Goal: Task Accomplishment & Management: Manage account settings

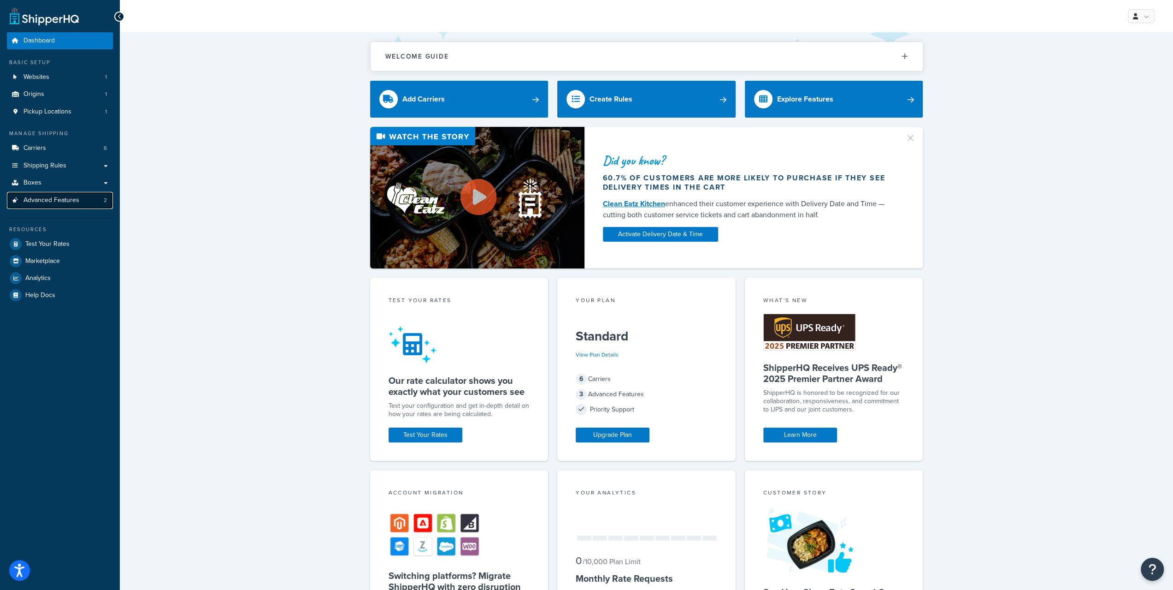
click at [70, 206] on link "Advanced Features 2" at bounding box center [60, 200] width 106 height 17
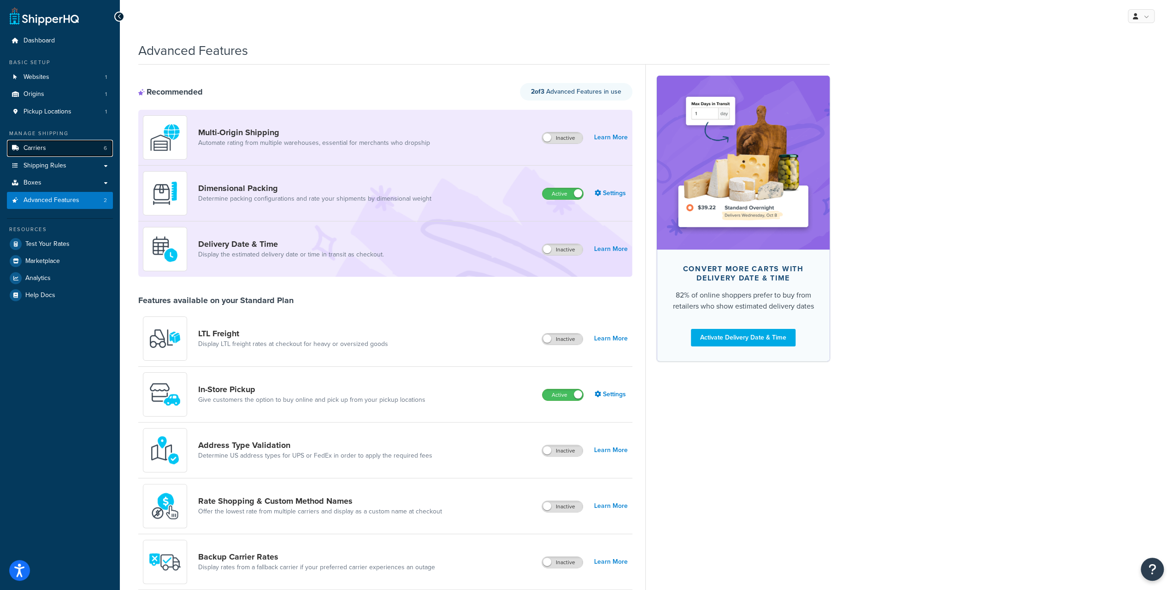
click at [73, 152] on link "Carriers 6" at bounding box center [60, 148] width 106 height 17
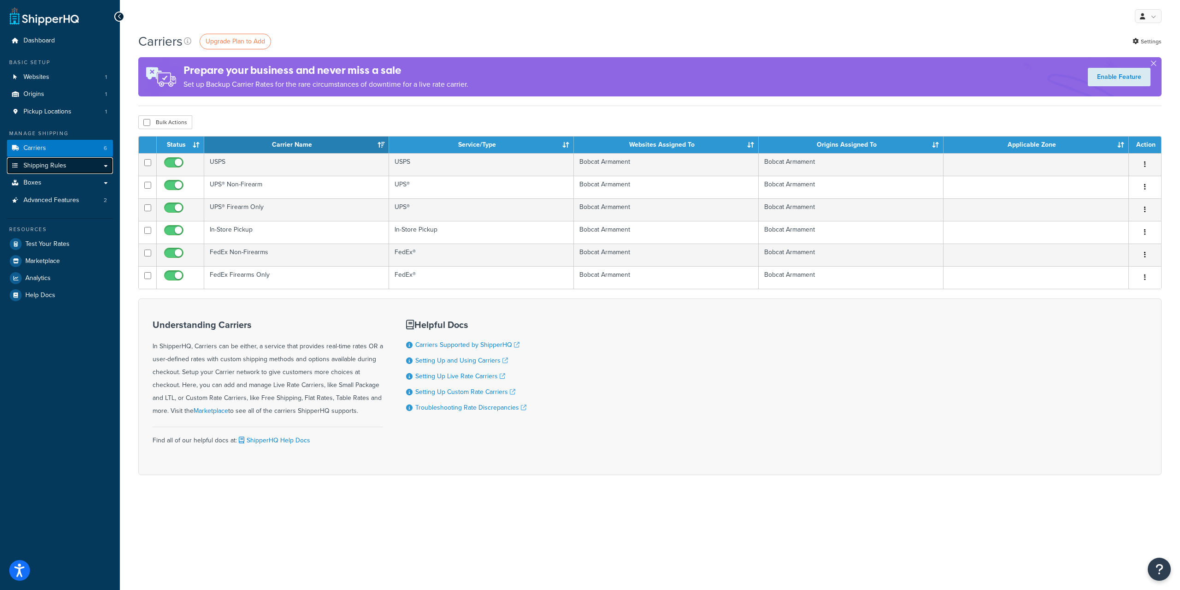
click at [74, 171] on link "Shipping Rules" at bounding box center [60, 165] width 106 height 17
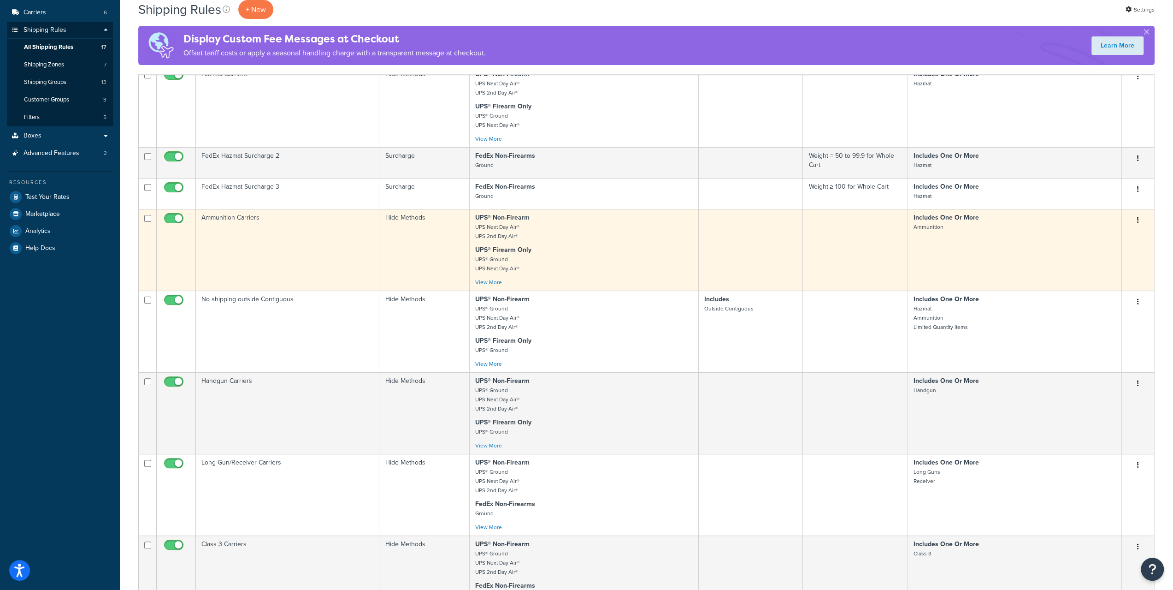
scroll to position [184, 0]
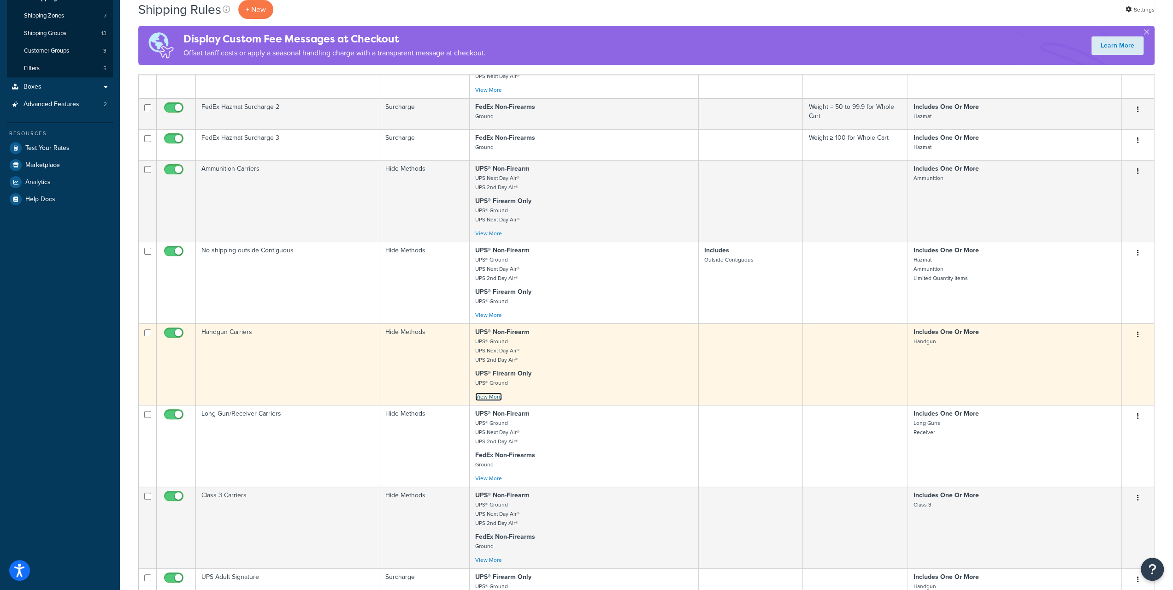
click at [493, 397] on link "View More" at bounding box center [488, 396] width 27 height 8
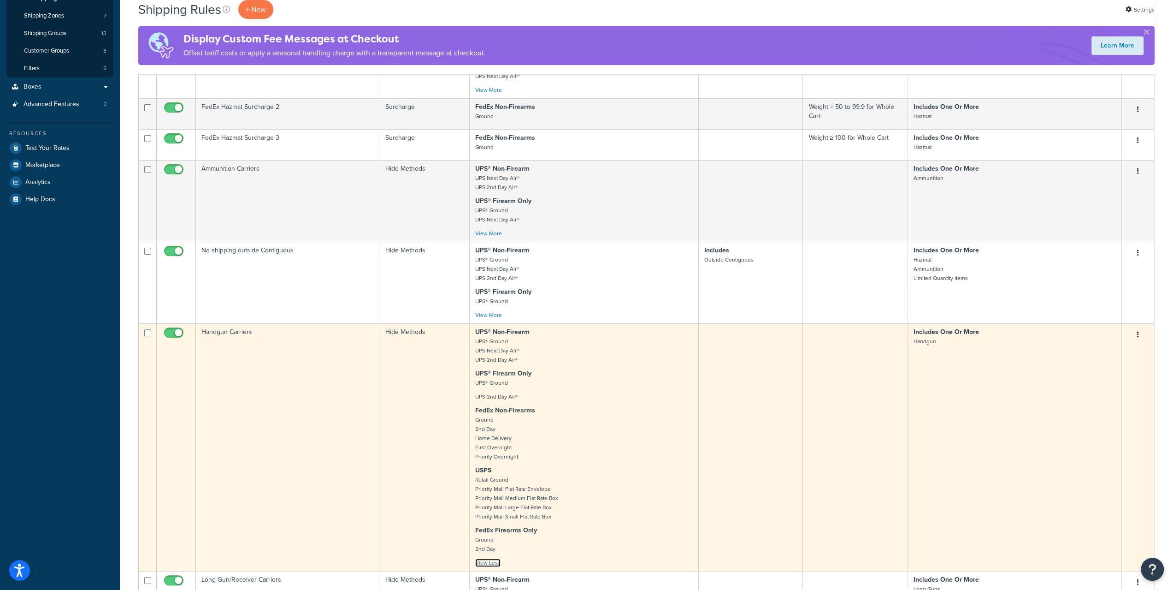
scroll to position [277, 0]
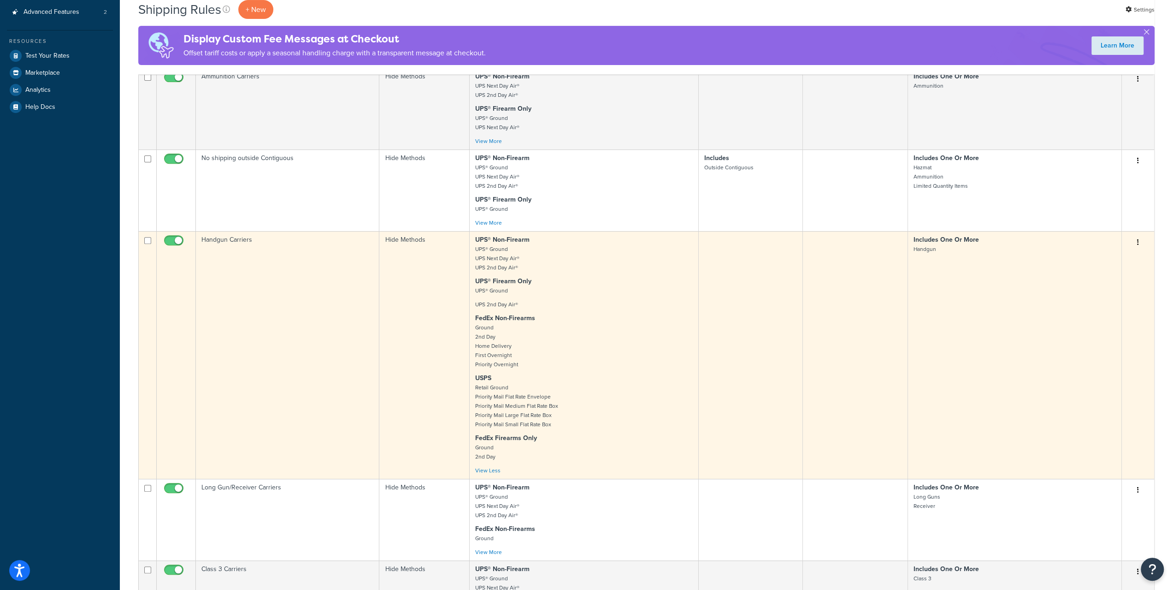
click at [1135, 239] on button "button" at bounding box center [1138, 242] width 13 height 15
click at [1106, 254] on link "Edit" at bounding box center [1107, 259] width 73 height 19
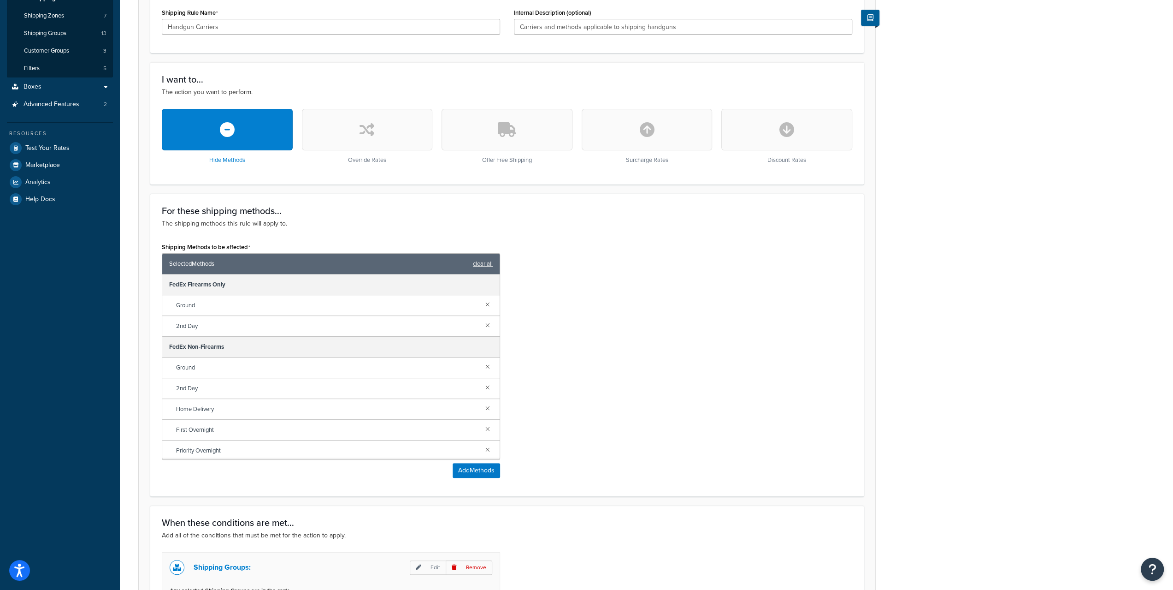
click at [563, 319] on div "Shipping Methods to be affected Selected Methods clear all FedEx Firearms Only …" at bounding box center [507, 362] width 704 height 244
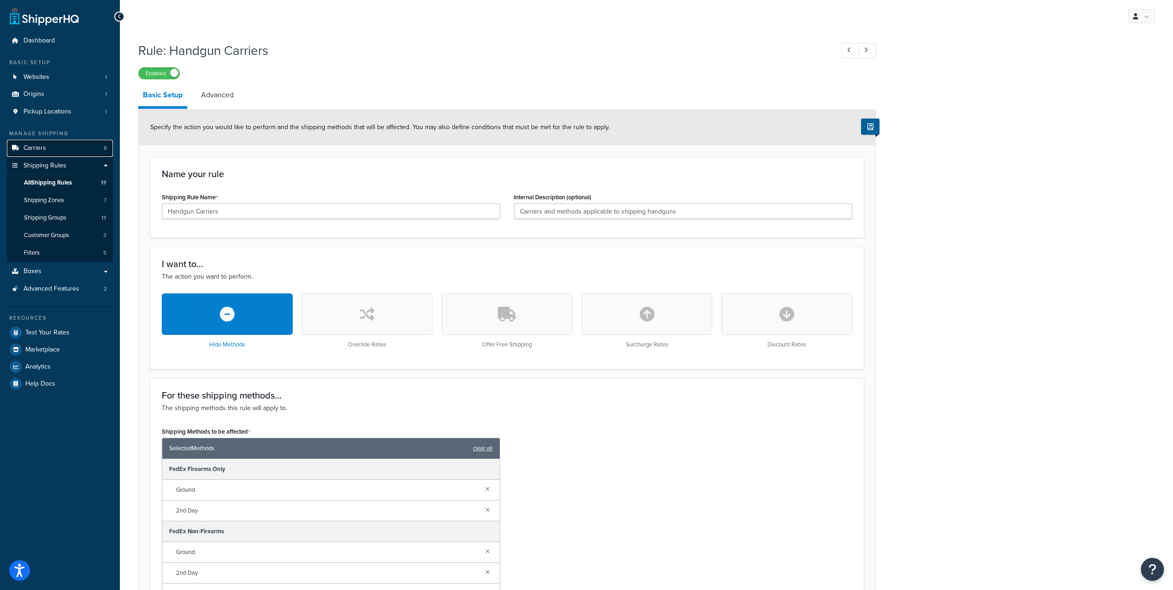
click at [62, 154] on link "Carriers 6" at bounding box center [60, 148] width 106 height 17
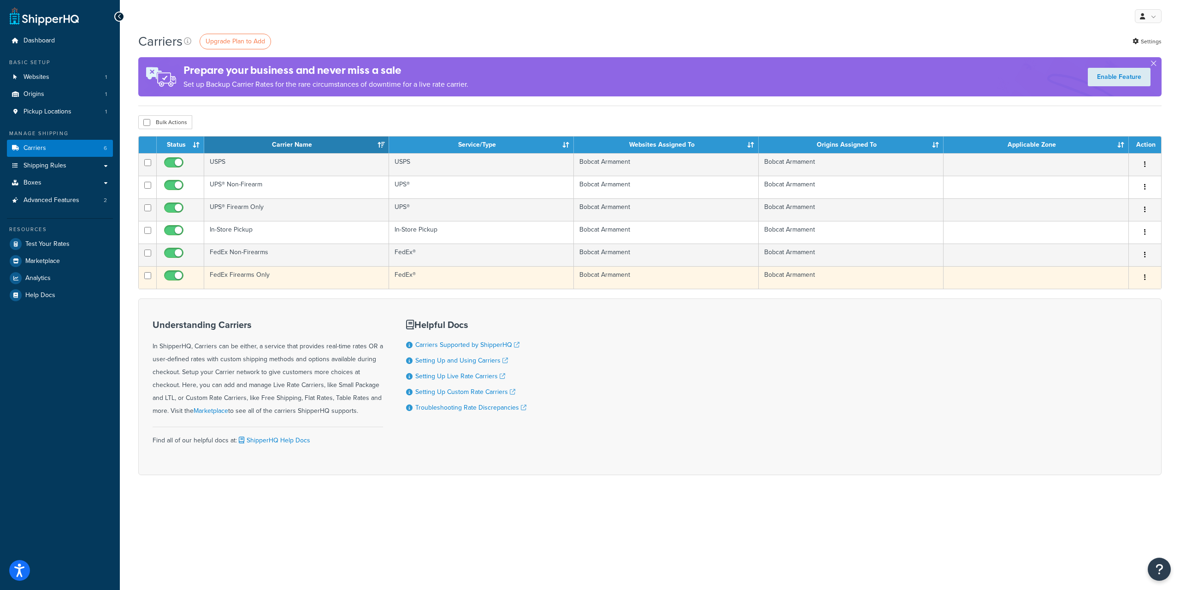
click at [1147, 280] on button "button" at bounding box center [1145, 277] width 13 height 15
click at [1111, 293] on link "Edit" at bounding box center [1107, 294] width 73 height 19
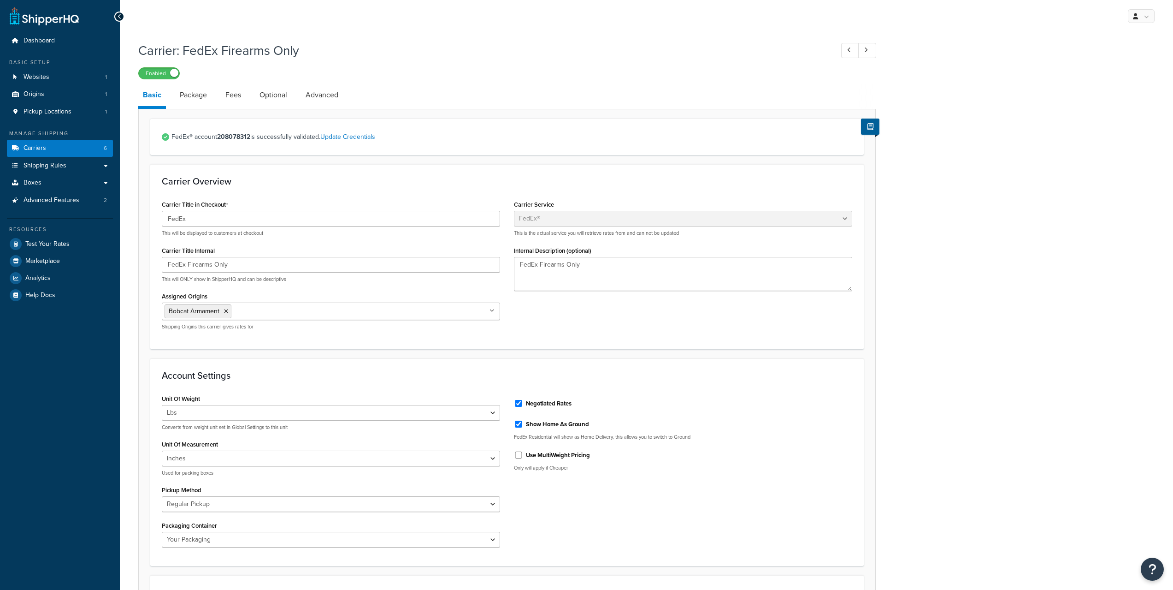
select select "fedEx"
select select "REGULAR_PICKUP"
select select "YOUR_PACKAGING"
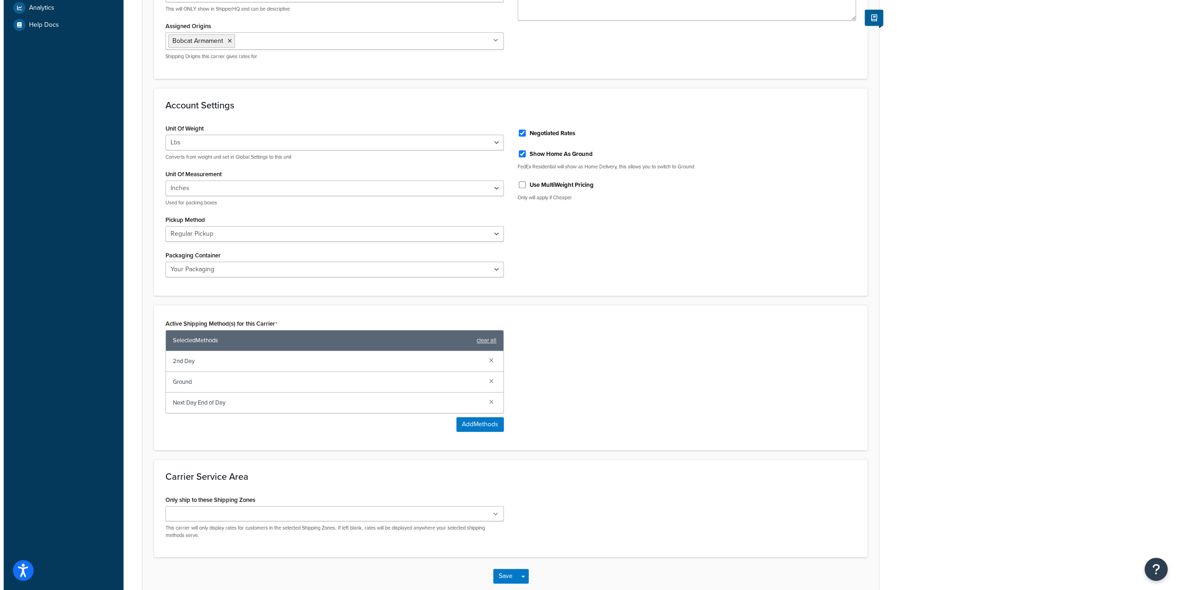
scroll to position [277, 0]
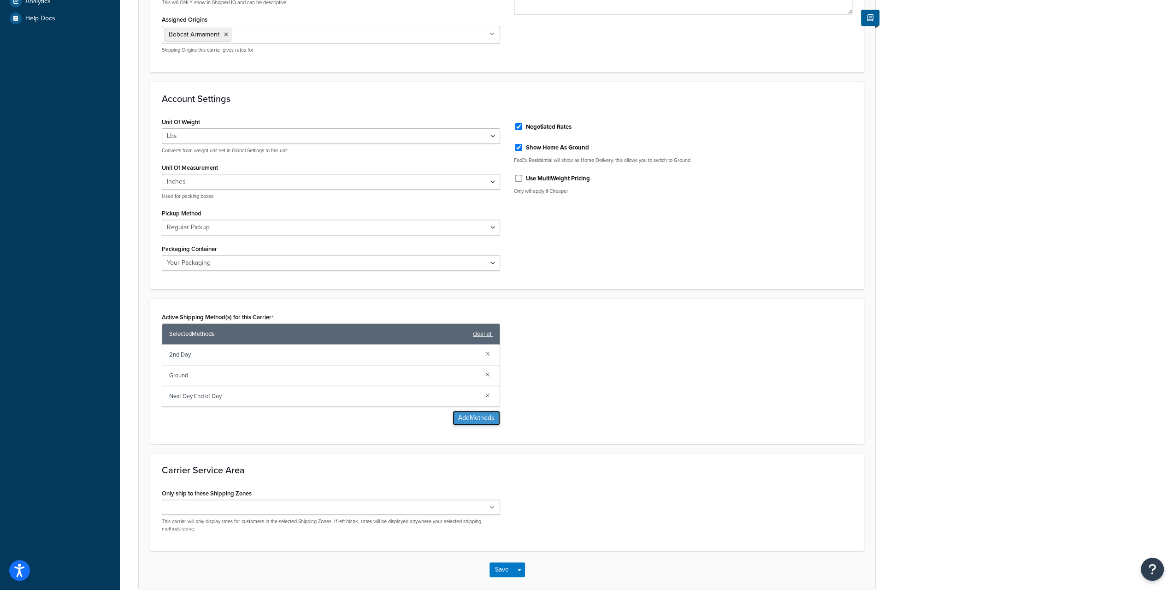
click at [473, 414] on button "Add Methods" at bounding box center [476, 417] width 47 height 15
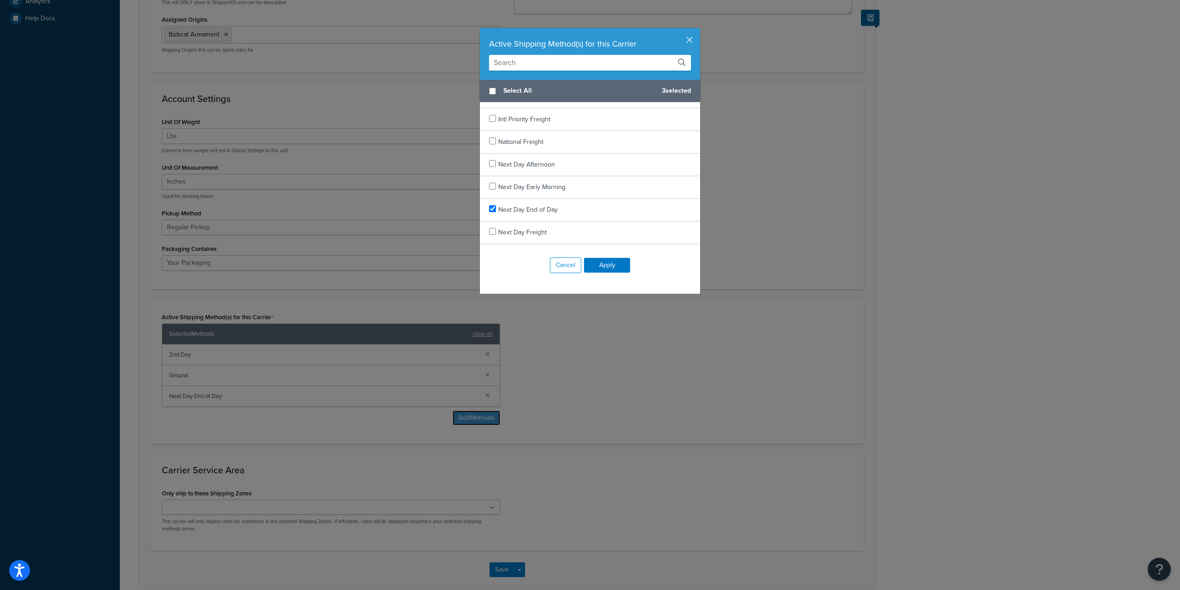
scroll to position [713, 0]
click at [489, 164] on input "checkbox" at bounding box center [492, 167] width 7 height 7
checkbox input "true"
checkbox input "false"
click at [492, 209] on div "Next Day End of Day" at bounding box center [590, 214] width 220 height 23
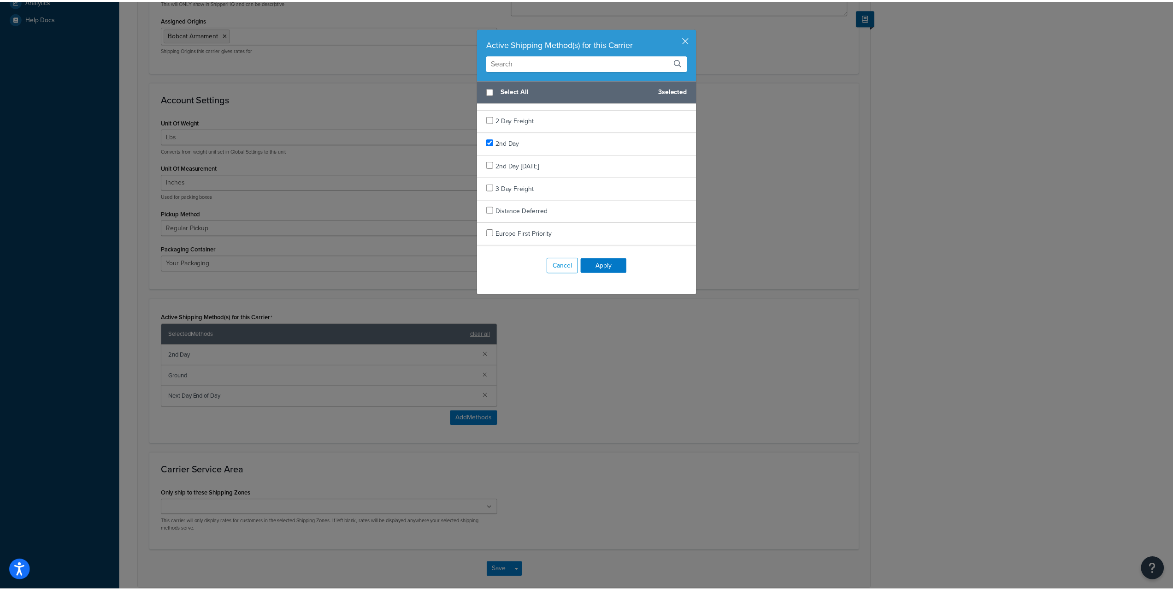
scroll to position [0, 0]
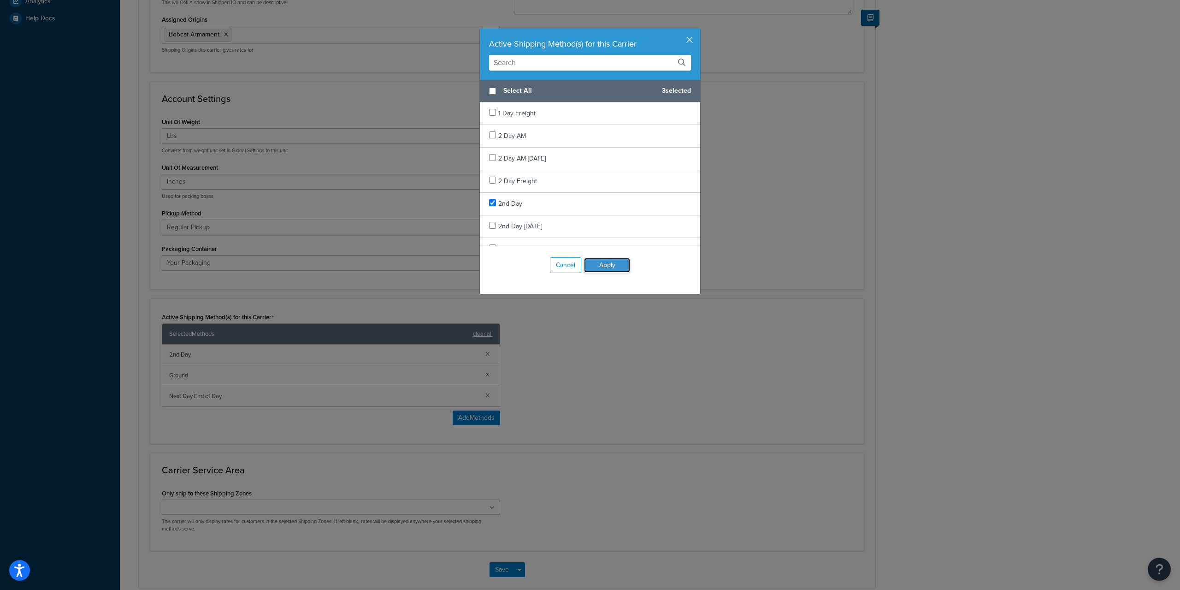
click at [585, 263] on button "Apply" at bounding box center [607, 265] width 46 height 15
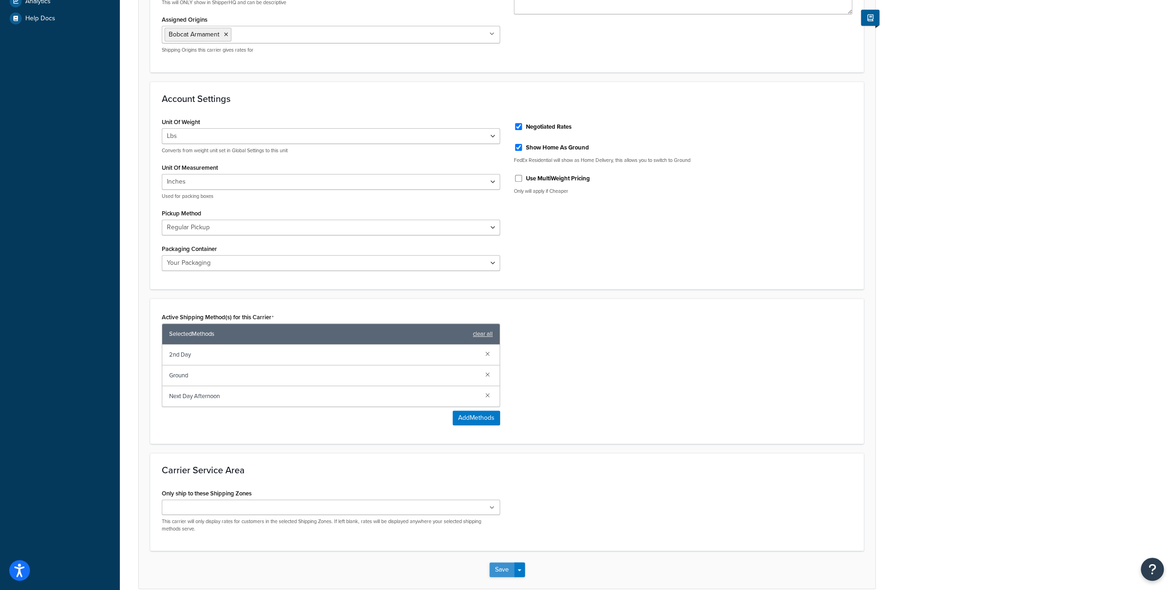
click at [506, 569] on button "Save" at bounding box center [502, 569] width 25 height 15
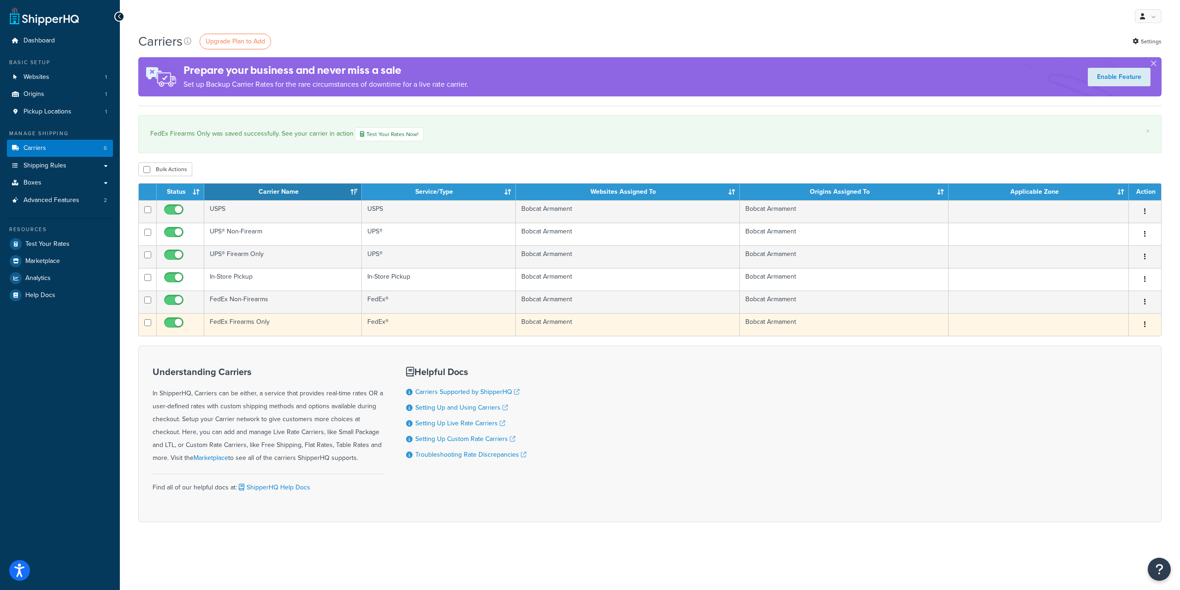
click at [1146, 321] on button "button" at bounding box center [1145, 324] width 13 height 15
click at [1136, 344] on link "Edit" at bounding box center [1107, 341] width 73 height 19
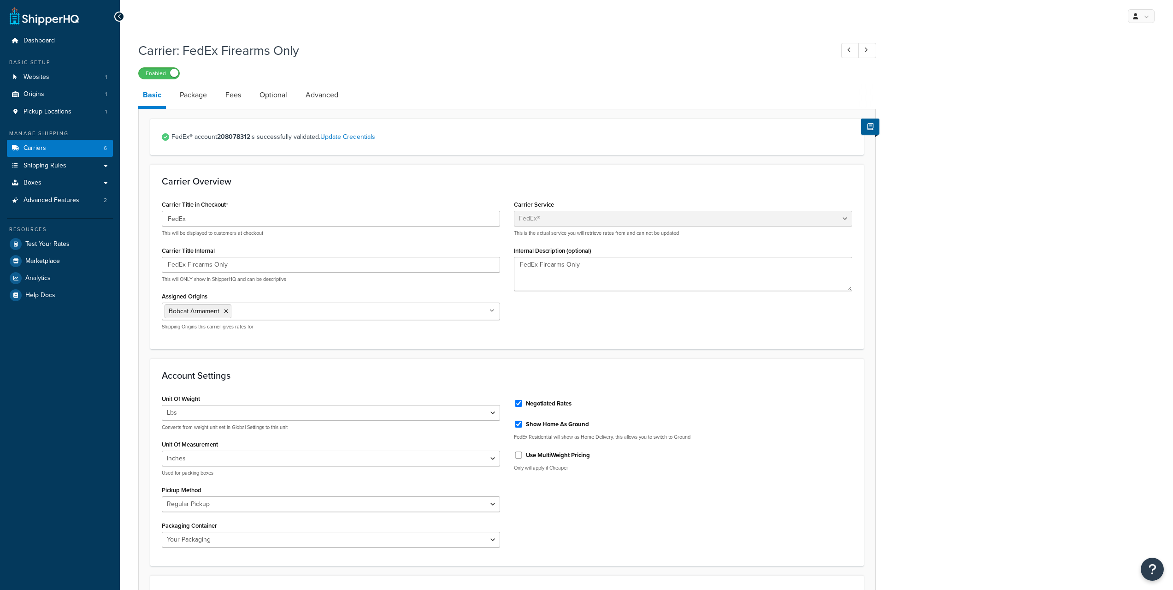
select select "fedEx"
select select "REGULAR_PICKUP"
select select "YOUR_PACKAGING"
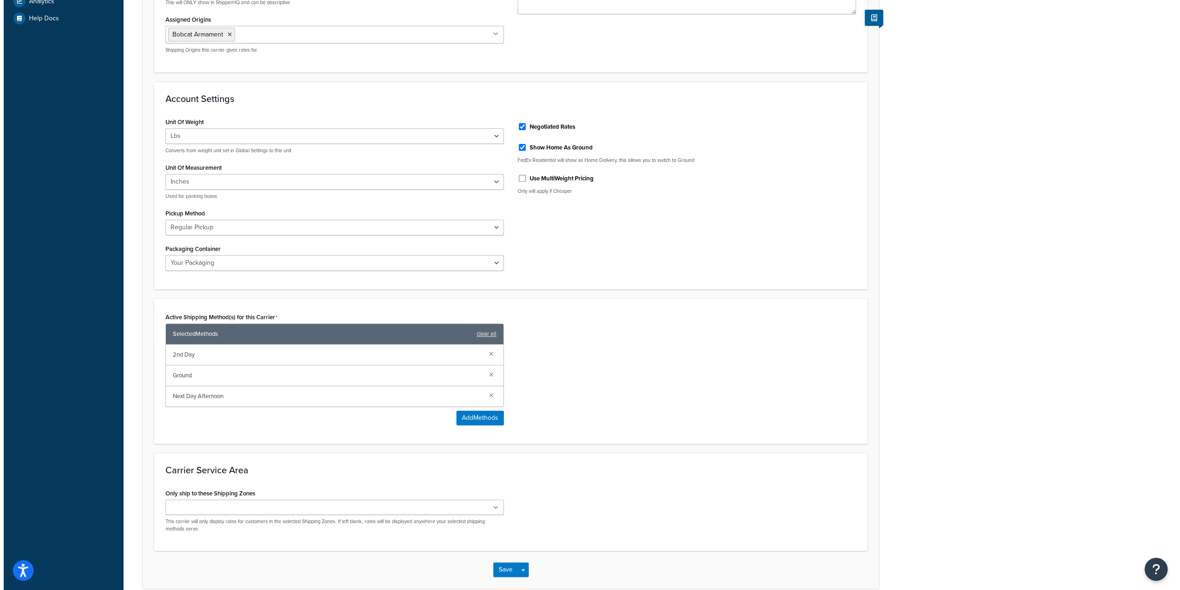
scroll to position [319, 0]
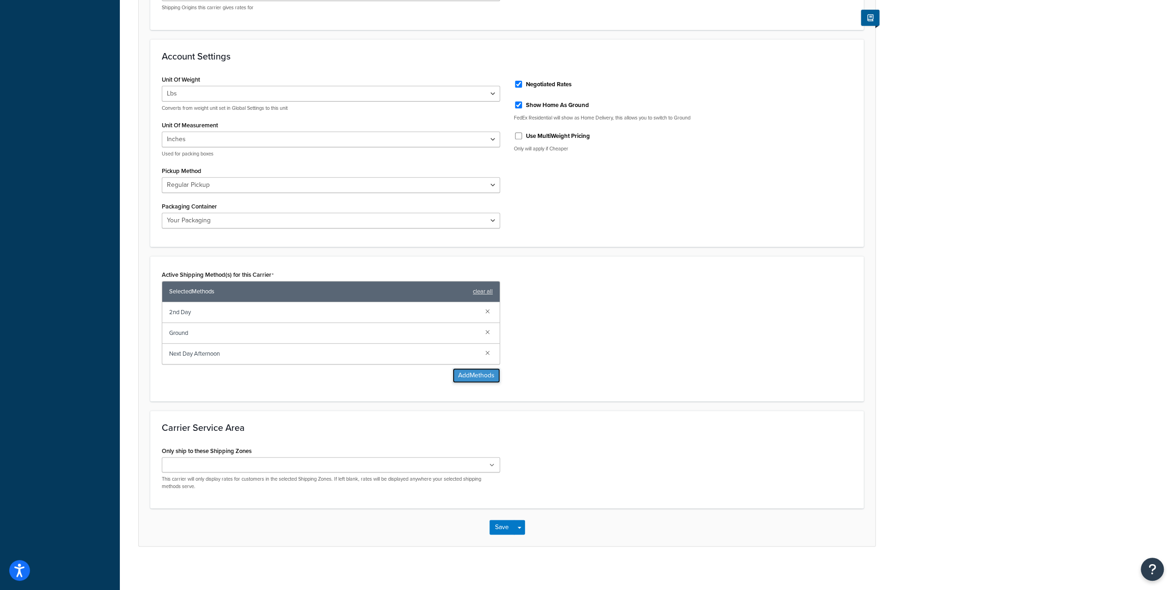
click at [474, 374] on button "Add Methods" at bounding box center [476, 375] width 47 height 15
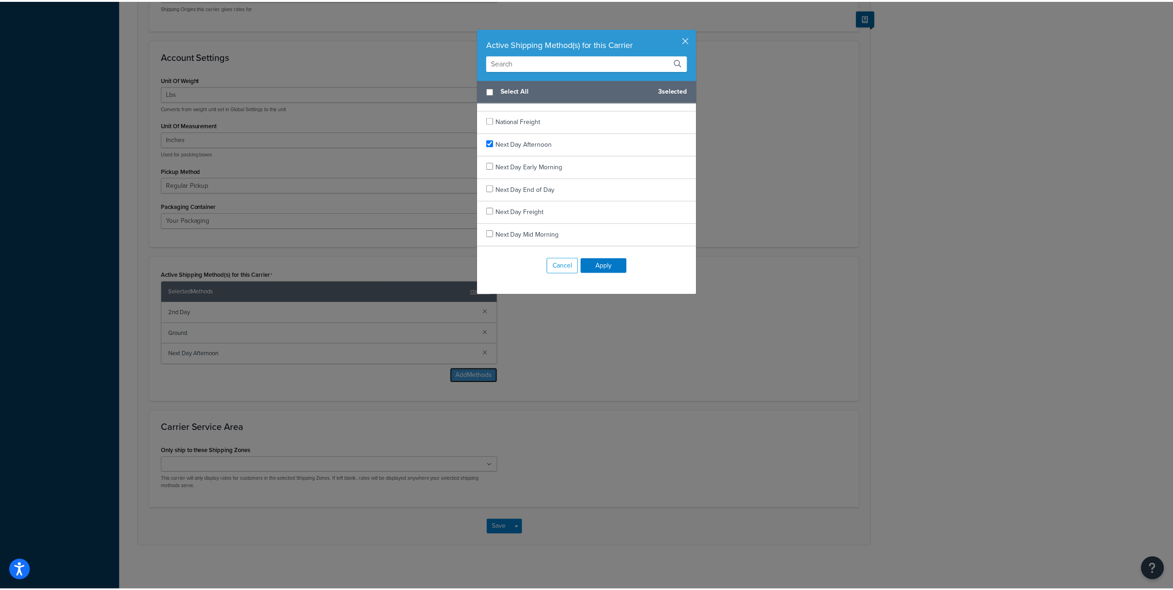
scroll to position [798, 0]
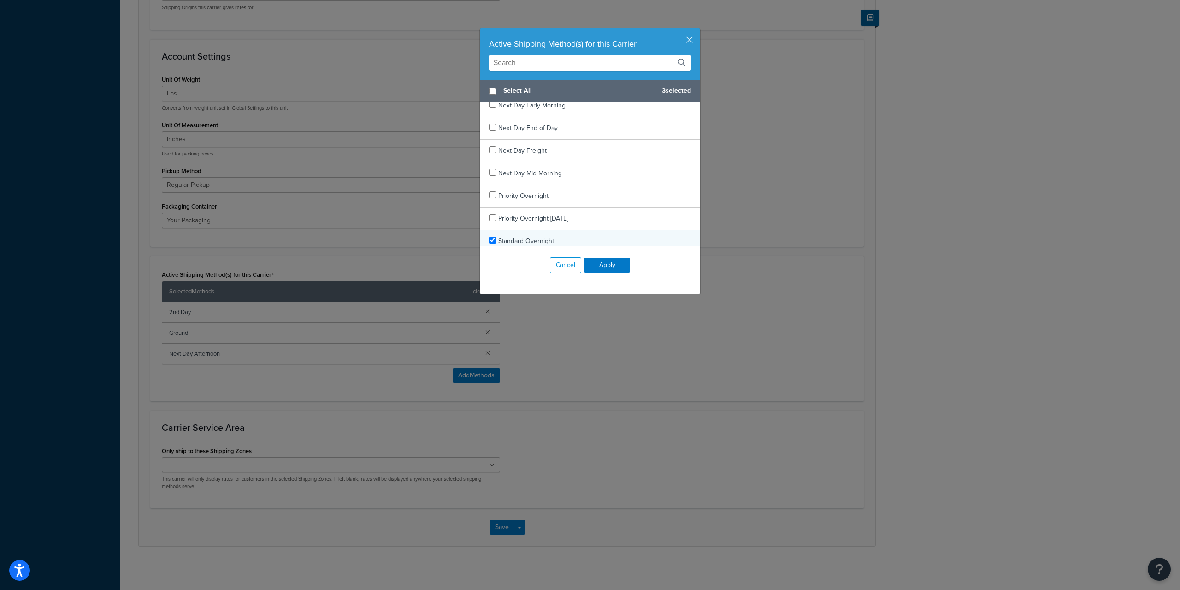
checkbox input "true"
click at [491, 237] on div "Standard Overnight" at bounding box center [590, 241] width 220 height 22
click at [608, 264] on button "Apply" at bounding box center [607, 265] width 46 height 15
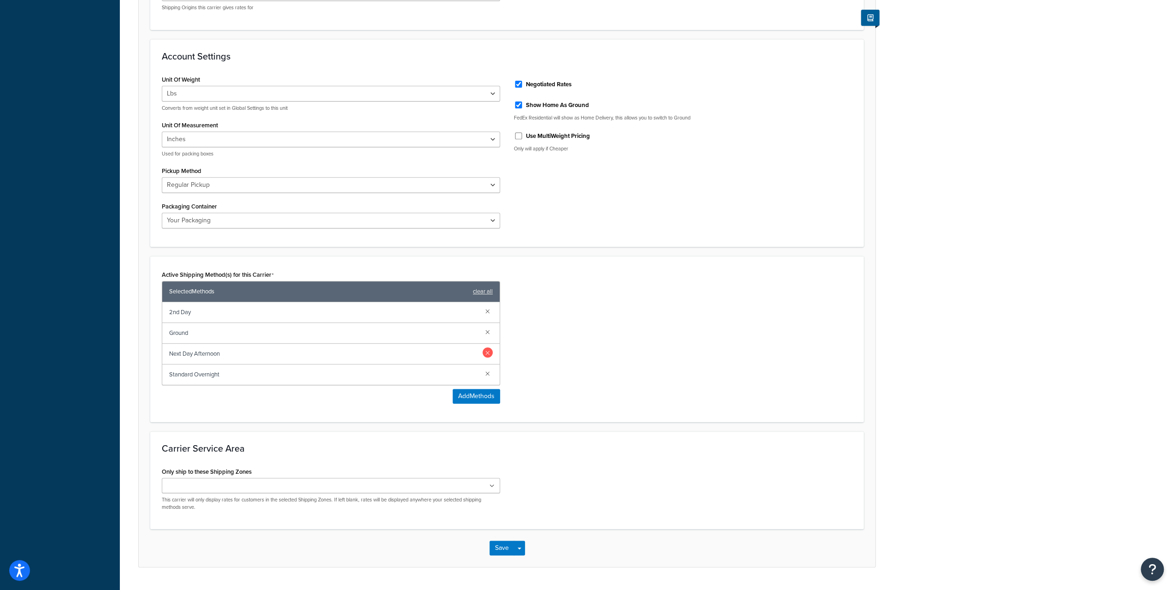
click at [486, 350] on link at bounding box center [488, 352] width 10 height 10
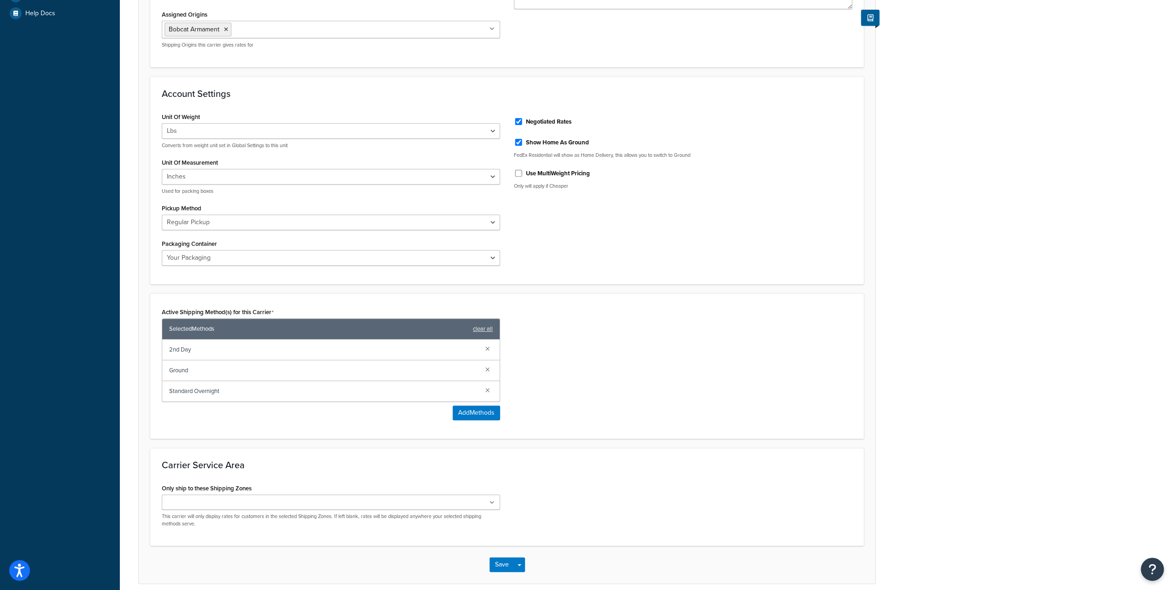
scroll to position [319, 0]
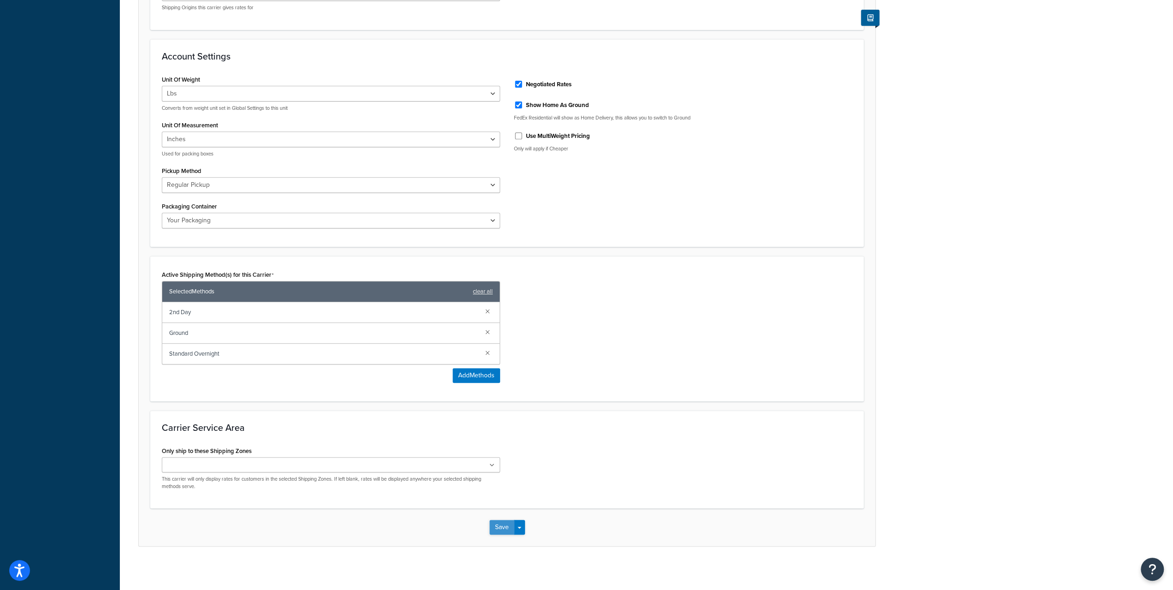
click at [494, 522] on button "Save" at bounding box center [502, 527] width 25 height 15
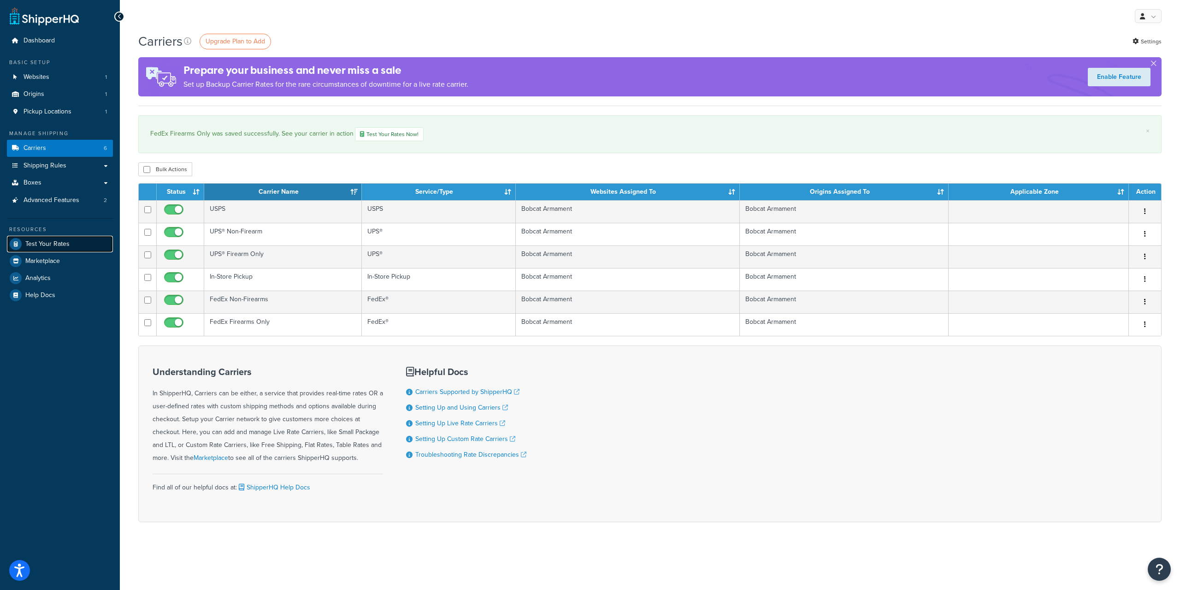
click at [71, 242] on link "Test Your Rates" at bounding box center [60, 244] width 106 height 17
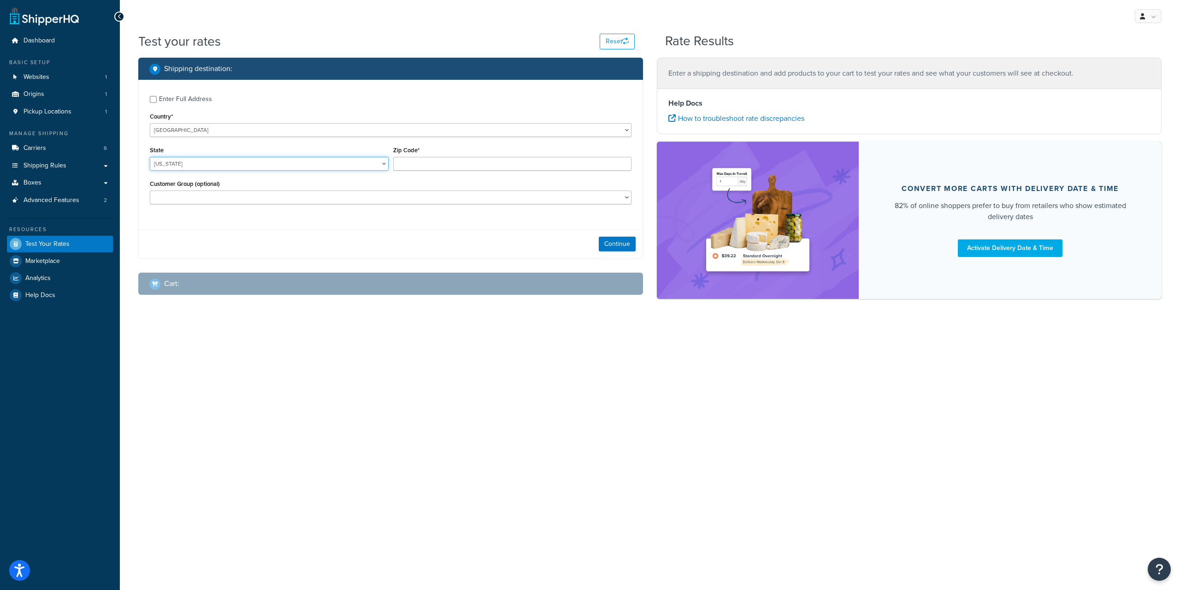
click at [361, 164] on select "Alabama Alaska American Samoa Arizona Arkansas Armed Forces Americas Armed Forc…" at bounding box center [269, 164] width 239 height 14
select select "IN"
click at [150, 157] on select "Alabama Alaska American Samoa Arizona Arkansas Armed Forces Americas Armed Forc…" at bounding box center [269, 164] width 239 height 14
click at [484, 169] on input "Zip Code*" at bounding box center [512, 164] width 239 height 14
type input "46040"
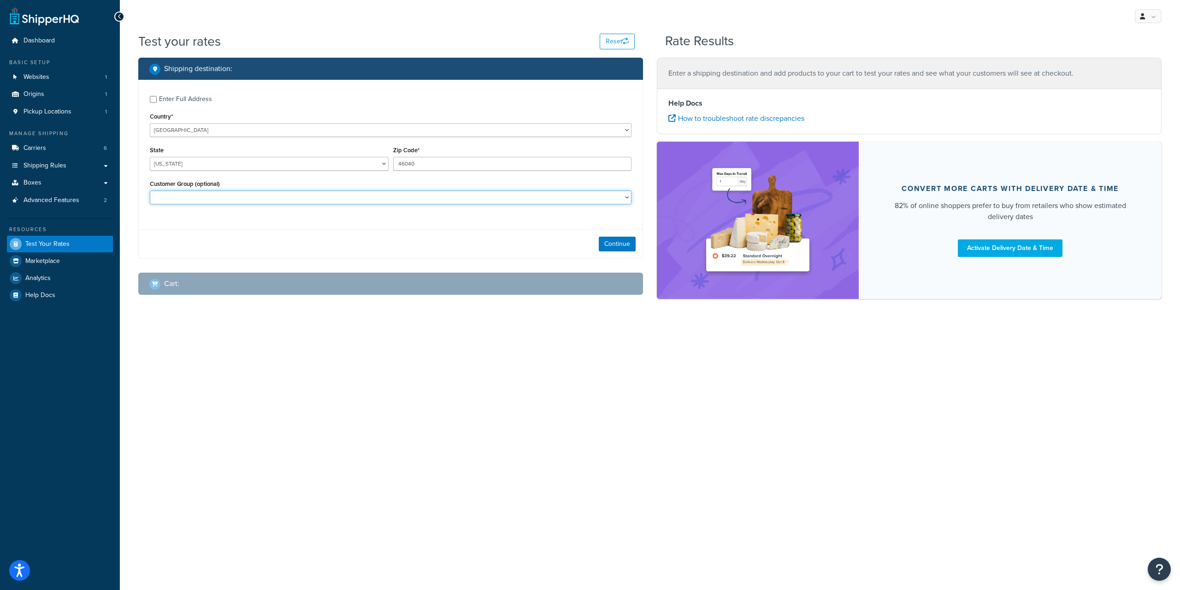
click at [366, 201] on select "Retail Wholesale" at bounding box center [391, 197] width 482 height 14
click at [542, 269] on div "Shipping destination : Enter Full Address Country* United States United Kingdom…" at bounding box center [390, 183] width 519 height 251
click at [621, 241] on button "Continue" at bounding box center [617, 243] width 37 height 15
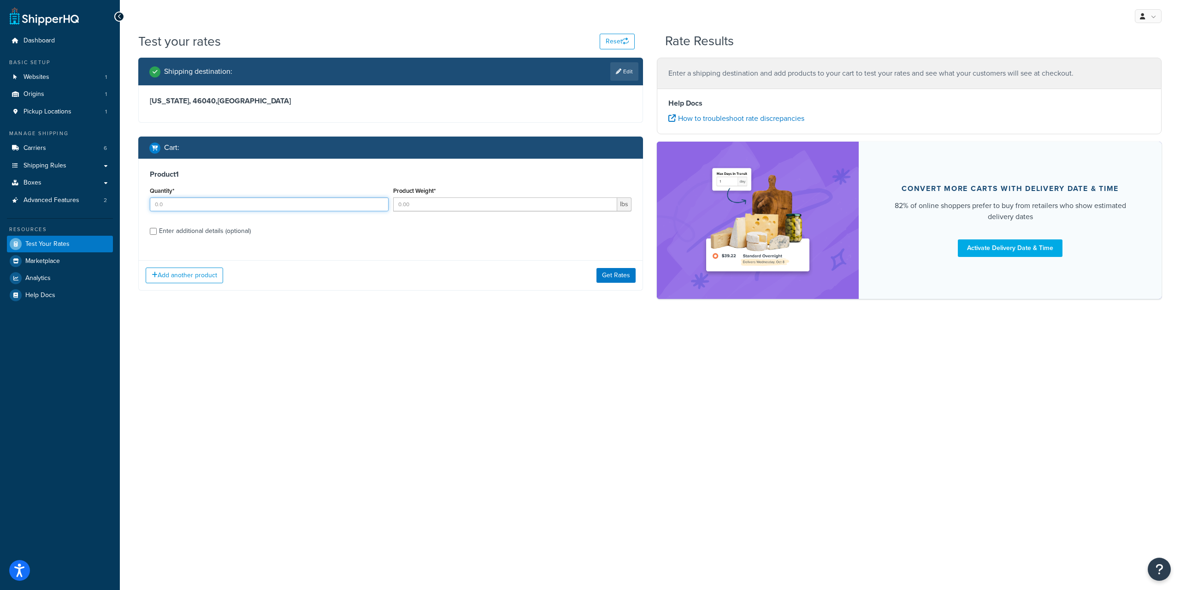
click at [308, 207] on input "Quantity*" at bounding box center [269, 204] width 239 height 14
type input "1"
click at [433, 202] on input "Product Weight*" at bounding box center [505, 204] width 225 height 14
type input "4"
click at [342, 224] on label "Enter additional details (optional)" at bounding box center [395, 230] width 473 height 15
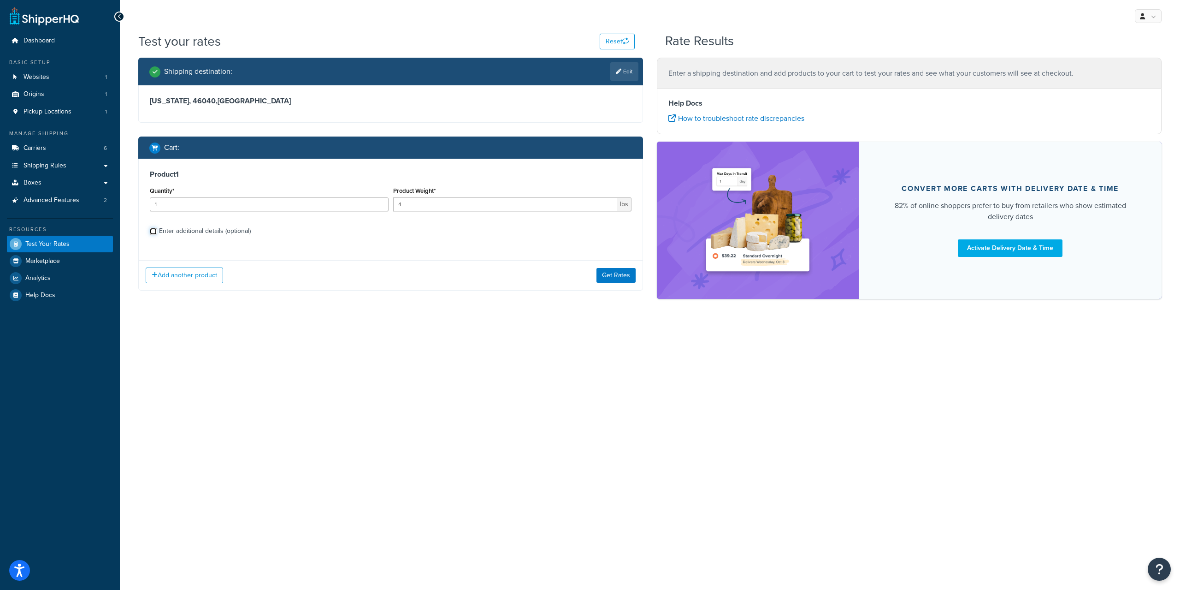
click at [157, 228] on input "Enter additional details (optional)" at bounding box center [153, 231] width 7 height 7
checkbox input "true"
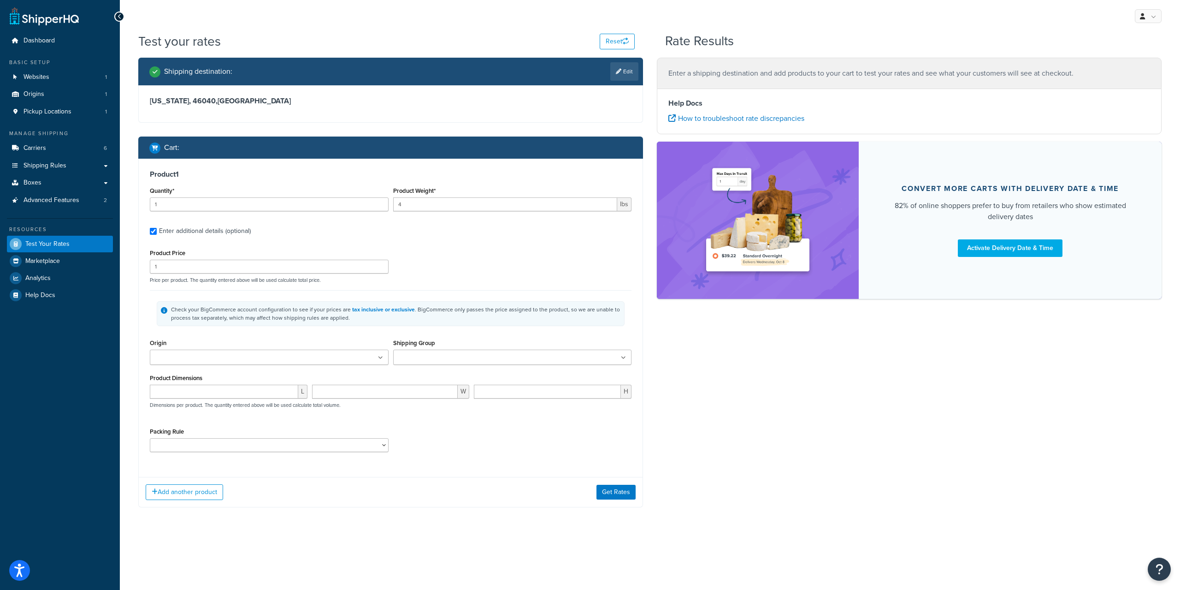
click at [409, 359] on input "Shipping Group" at bounding box center [437, 358] width 82 height 10
click at [254, 382] on div "Product Dimensions L W H Dimensions per product. The quantity entered above wil…" at bounding box center [391, 397] width 482 height 47
click at [249, 396] on input "number" at bounding box center [224, 394] width 148 height 14
type input "11"
type input "10"
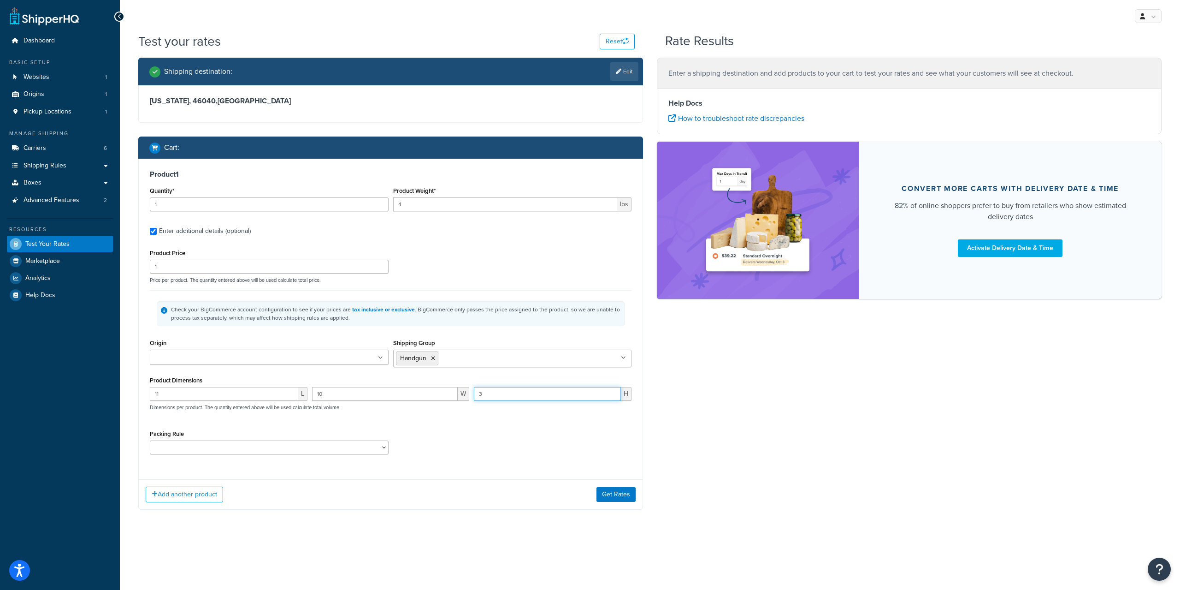
type input "3"
click at [281, 451] on select "Packing Rule" at bounding box center [269, 447] width 239 height 14
click at [602, 497] on button "Get Rates" at bounding box center [616, 494] width 39 height 15
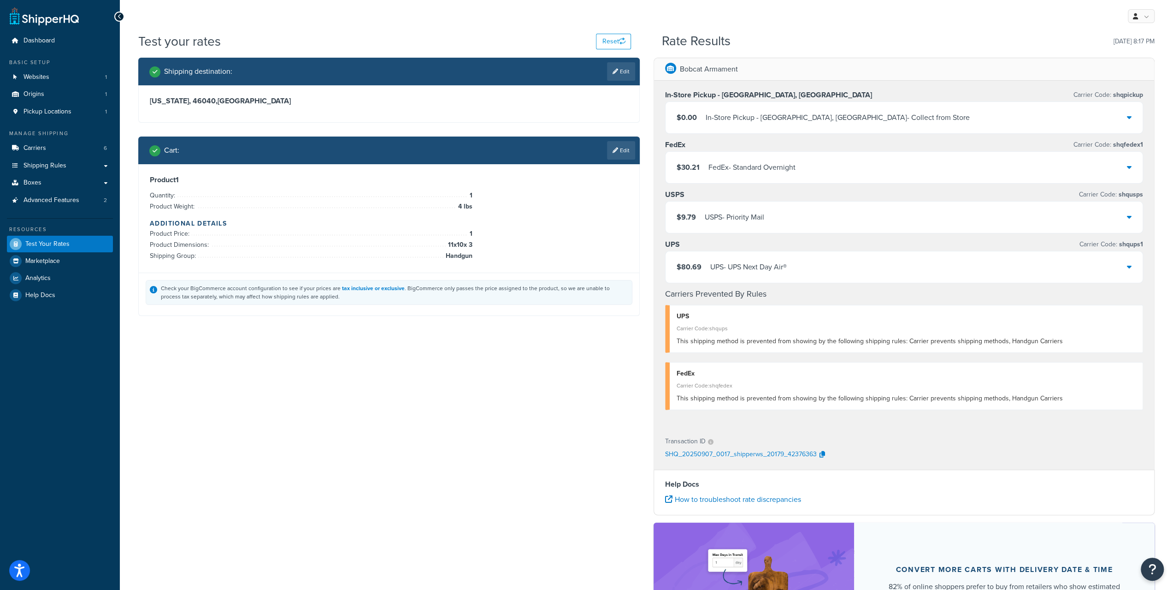
click at [1129, 266] on icon at bounding box center [1129, 266] width 5 height 7
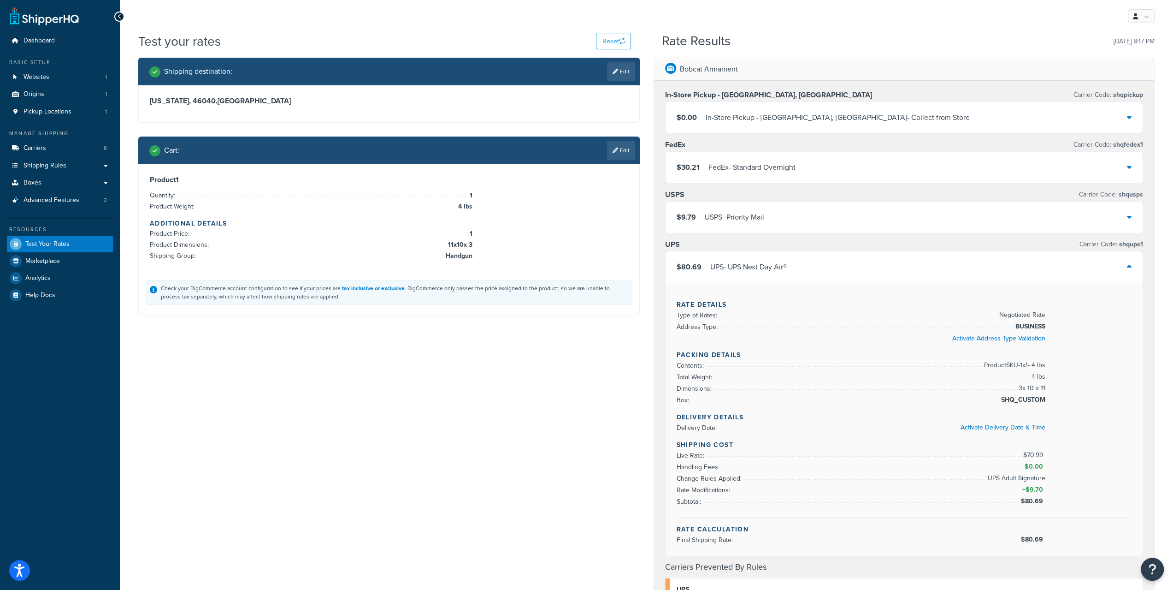
click at [1132, 171] on div "$30.21 FedEx - Standard Overnight" at bounding box center [905, 167] width 478 height 31
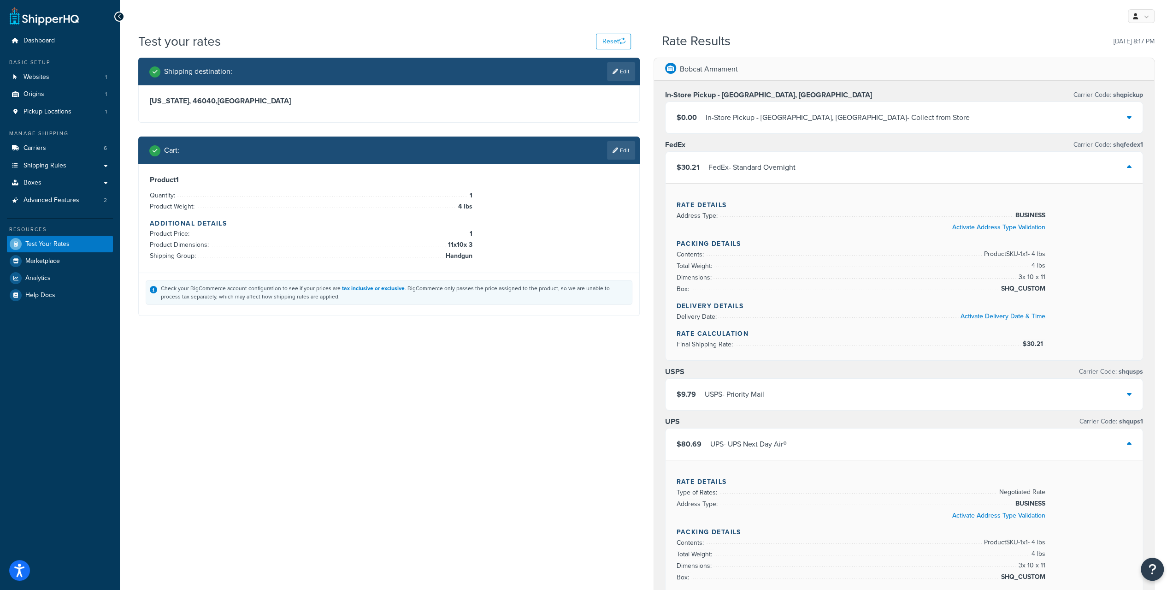
click at [1132, 171] on div "$30.21 FedEx - Standard Overnight" at bounding box center [905, 167] width 478 height 31
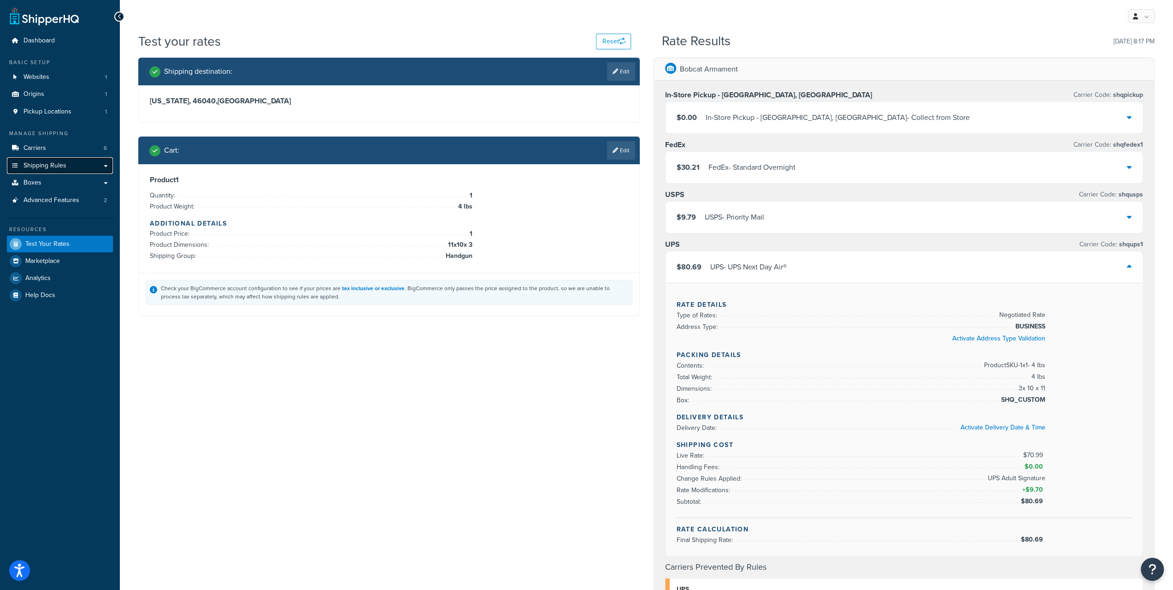
click at [51, 160] on link "Shipping Rules" at bounding box center [60, 165] width 106 height 17
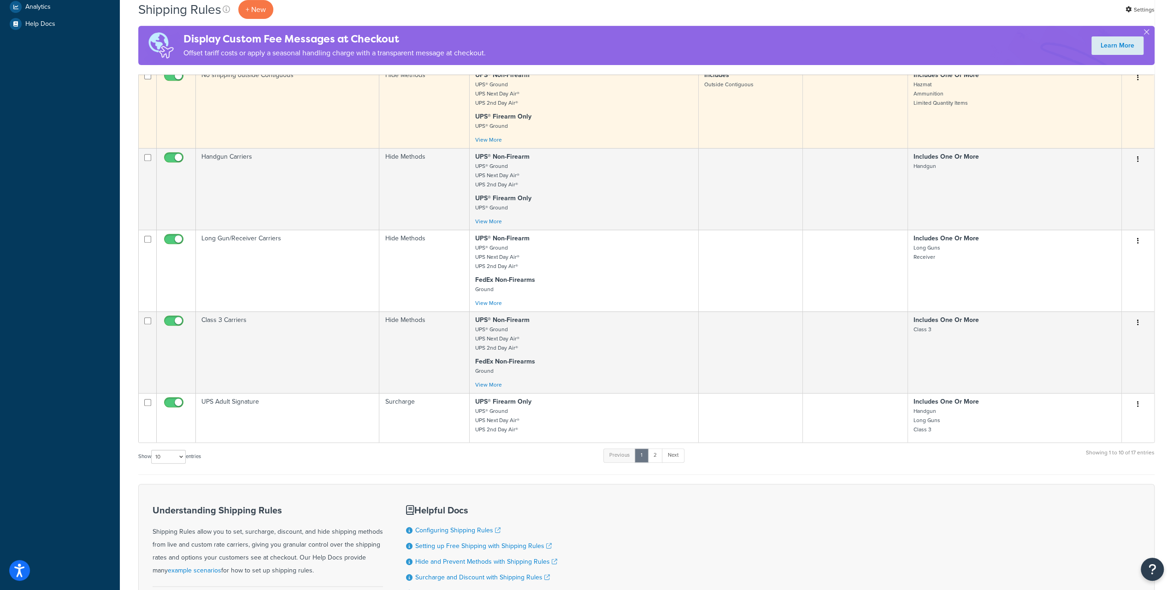
scroll to position [369, 0]
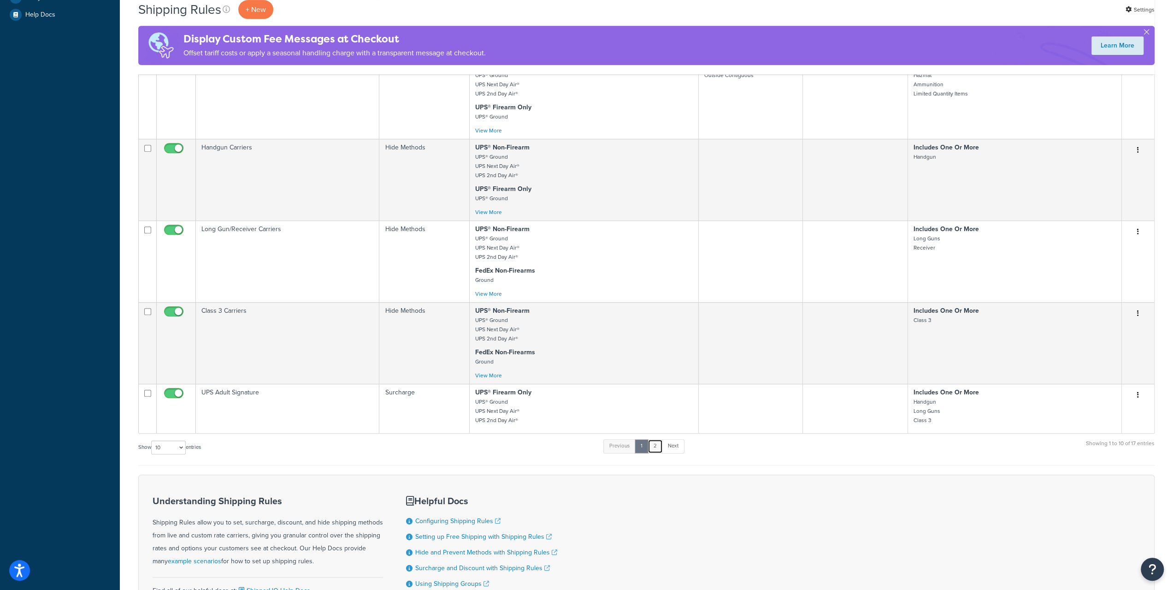
click at [658, 442] on link "2" at bounding box center [655, 446] width 15 height 14
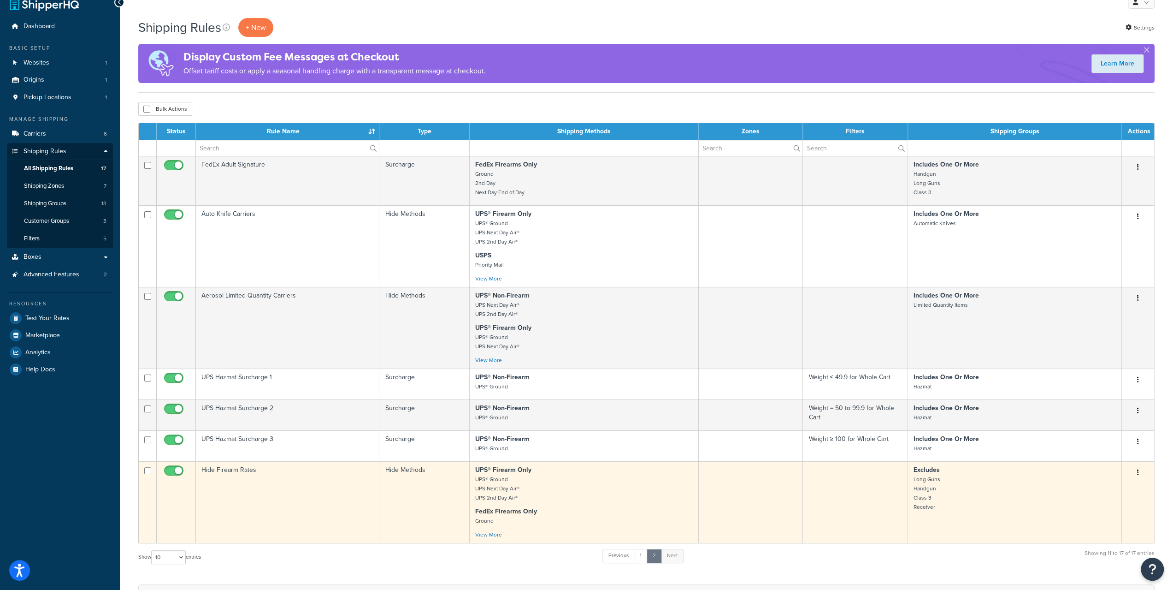
scroll to position [0, 0]
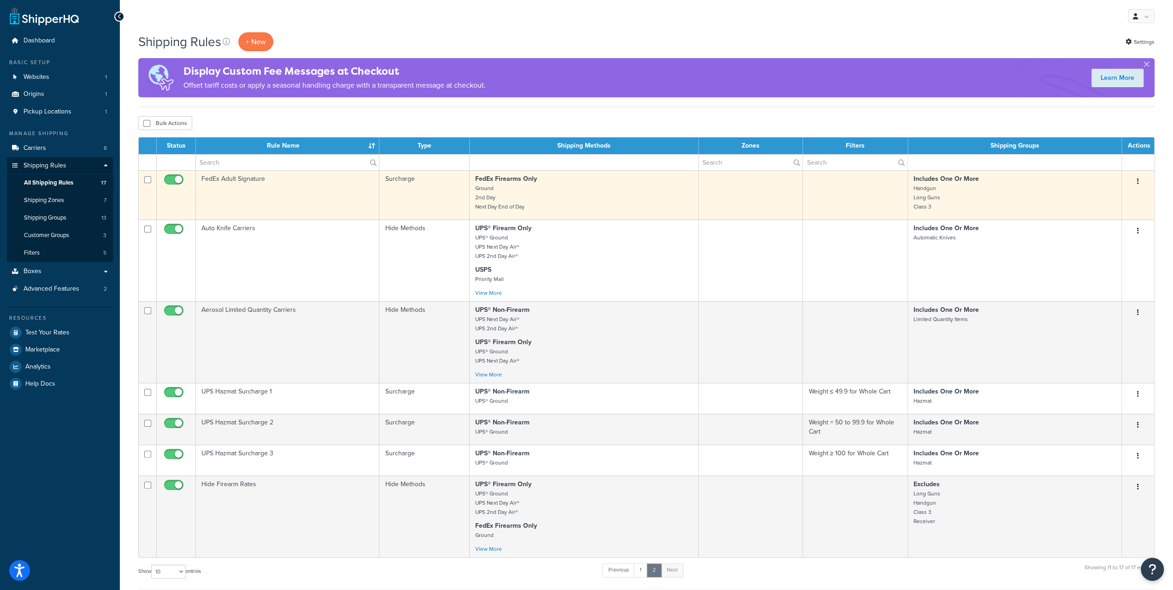
click at [1137, 177] on button "button" at bounding box center [1138, 181] width 13 height 15
click at [1101, 195] on link "Edit" at bounding box center [1107, 198] width 73 height 19
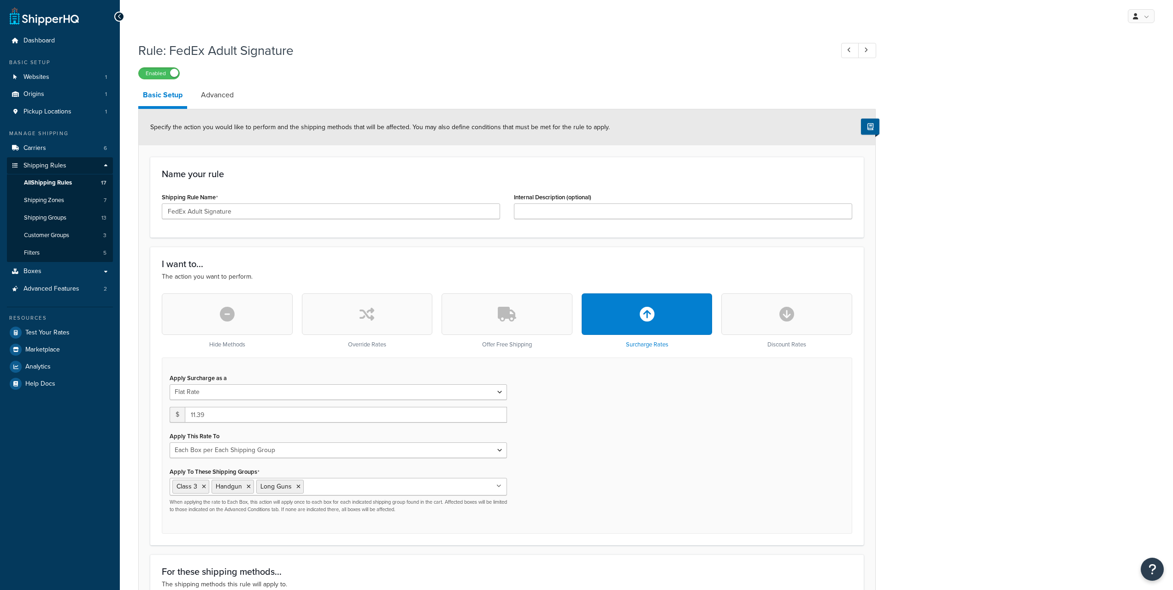
select select "BOX"
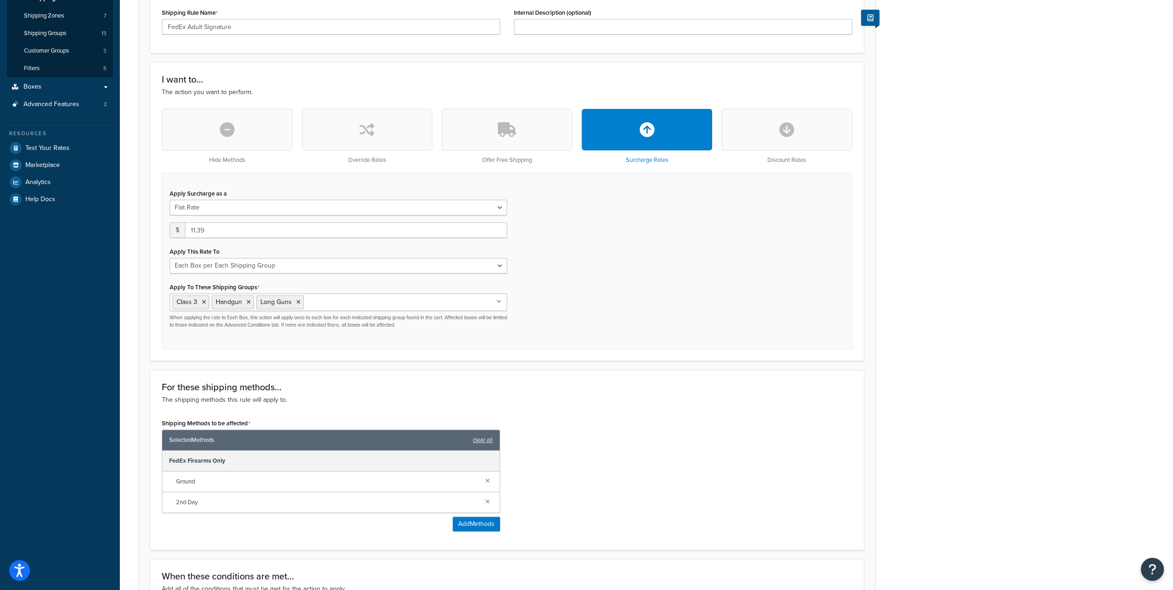
scroll to position [277, 0]
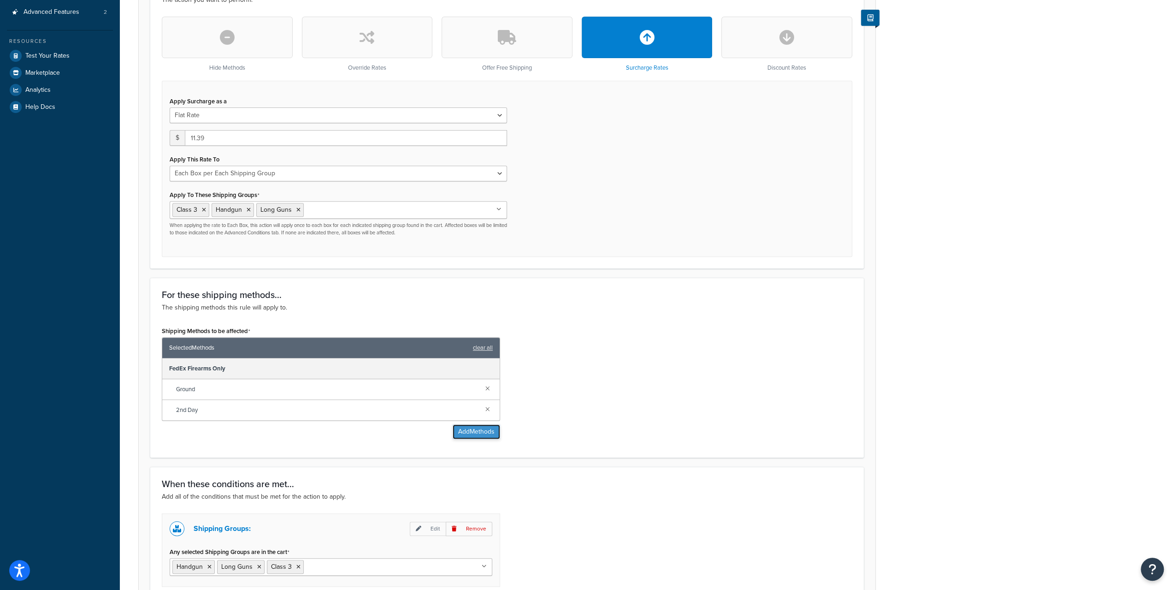
click at [463, 431] on button "Add Methods" at bounding box center [476, 431] width 47 height 15
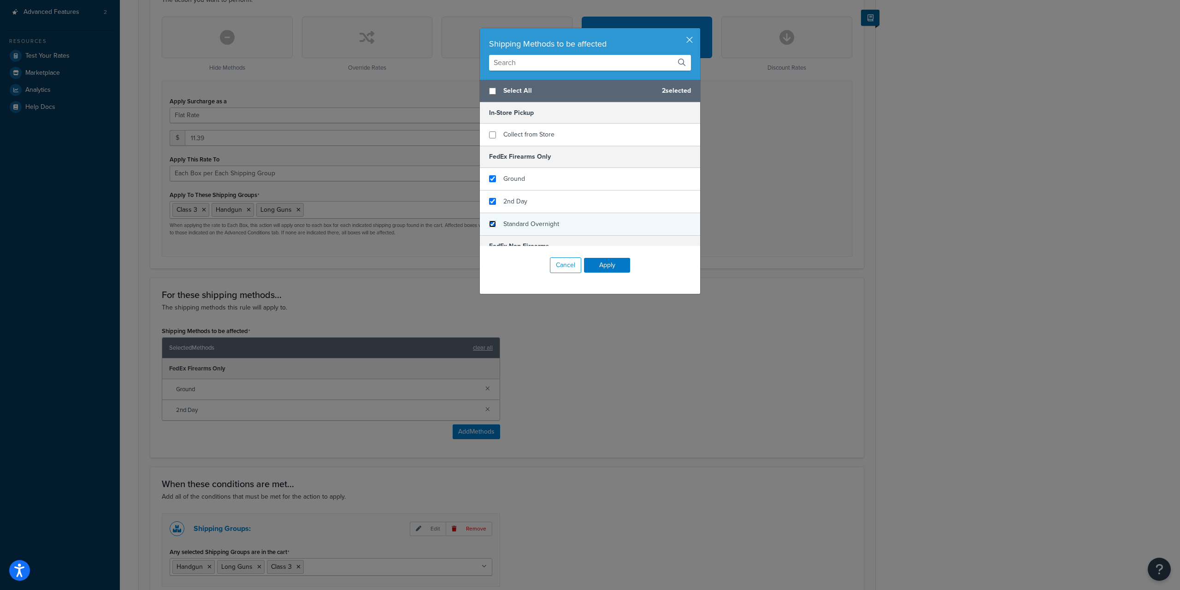
click at [491, 225] on input "checkbox" at bounding box center [492, 223] width 7 height 7
checkbox input "true"
click at [597, 263] on button "Apply" at bounding box center [607, 265] width 46 height 15
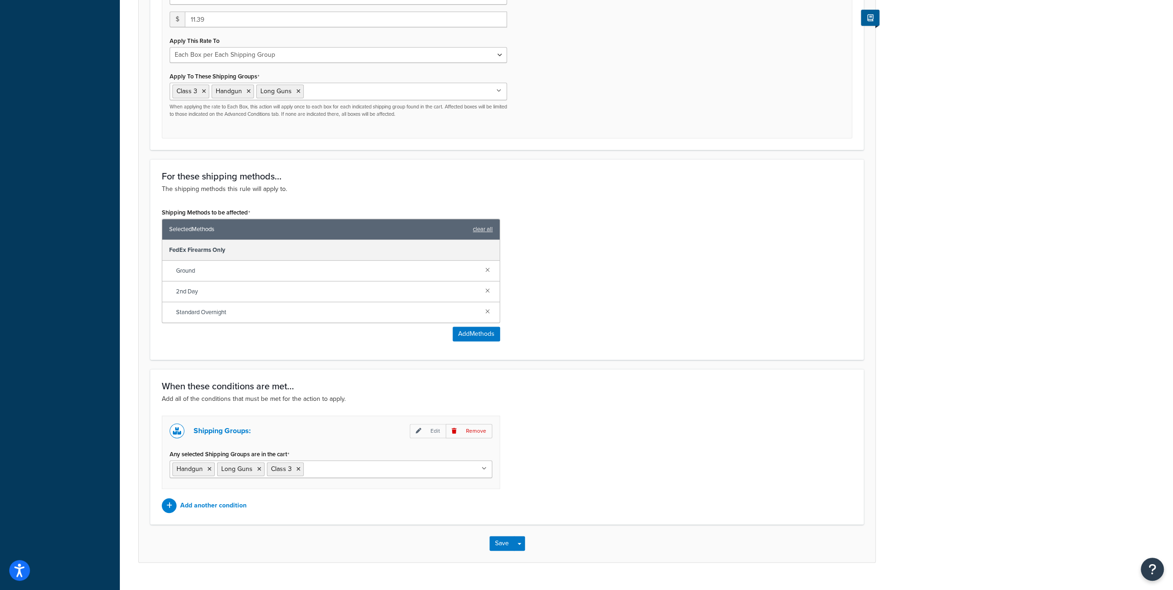
scroll to position [410, 0]
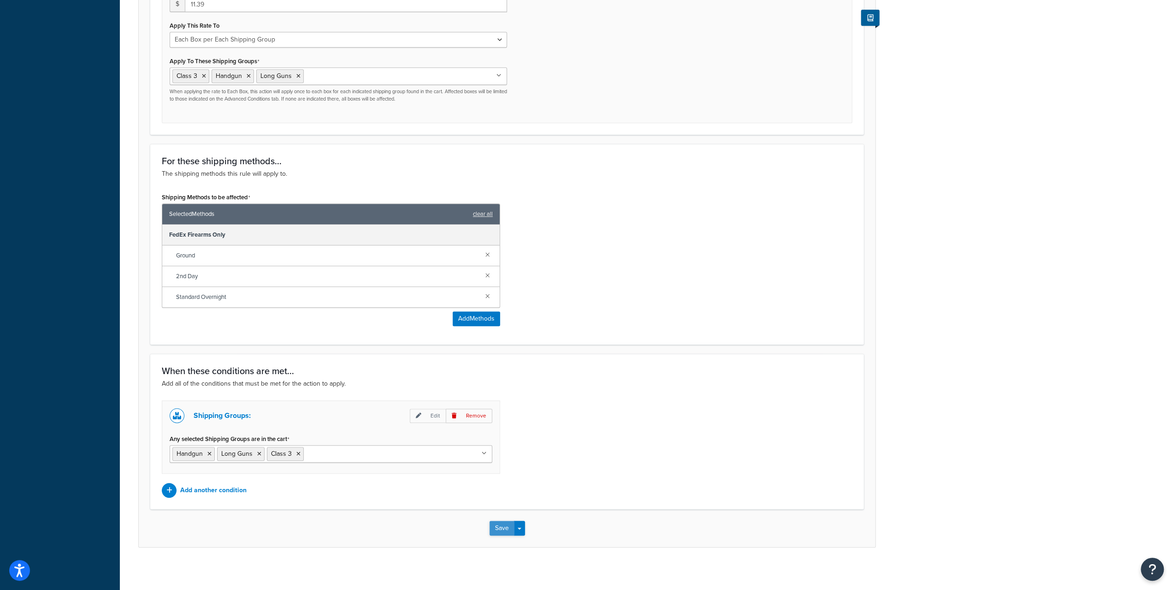
click at [502, 523] on button "Save" at bounding box center [502, 527] width 25 height 15
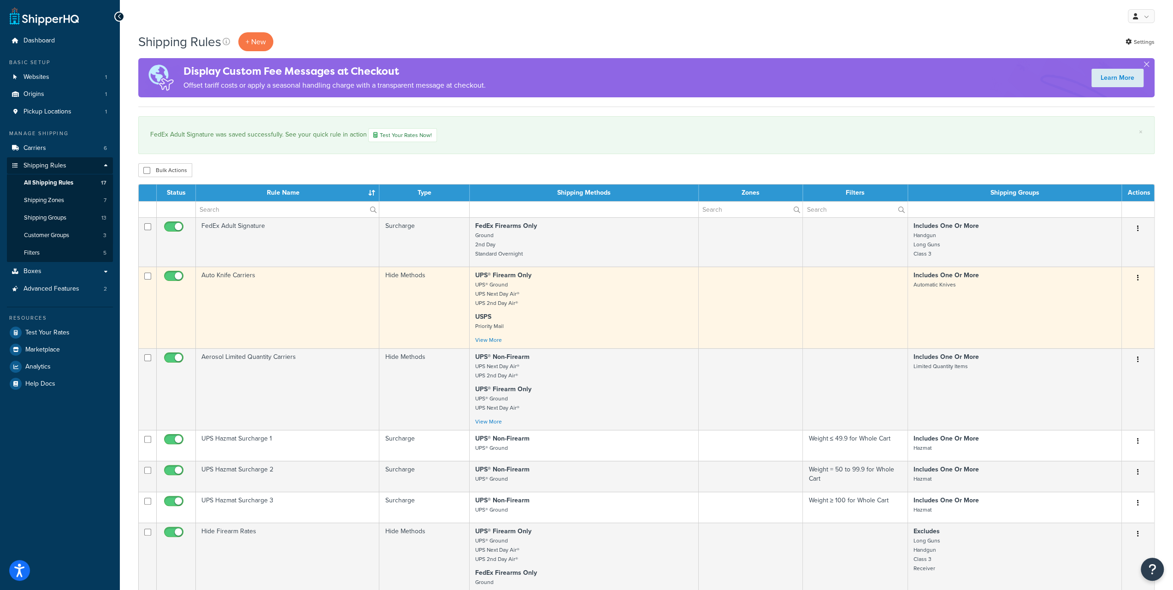
click at [1138, 276] on icon "button" at bounding box center [1138, 277] width 2 height 6
click at [1115, 294] on link "Edit" at bounding box center [1107, 295] width 73 height 19
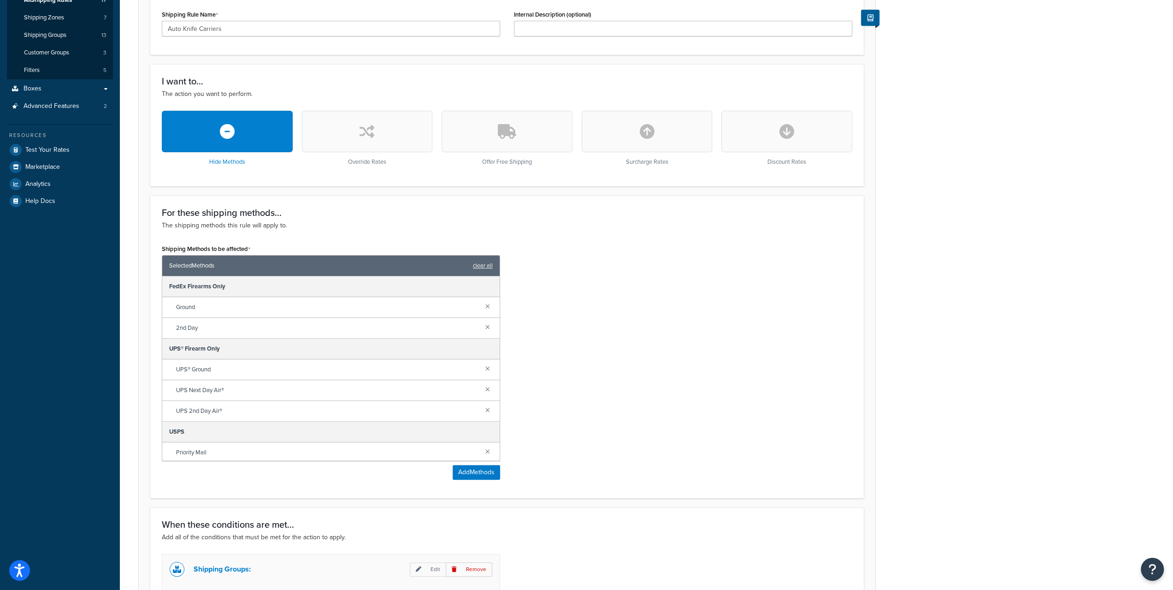
scroll to position [277, 0]
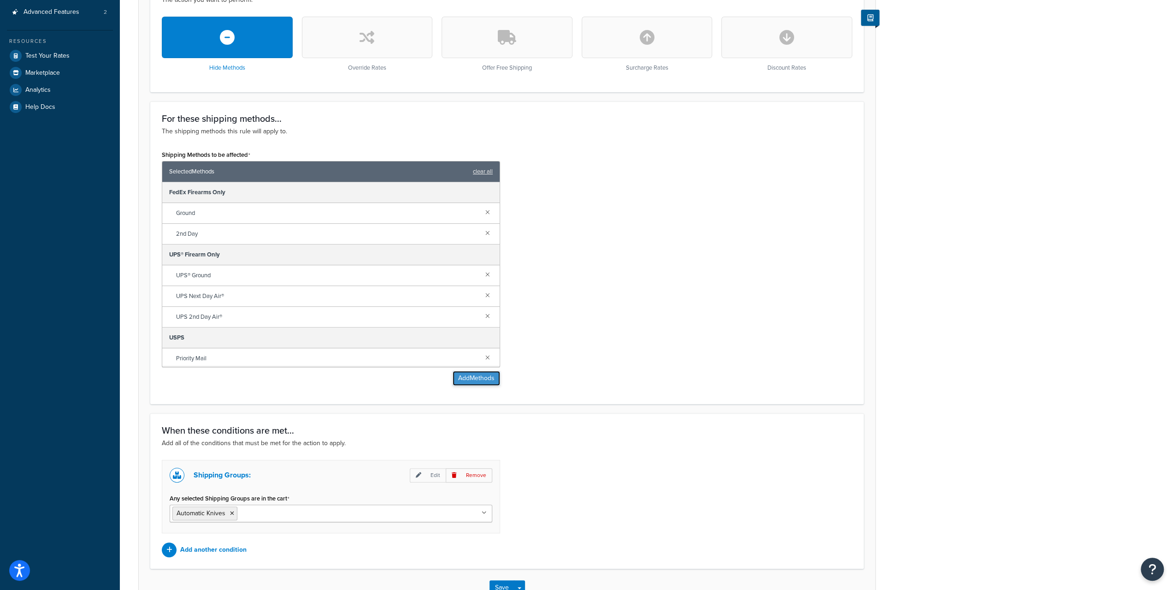
click at [482, 378] on button "Add Methods" at bounding box center [476, 378] width 47 height 15
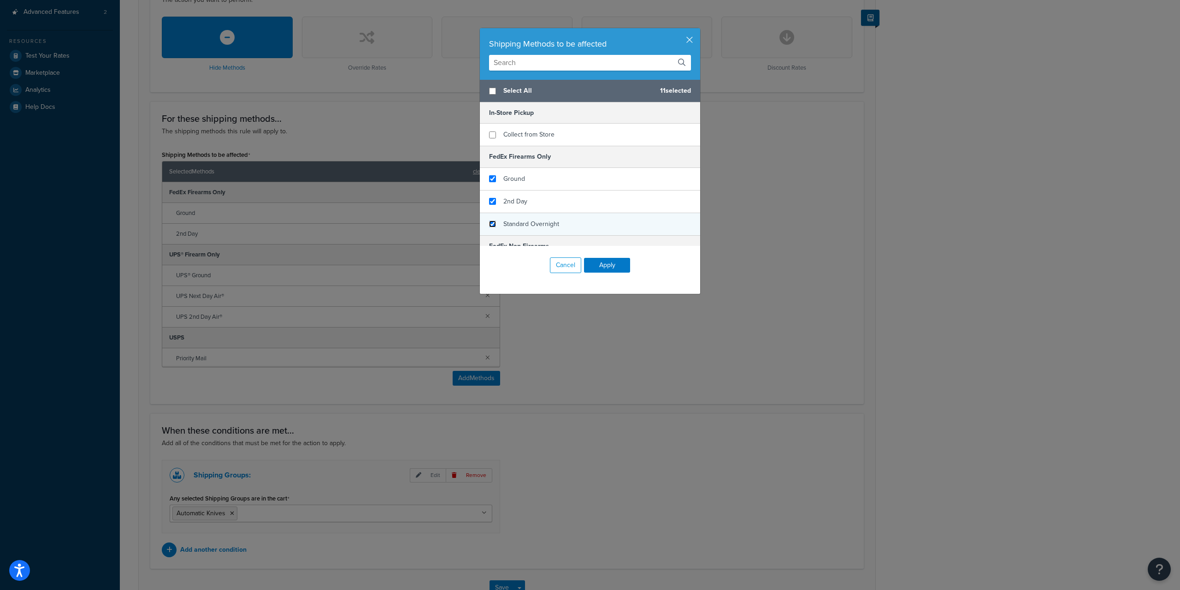
click at [490, 223] on input "checkbox" at bounding box center [492, 223] width 7 height 7
checkbox input "true"
click at [585, 262] on button "Apply" at bounding box center [607, 265] width 46 height 15
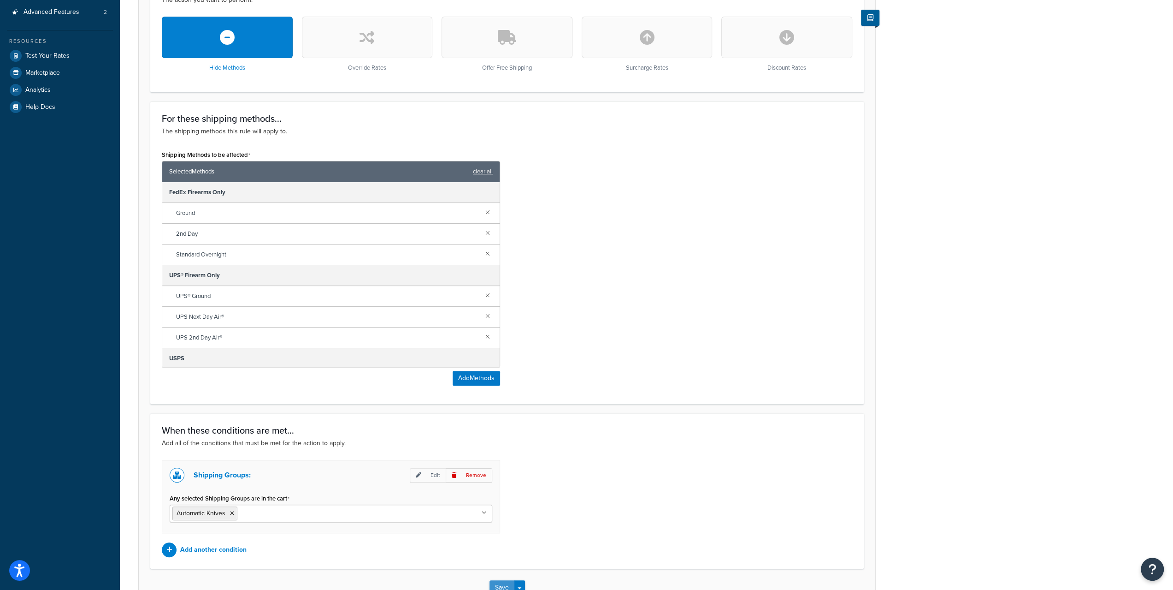
click at [503, 580] on button "Save" at bounding box center [502, 587] width 25 height 15
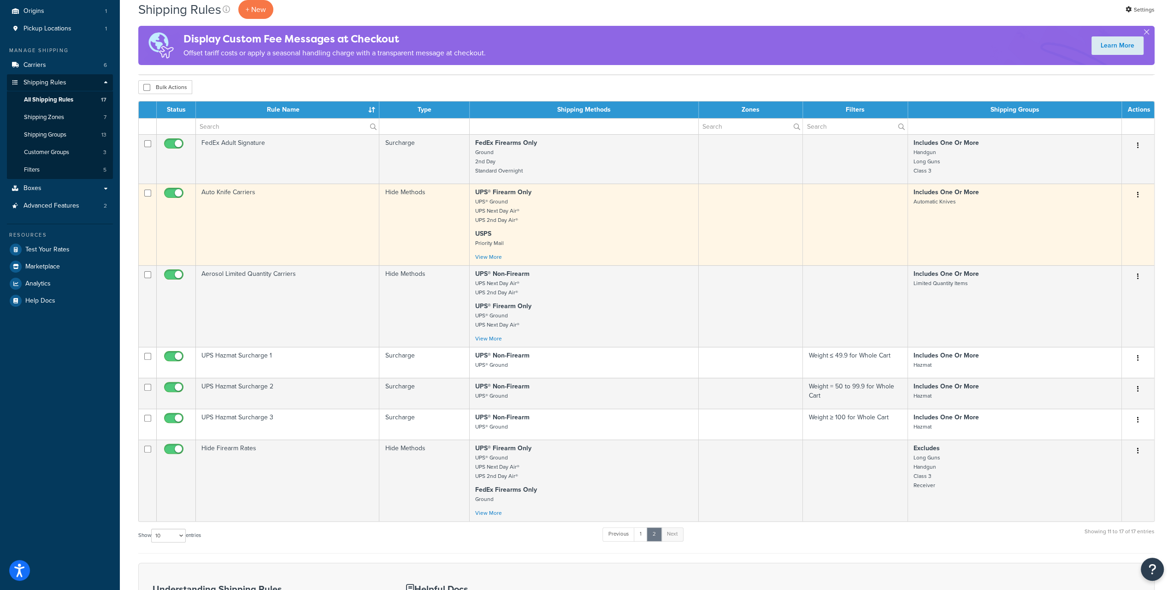
scroll to position [92, 0]
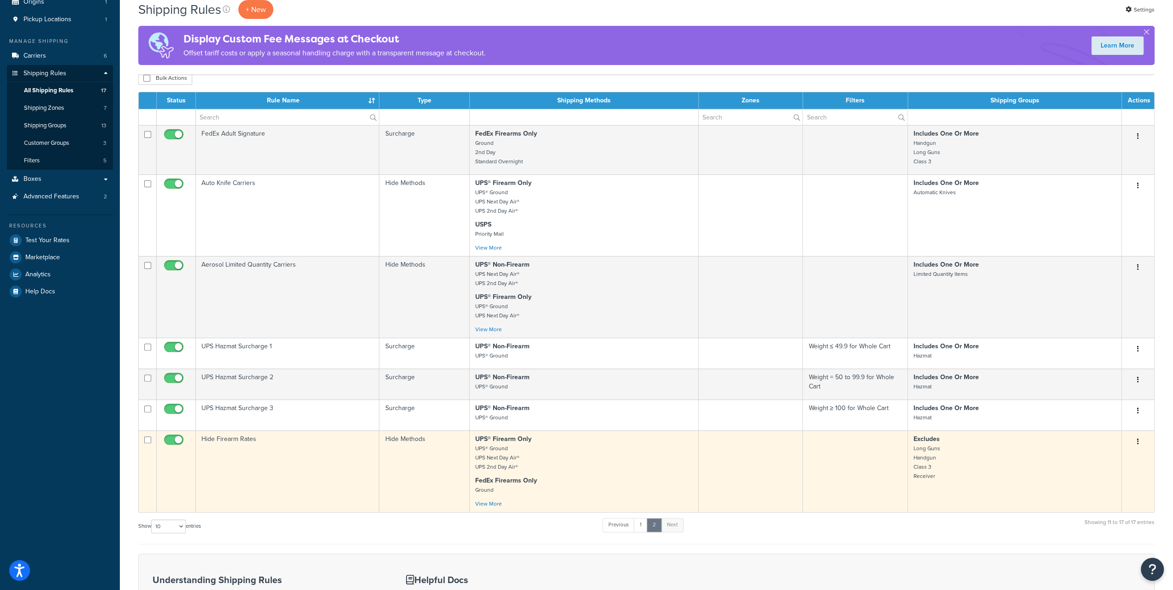
click at [1139, 443] on icon "button" at bounding box center [1138, 441] width 2 height 6
click at [1118, 455] on link "Edit" at bounding box center [1107, 458] width 73 height 19
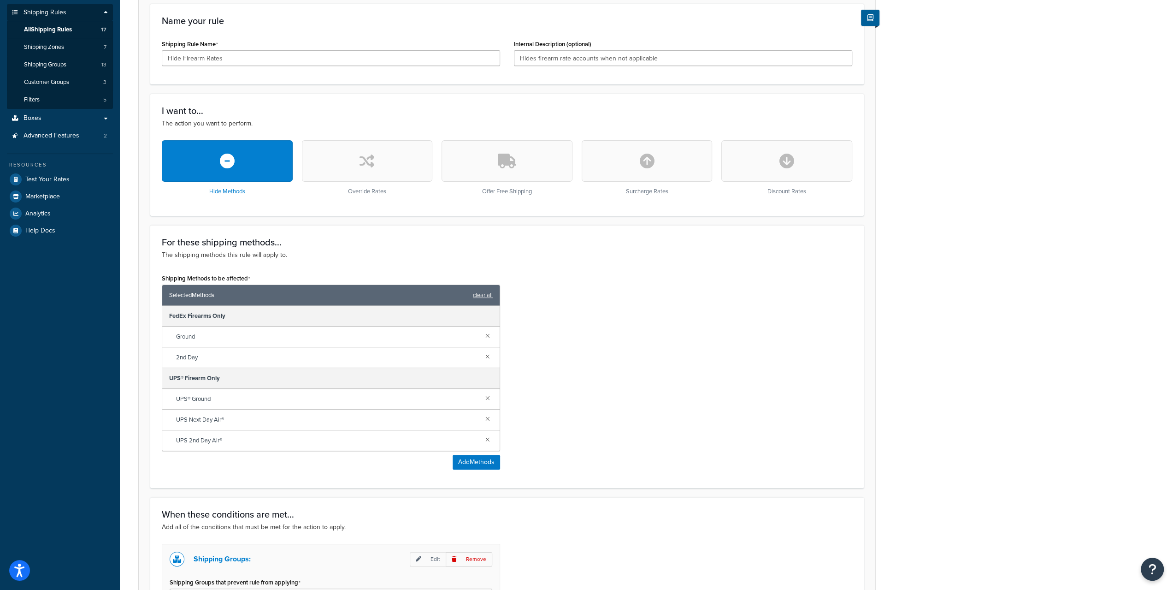
scroll to position [184, 0]
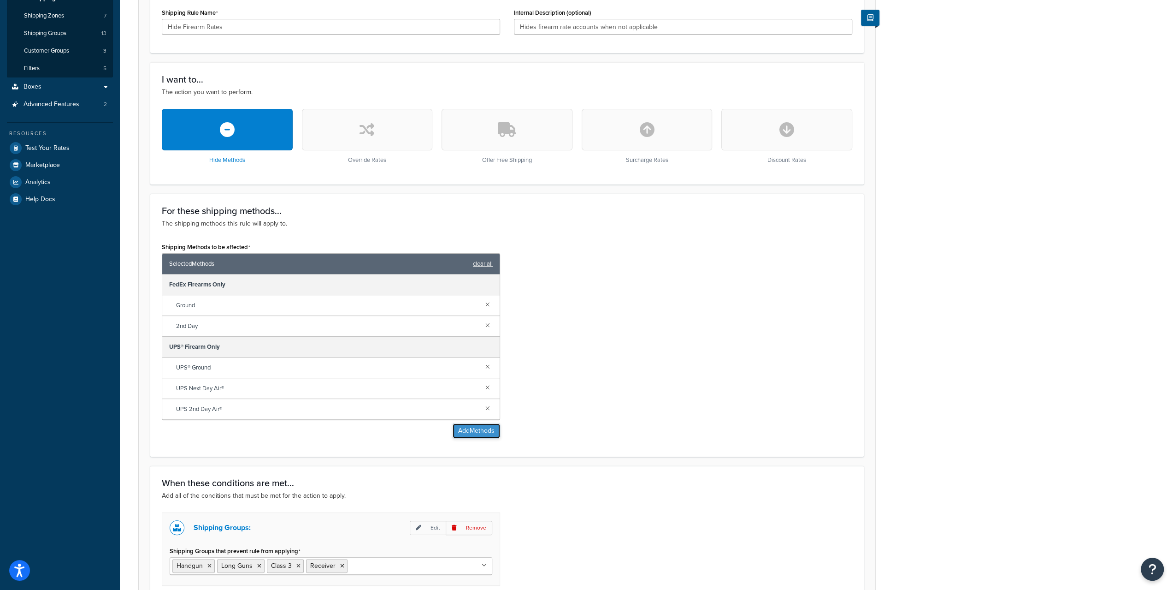
click at [473, 432] on button "Add Methods" at bounding box center [476, 430] width 47 height 15
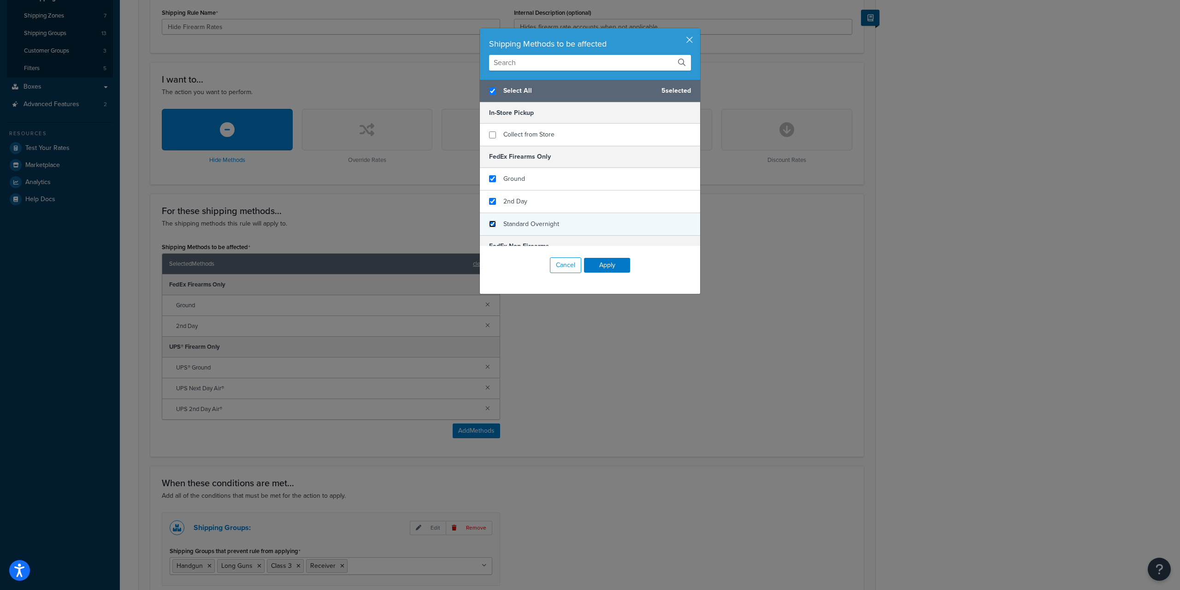
checkbox input "true"
click at [489, 222] on input "checkbox" at bounding box center [492, 223] width 7 height 7
checkbox input "true"
click at [600, 272] on div "Cancel Apply" at bounding box center [590, 265] width 220 height 39
click at [610, 269] on button "Apply" at bounding box center [607, 265] width 46 height 15
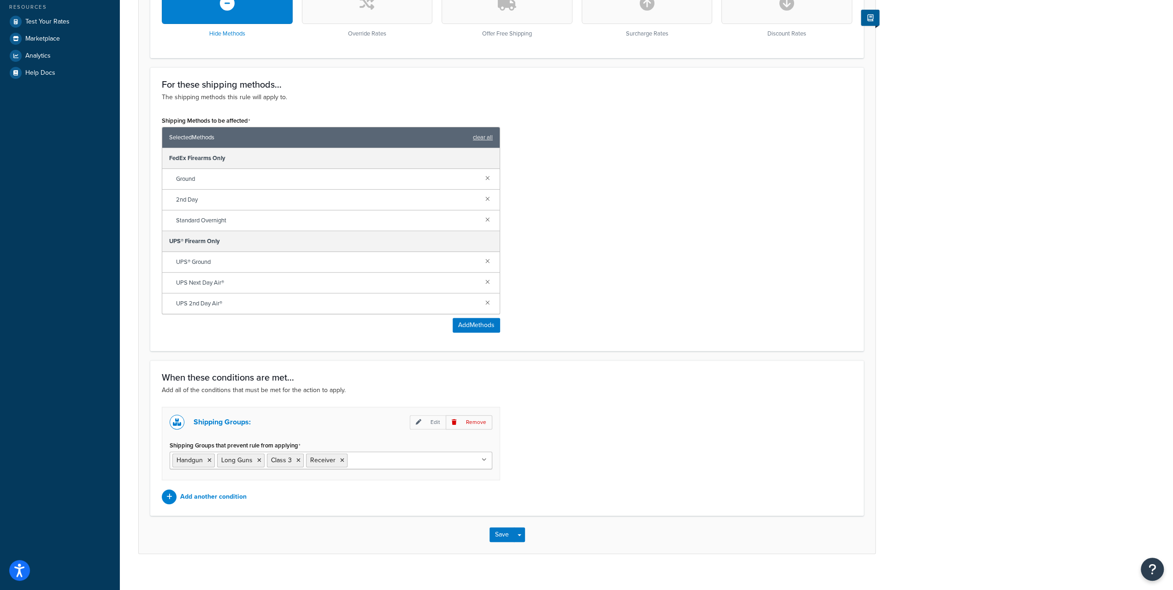
scroll to position [318, 0]
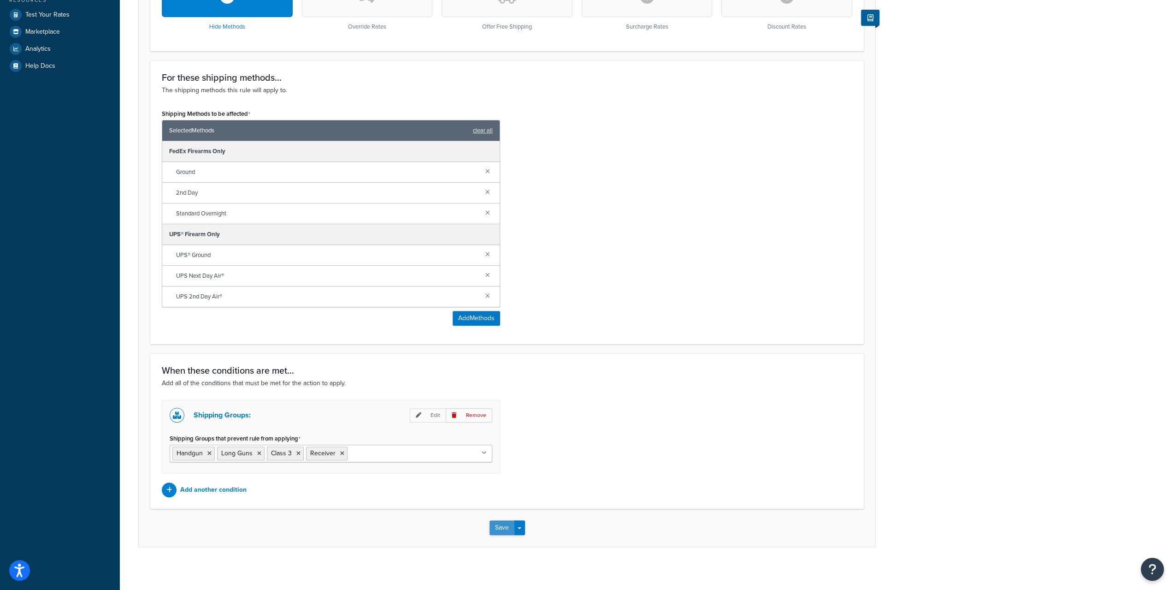
click at [501, 527] on button "Save" at bounding box center [502, 527] width 25 height 15
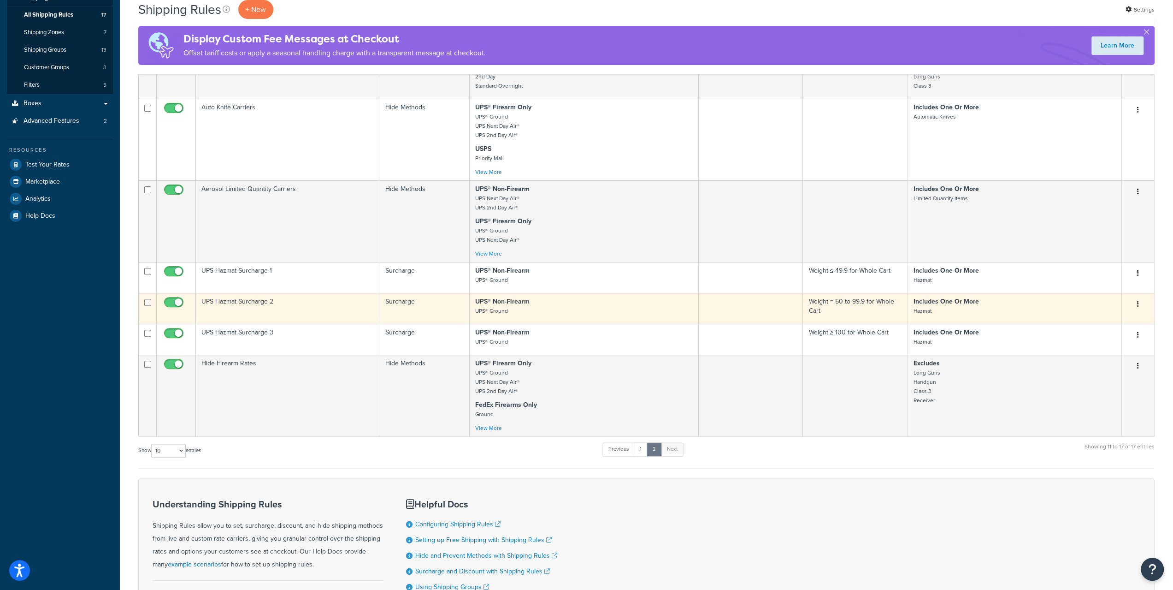
scroll to position [184, 0]
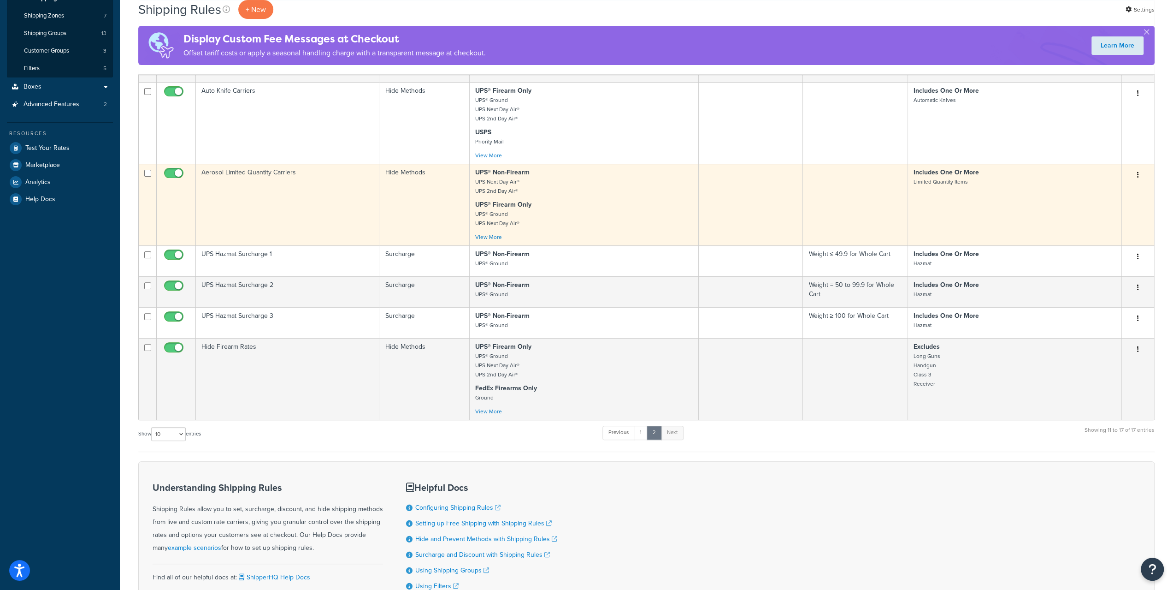
click at [1137, 171] on icon "button" at bounding box center [1138, 174] width 2 height 6
click at [1114, 192] on link "Edit" at bounding box center [1107, 192] width 73 height 19
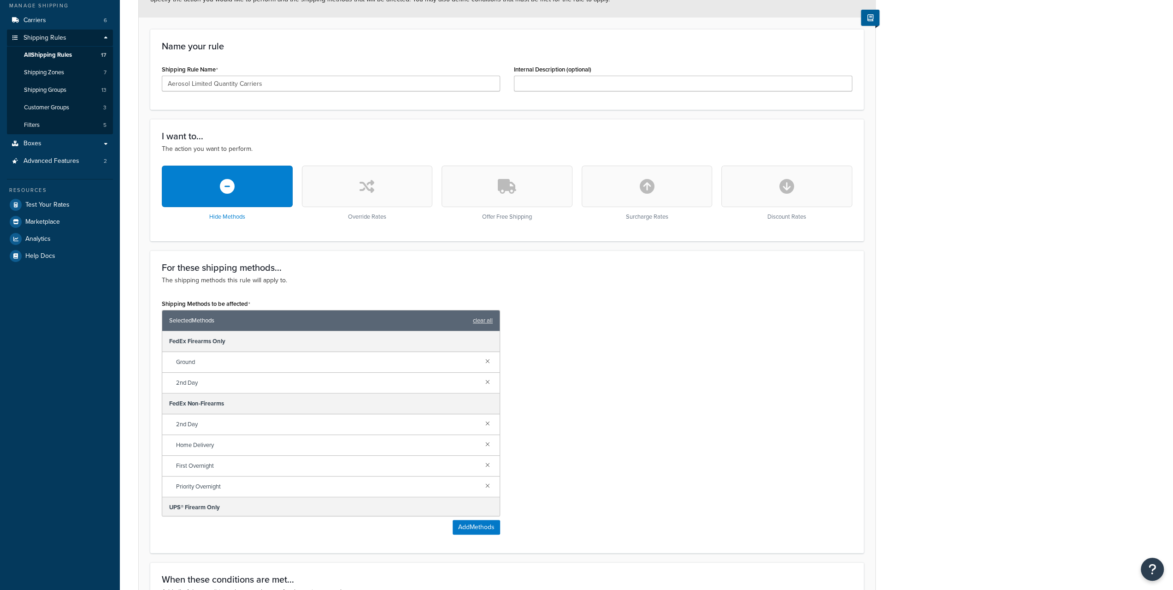
scroll to position [277, 0]
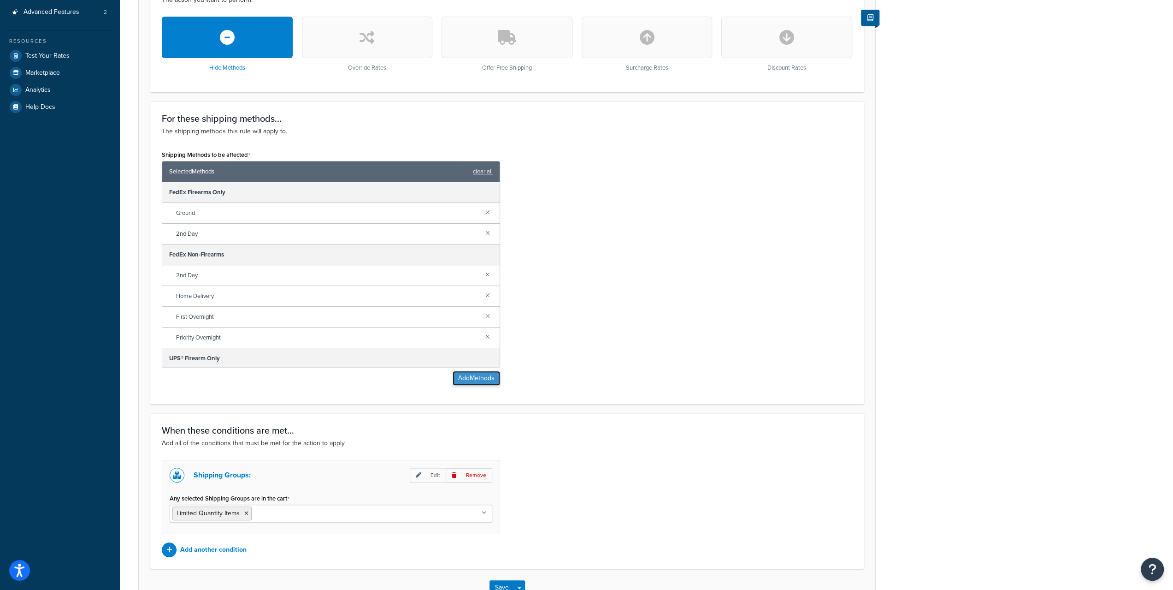
click at [483, 384] on button "Add Methods" at bounding box center [476, 378] width 47 height 15
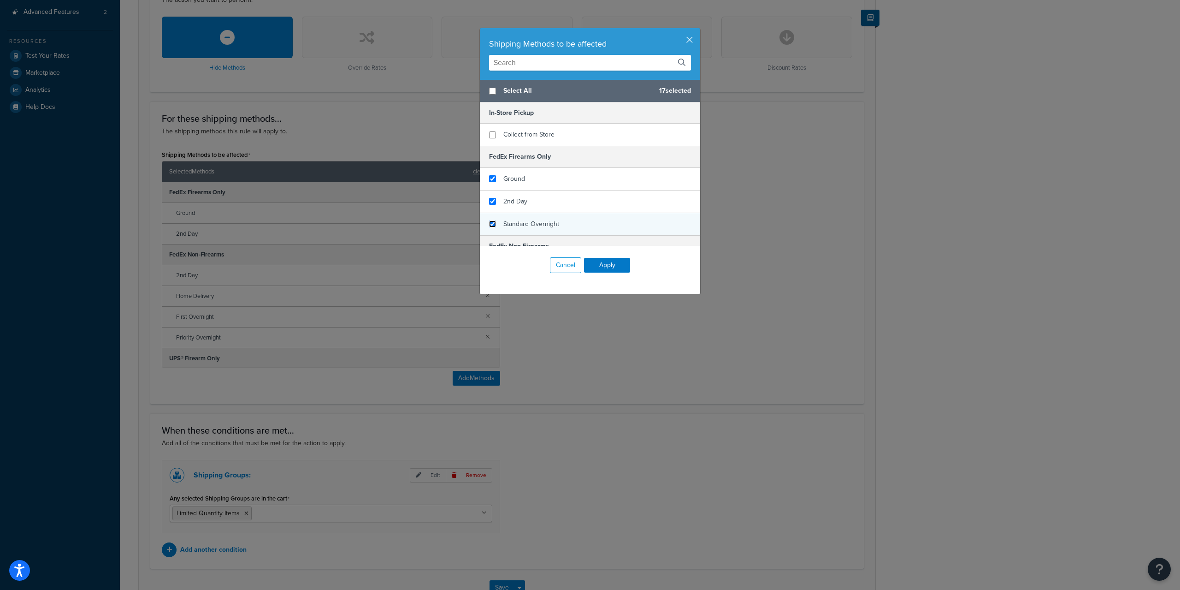
click at [491, 224] on input "checkbox" at bounding box center [492, 223] width 7 height 7
checkbox input "true"
click at [610, 263] on button "Apply" at bounding box center [607, 265] width 46 height 15
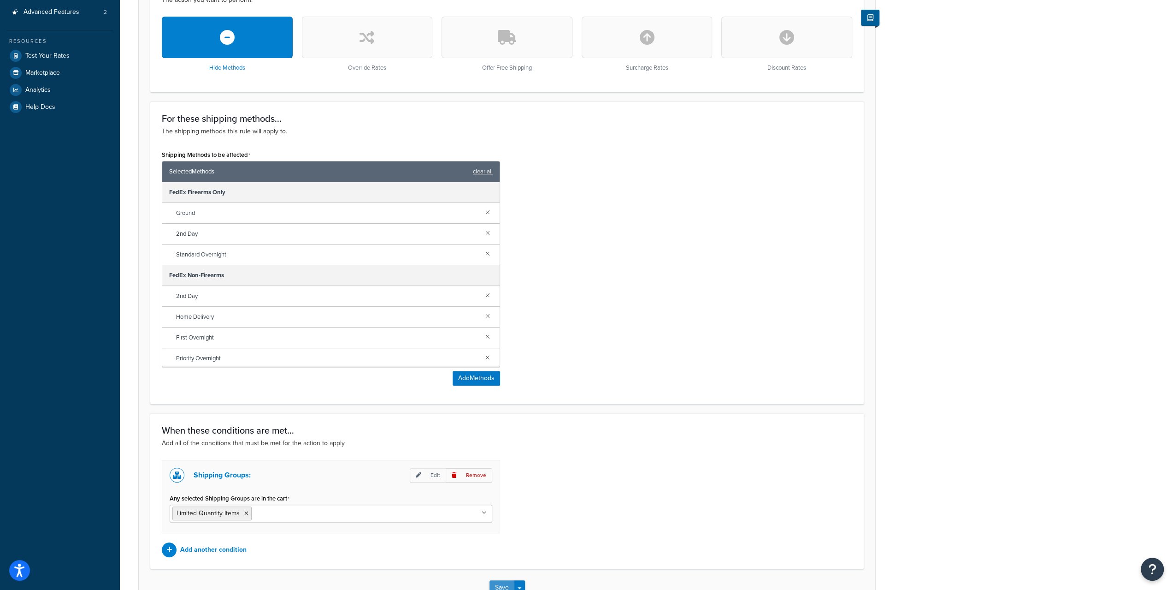
click at [499, 584] on button "Save" at bounding box center [502, 587] width 25 height 15
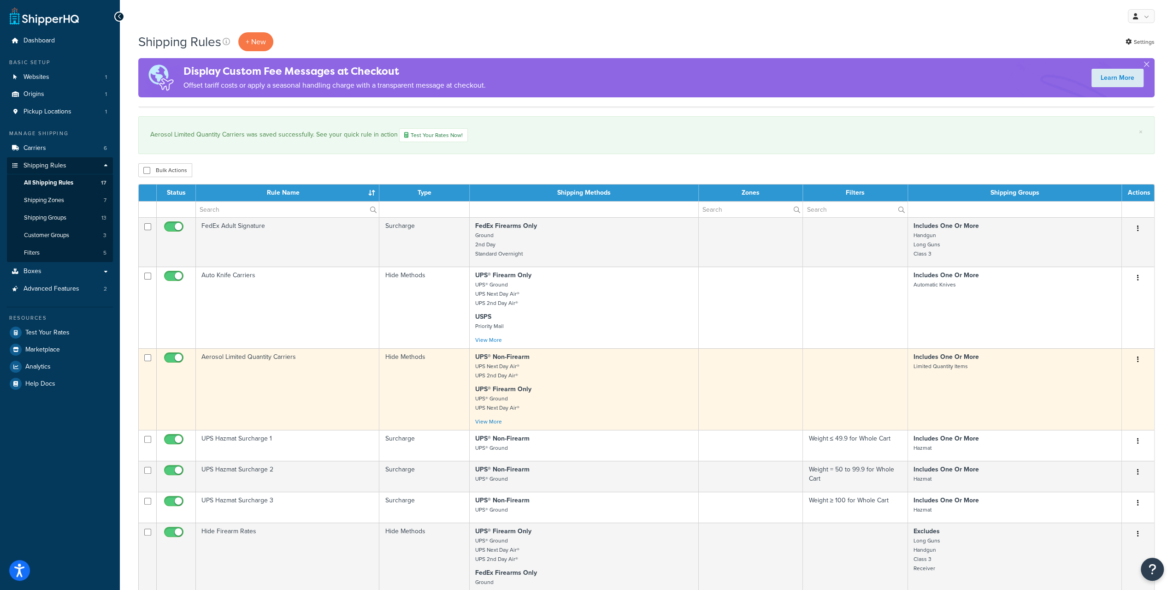
scroll to position [276, 0]
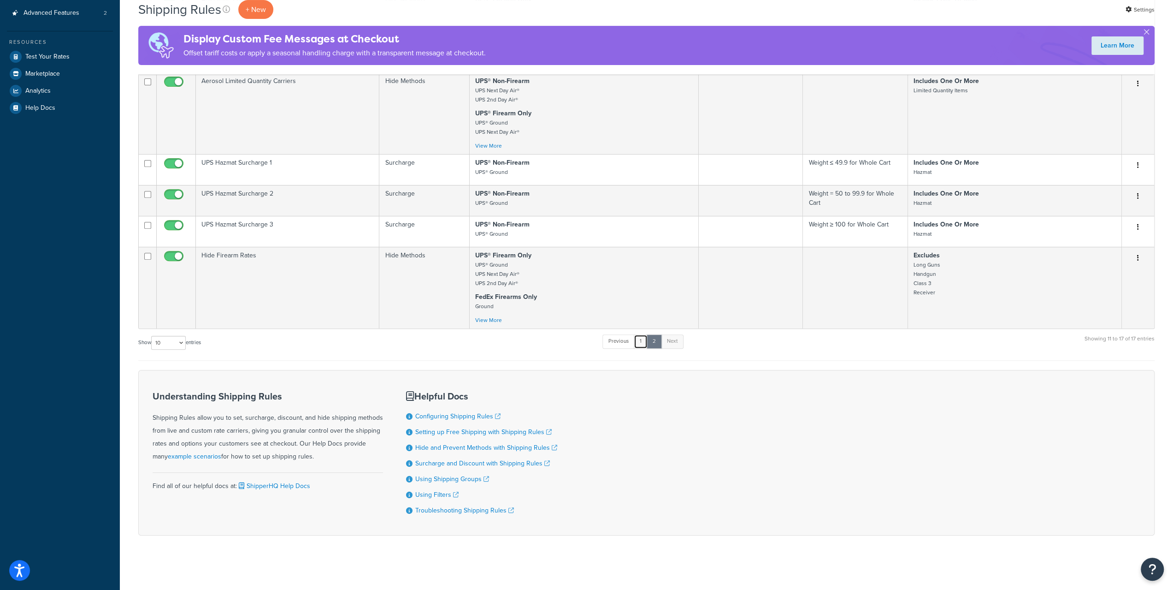
click at [643, 340] on link "1" at bounding box center [641, 341] width 14 height 14
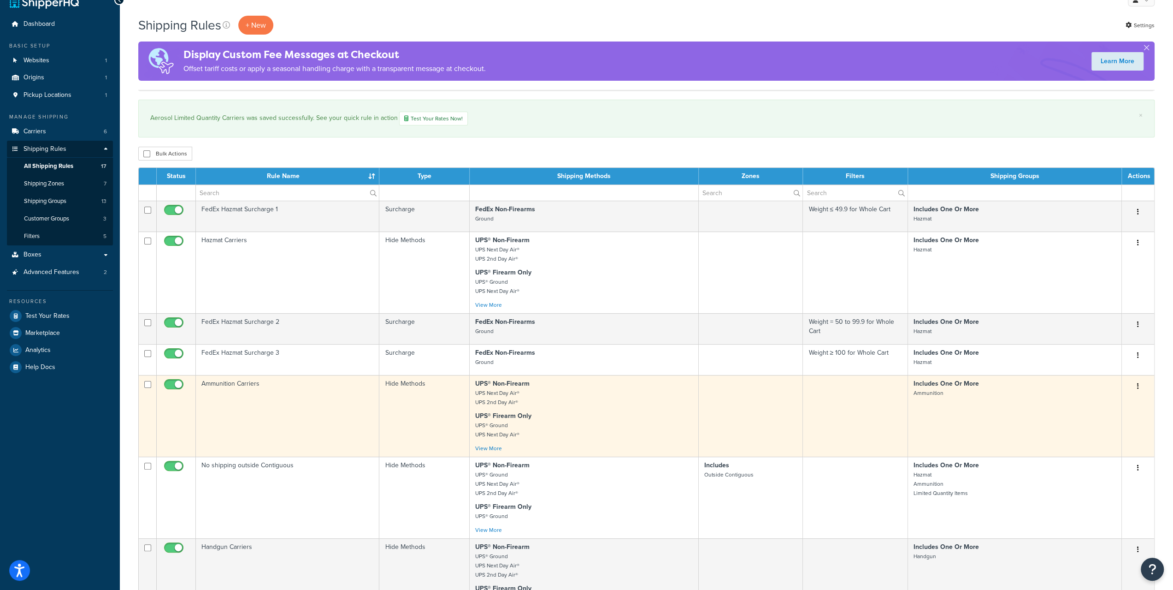
scroll to position [0, 0]
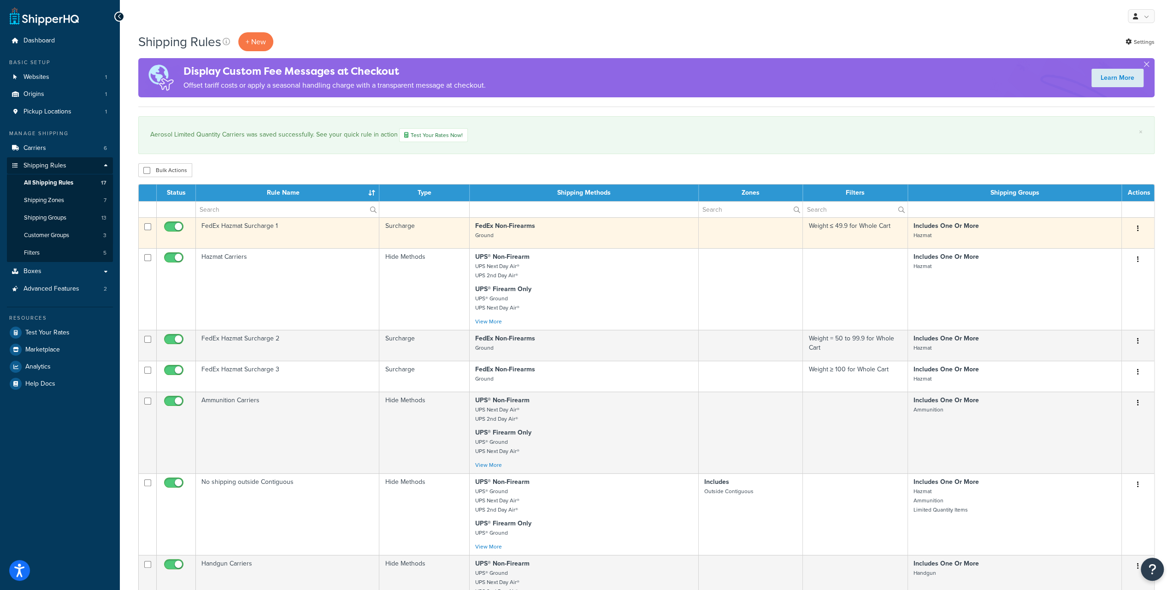
click at [1131, 227] on div "Edit Duplicate Delete" at bounding box center [1138, 228] width 21 height 15
click at [1141, 233] on button "button" at bounding box center [1138, 228] width 13 height 15
click at [1097, 246] on link "Edit" at bounding box center [1107, 245] width 73 height 19
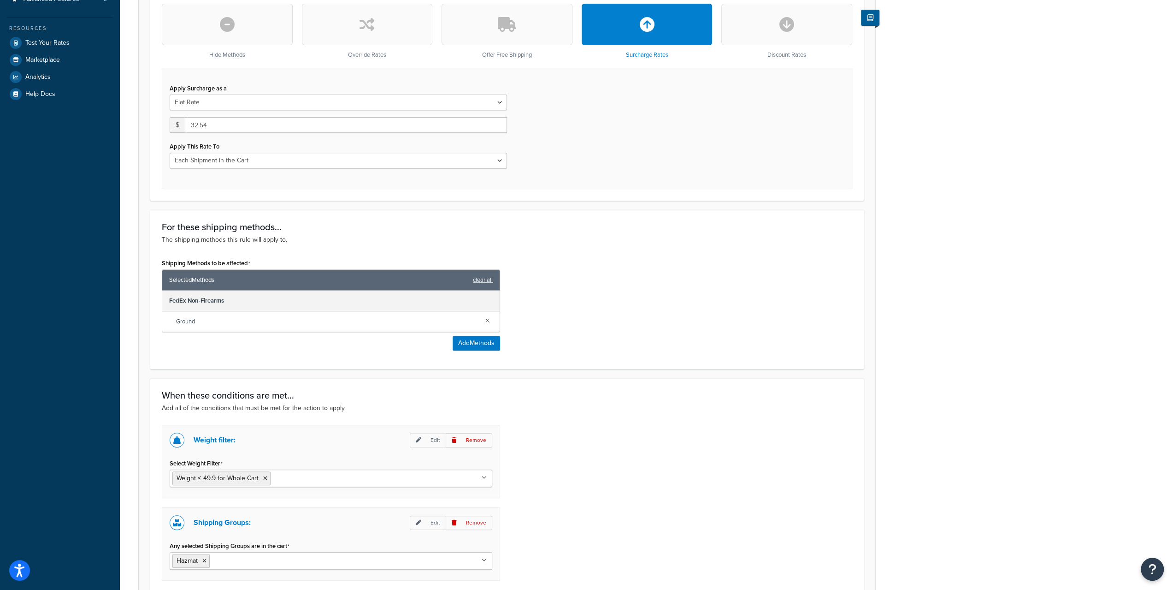
scroll to position [396, 0]
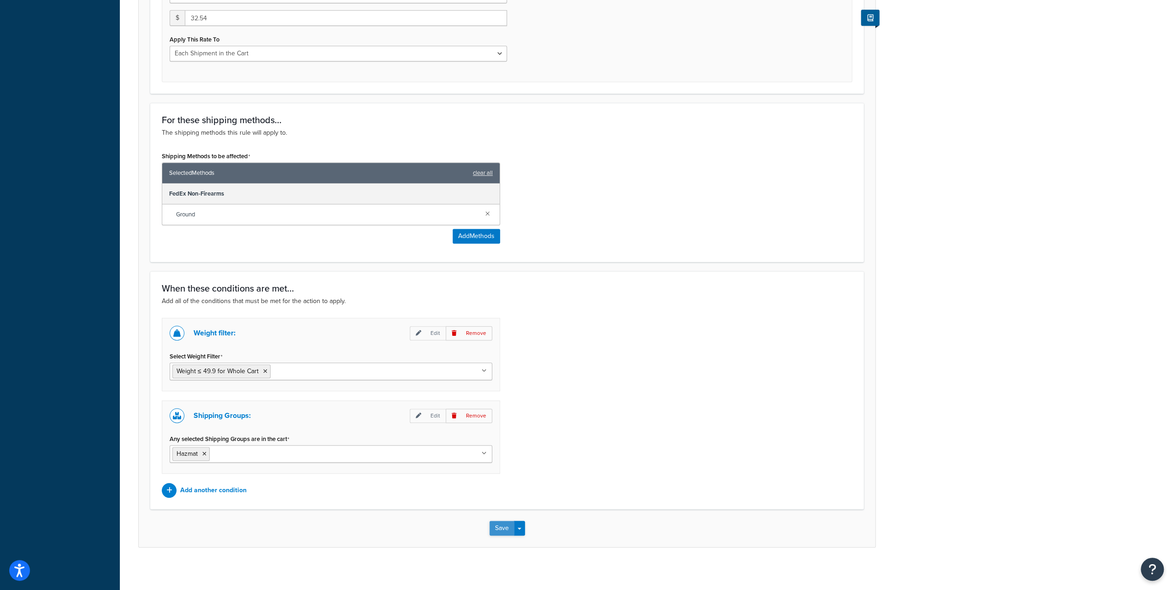
click at [503, 522] on button "Save" at bounding box center [502, 527] width 25 height 15
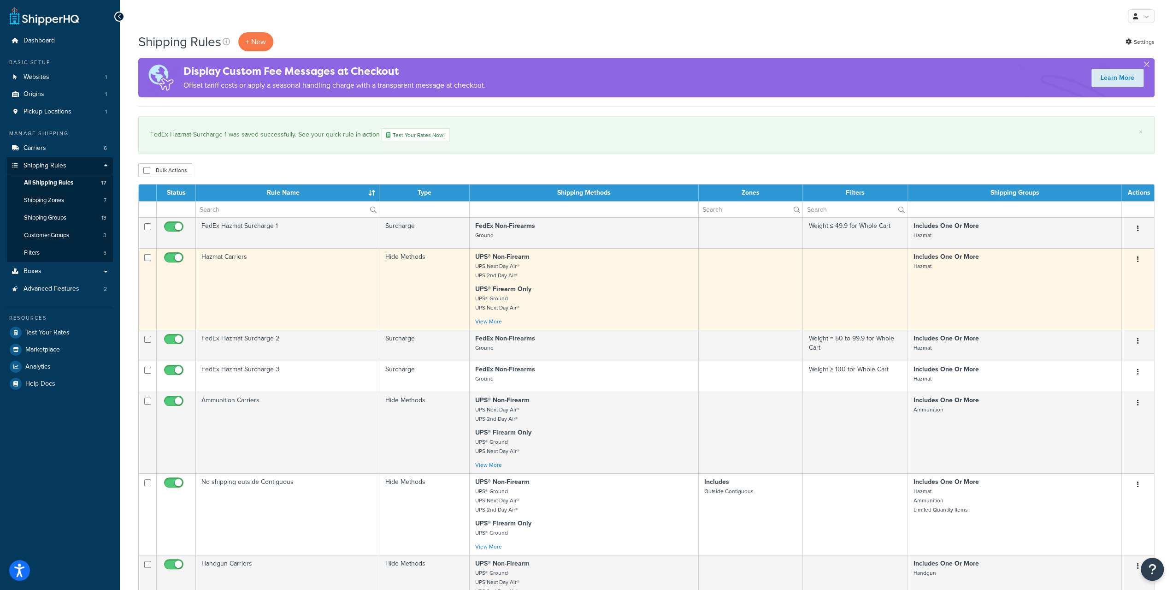
click at [1138, 260] on icon "button" at bounding box center [1138, 259] width 2 height 6
click at [1105, 275] on link "Edit" at bounding box center [1107, 276] width 73 height 19
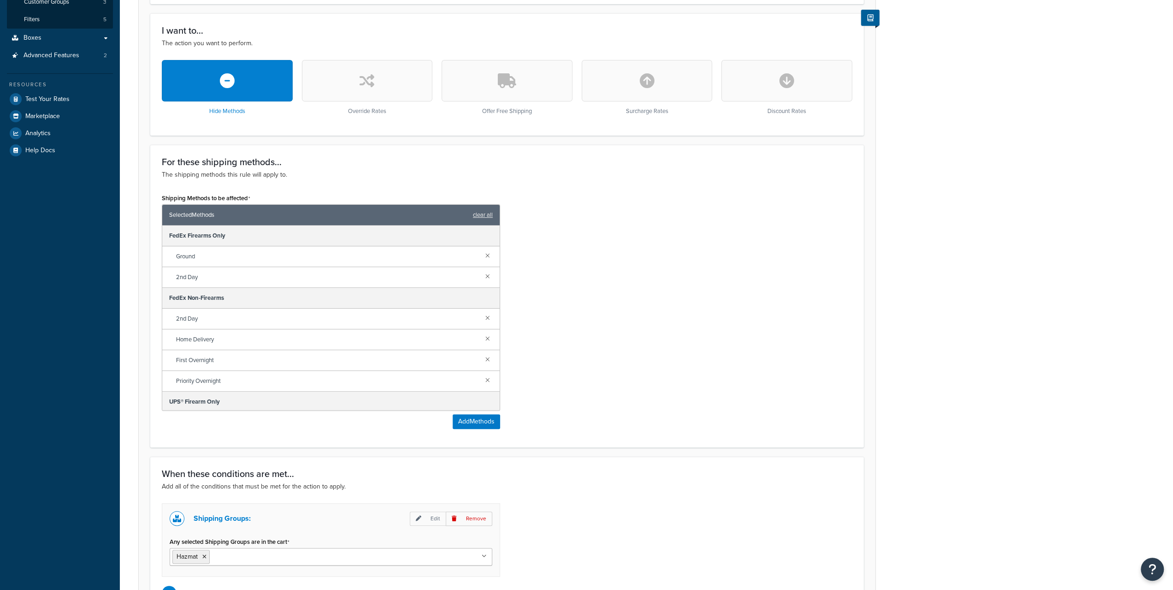
scroll to position [277, 0]
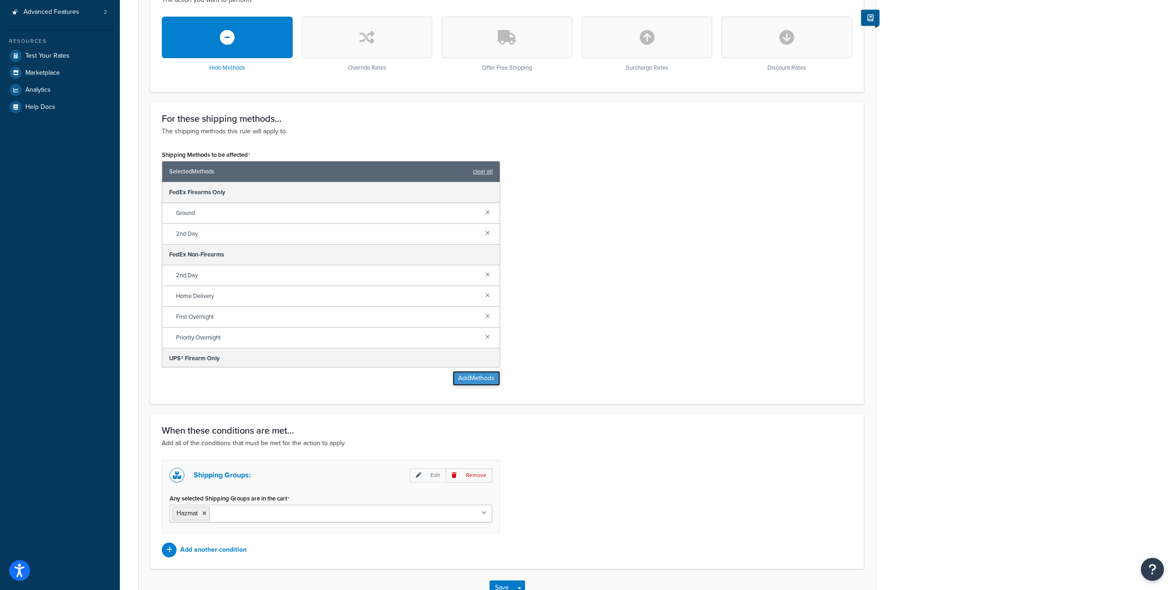
click at [477, 375] on button "Add Methods" at bounding box center [476, 378] width 47 height 15
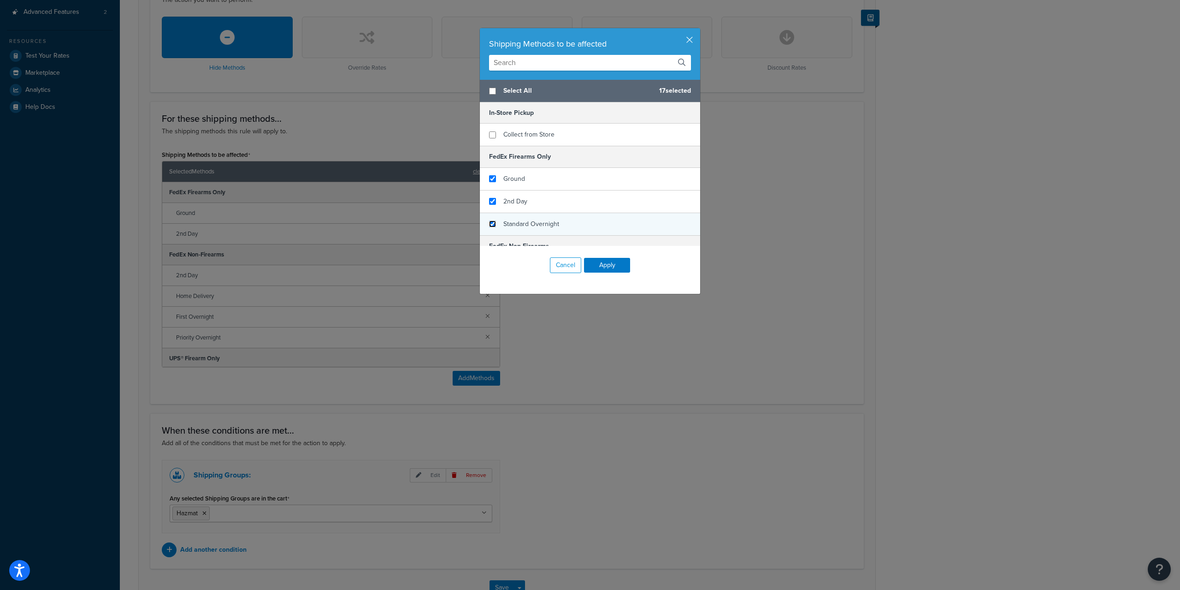
click at [491, 222] on input "checkbox" at bounding box center [492, 223] width 7 height 7
checkbox input "true"
click at [595, 262] on button "Apply" at bounding box center [607, 265] width 46 height 15
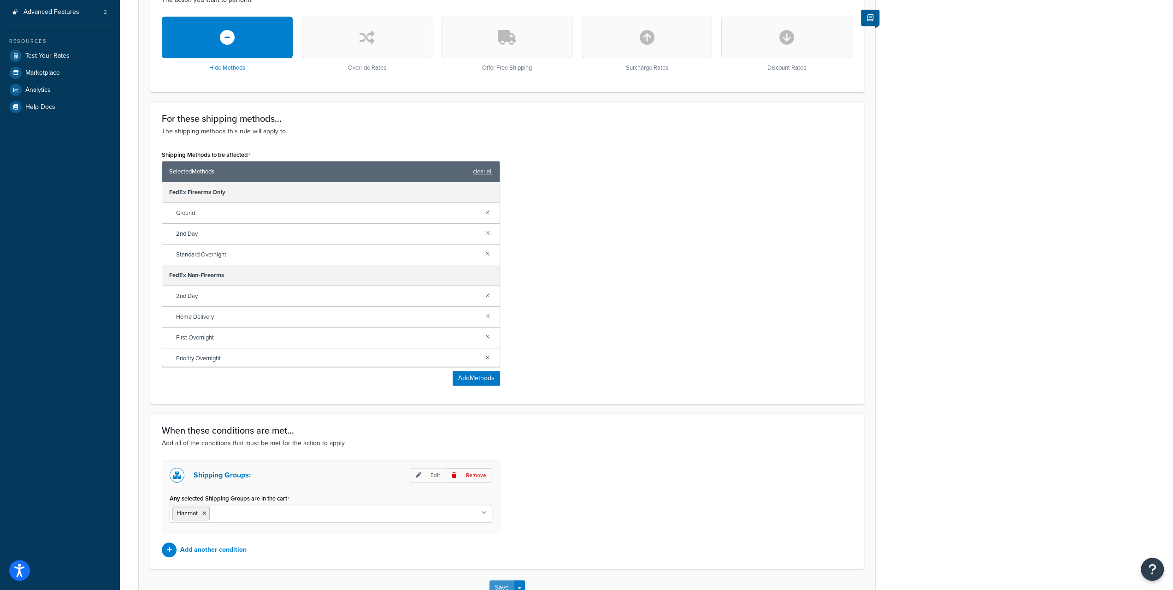
click at [504, 587] on button "Save" at bounding box center [502, 587] width 25 height 15
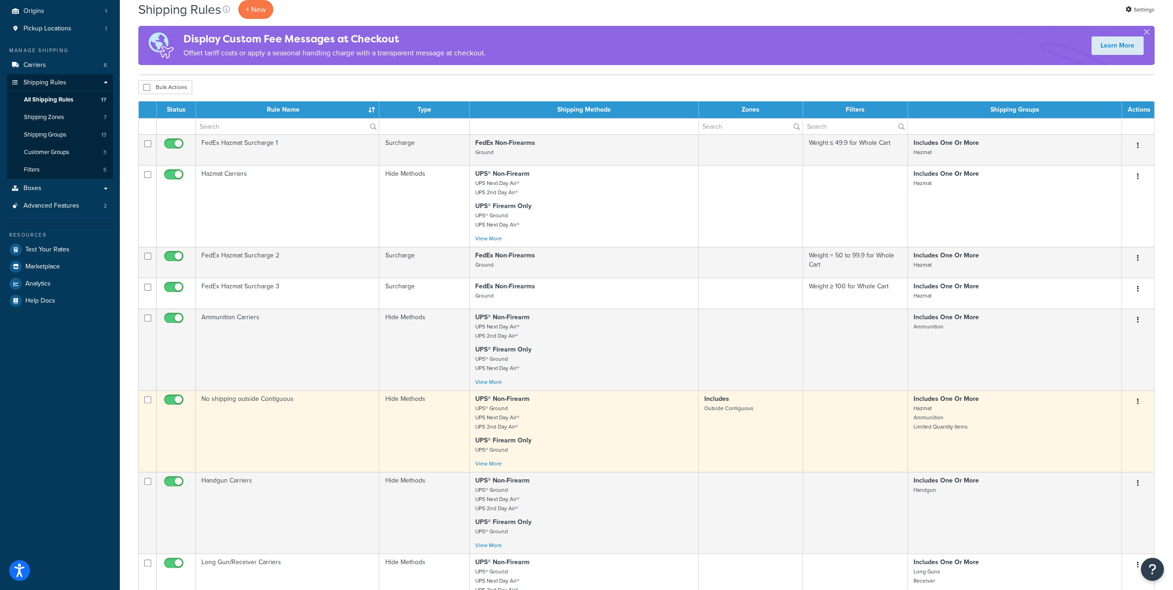
scroll to position [92, 0]
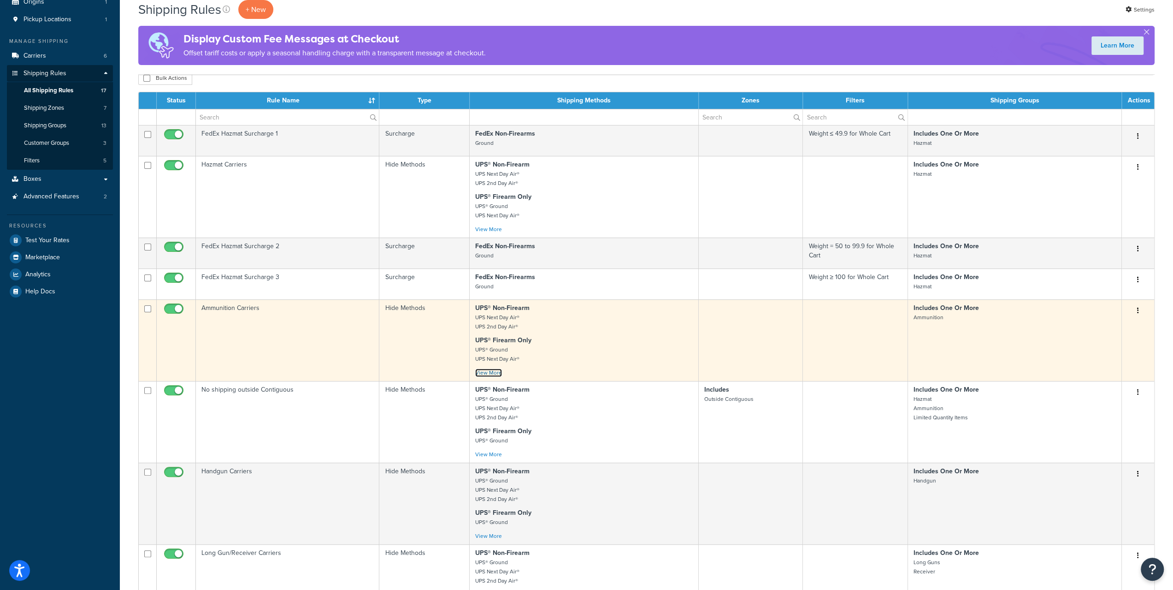
click at [493, 372] on link "View More" at bounding box center [488, 372] width 27 height 8
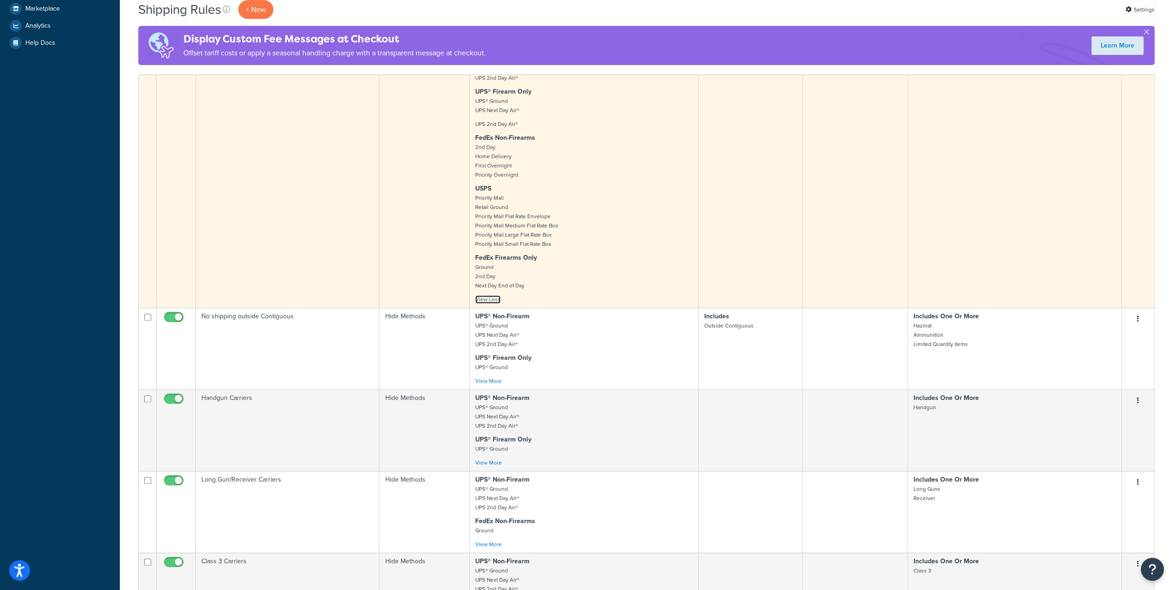
scroll to position [369, 0]
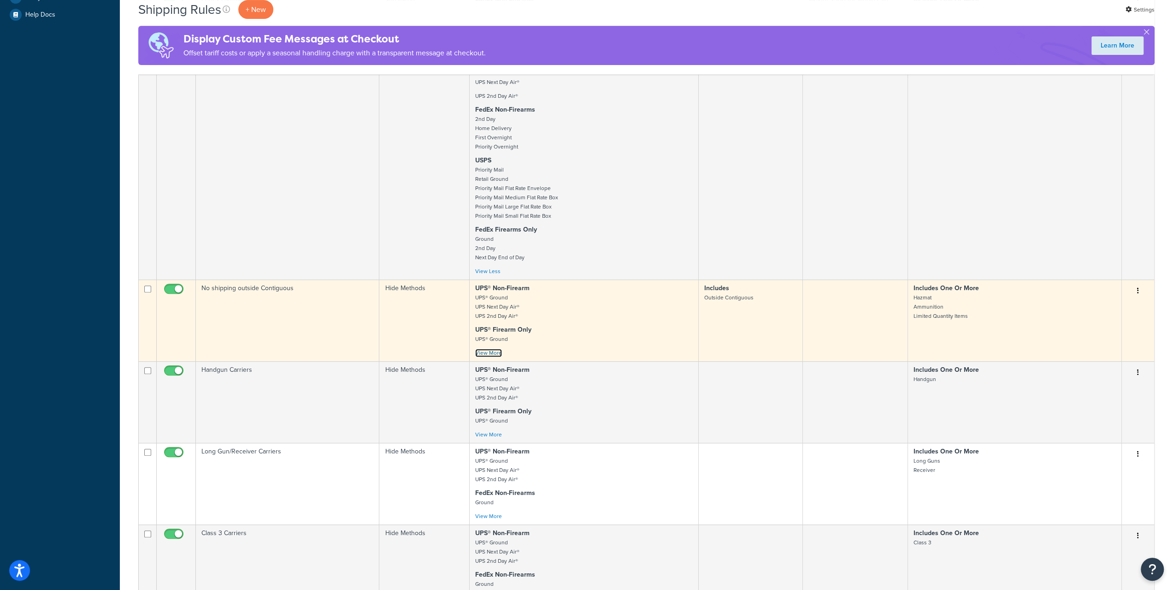
click at [486, 349] on link "View More" at bounding box center [488, 353] width 27 height 8
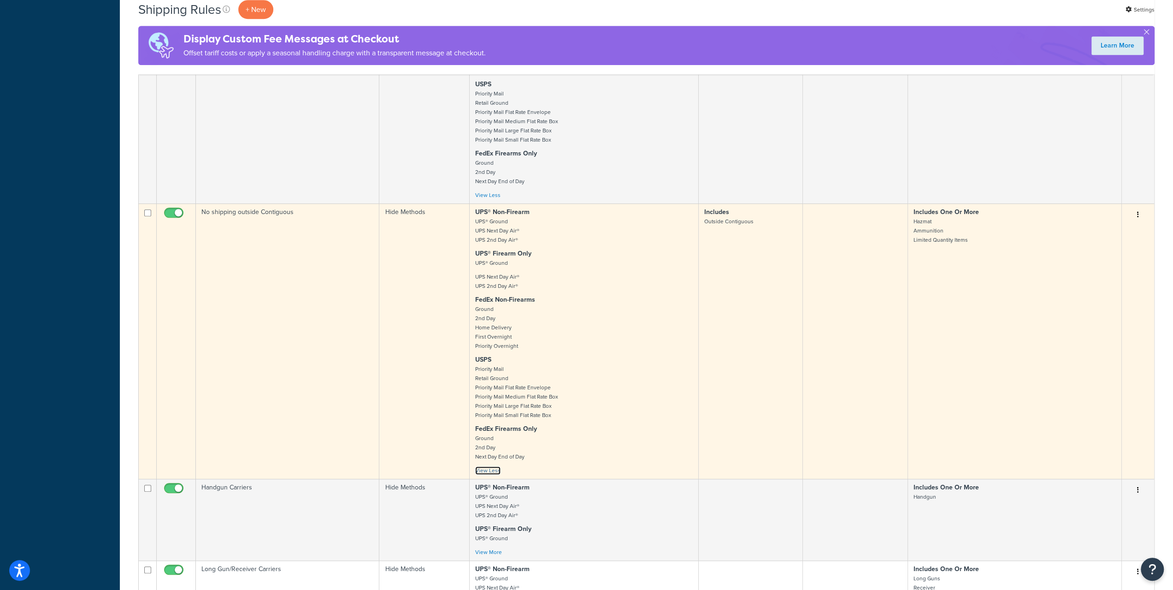
scroll to position [461, 0]
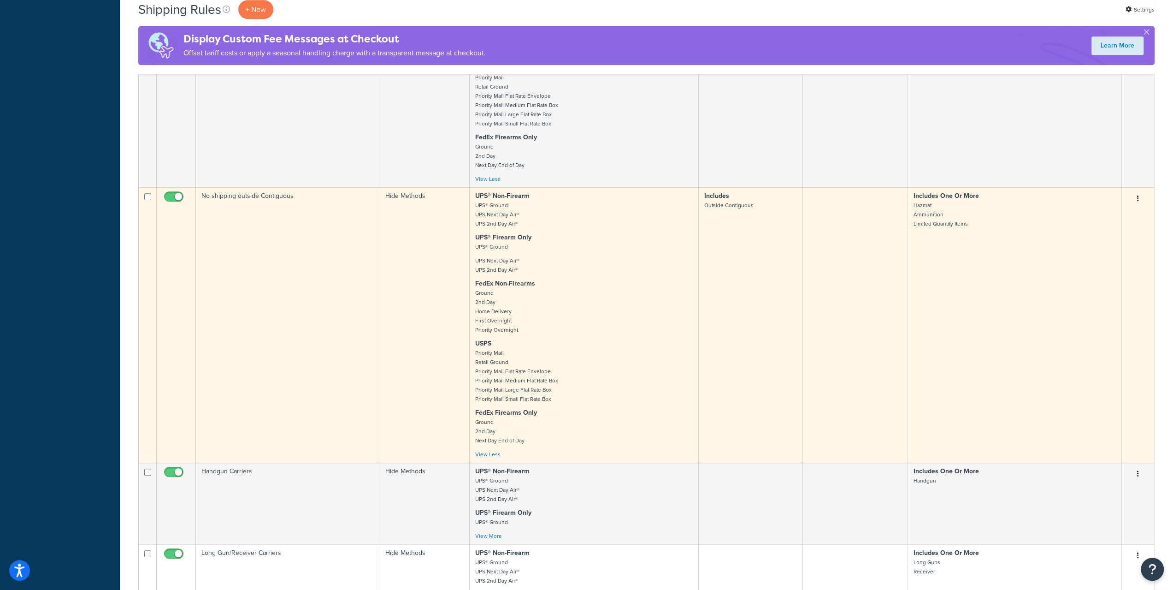
click at [1137, 198] on button "button" at bounding box center [1138, 198] width 13 height 15
click at [1098, 216] on link "Edit" at bounding box center [1107, 216] width 73 height 19
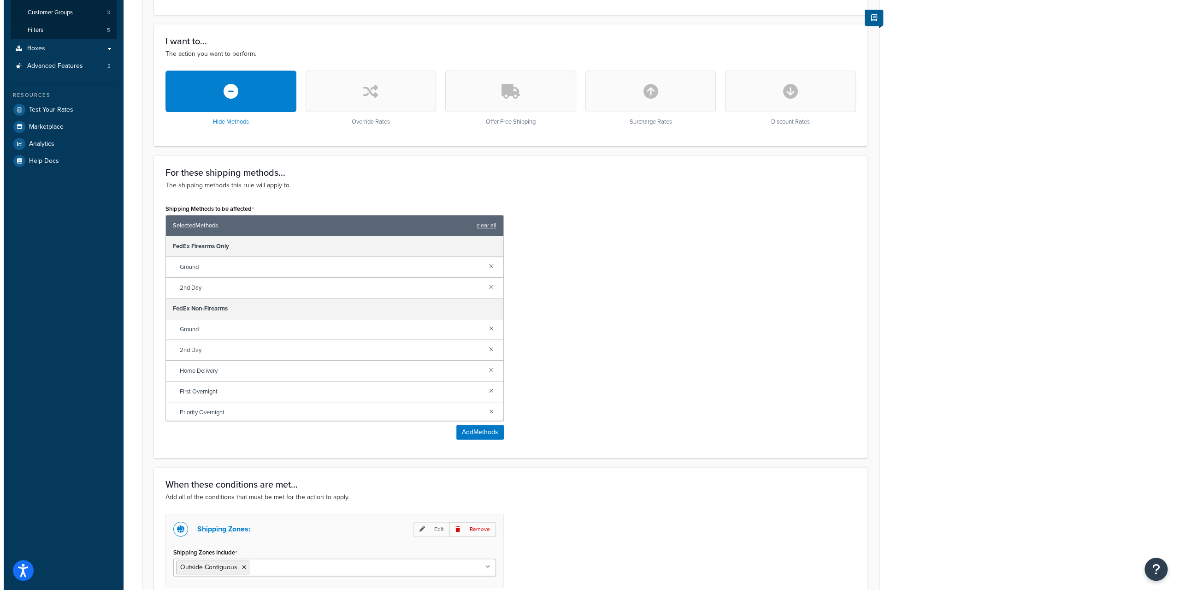
scroll to position [277, 0]
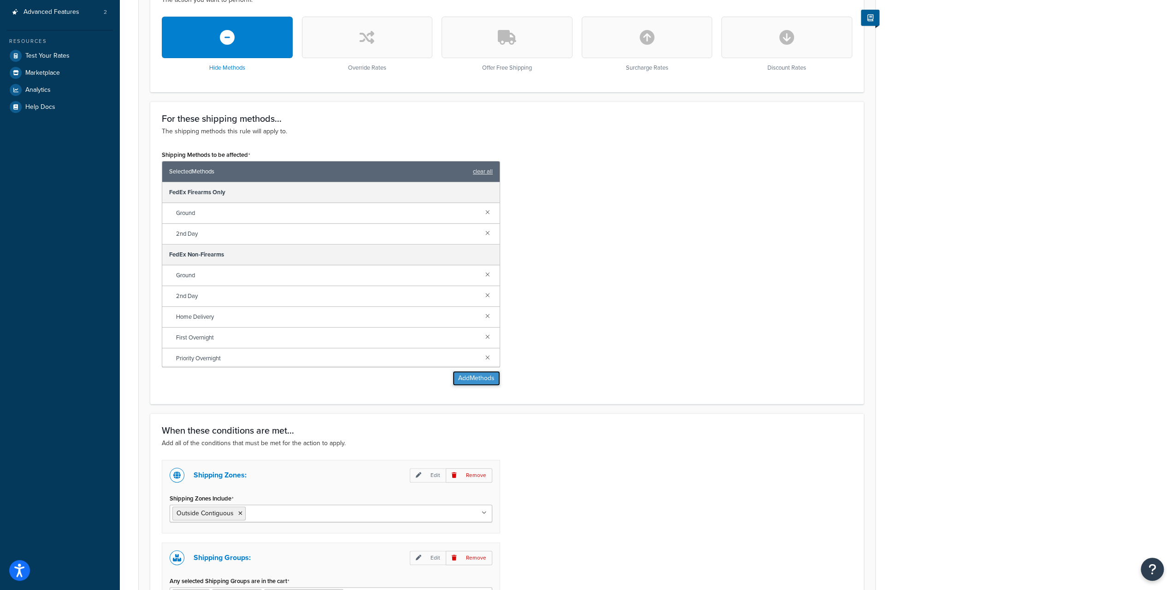
click at [474, 375] on button "Add Methods" at bounding box center [476, 378] width 47 height 15
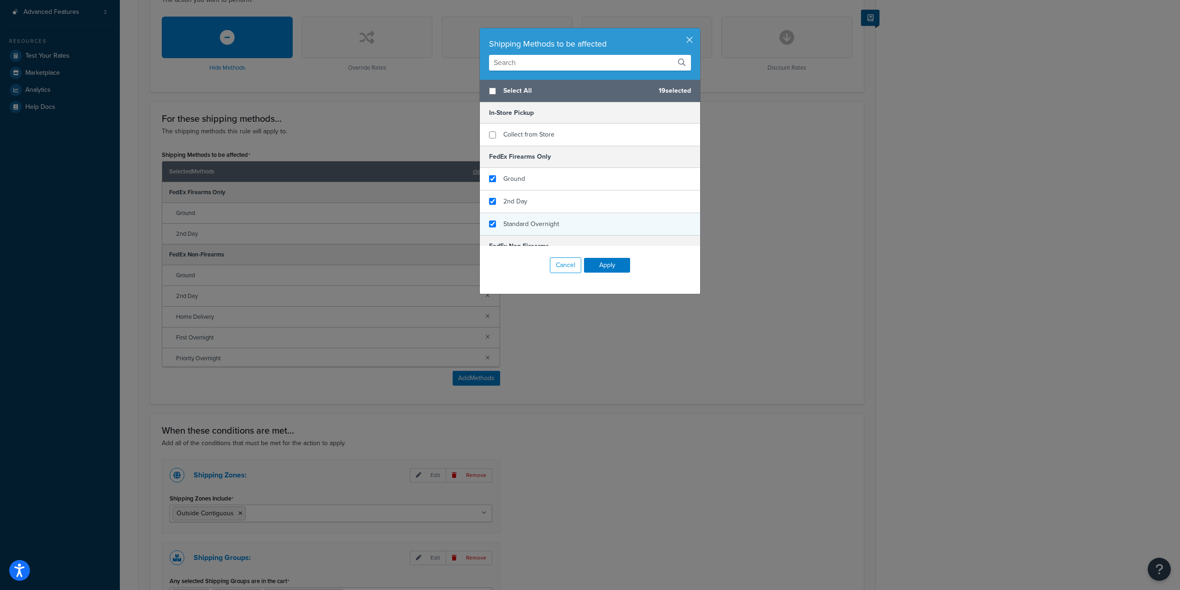
checkbox input "true"
click at [494, 225] on div "Standard Overnight" at bounding box center [590, 224] width 220 height 22
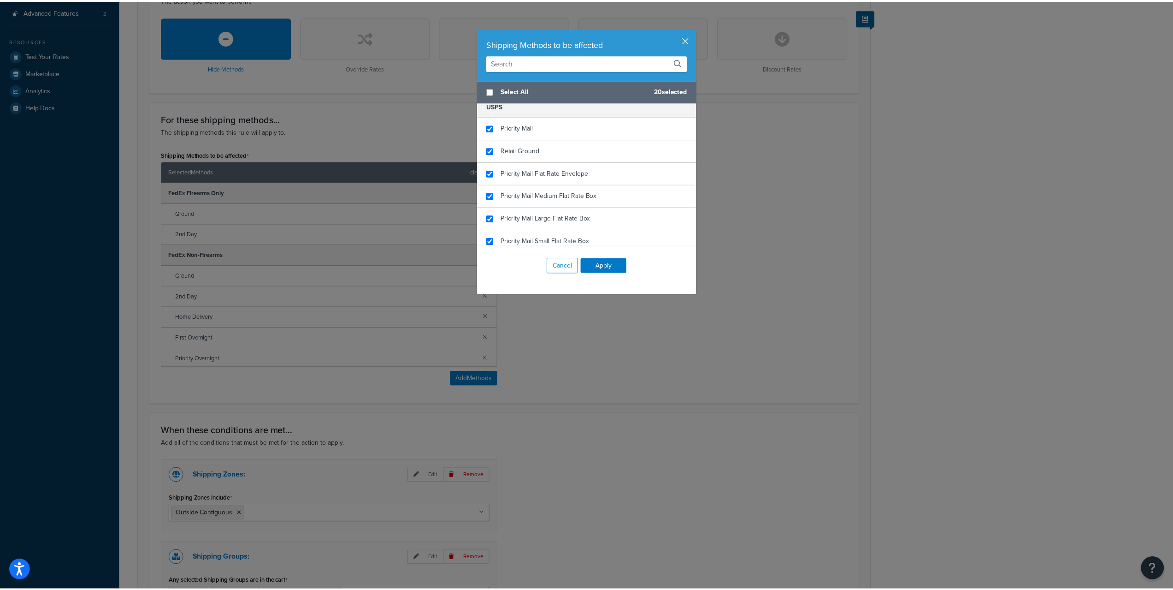
scroll to position [455, 0]
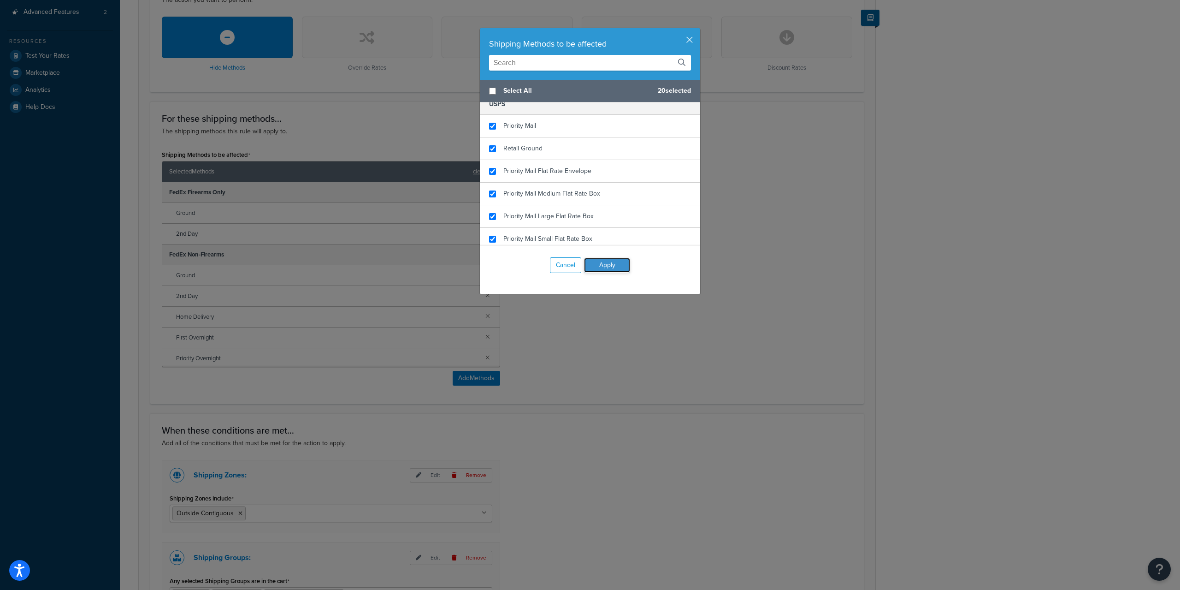
click at [619, 271] on button "Apply" at bounding box center [607, 265] width 46 height 15
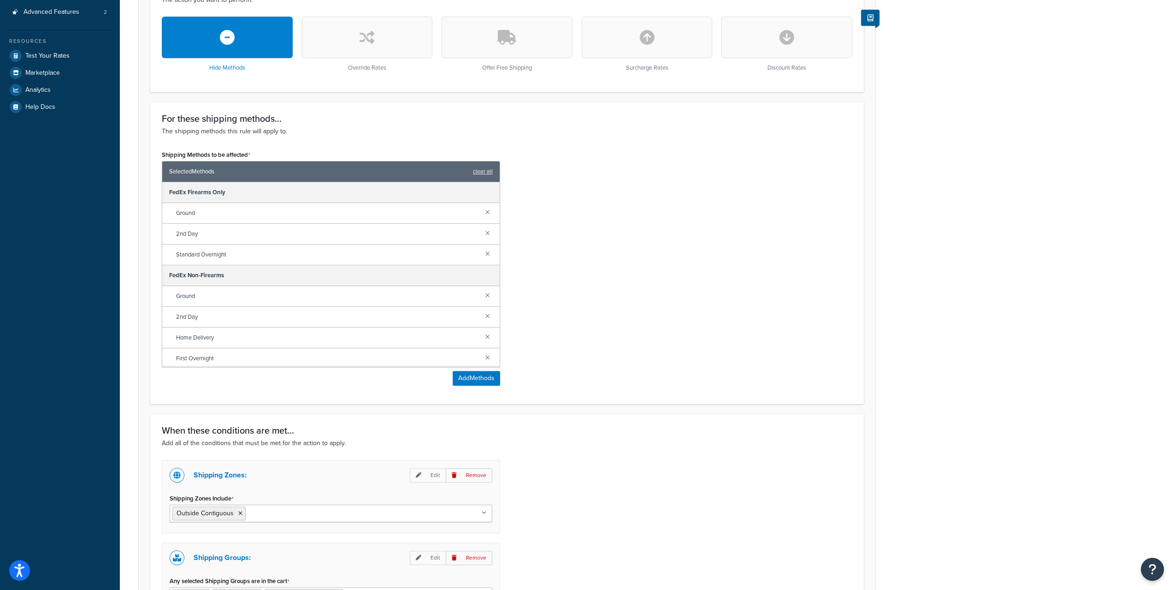
scroll to position [419, 0]
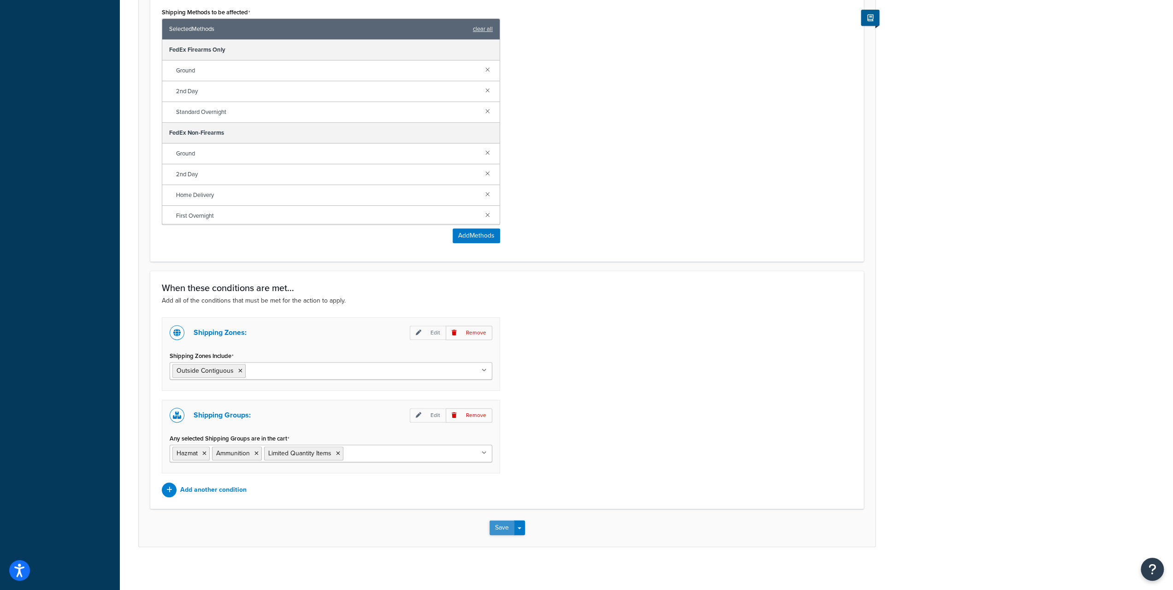
click at [513, 528] on button "Save" at bounding box center [502, 527] width 25 height 15
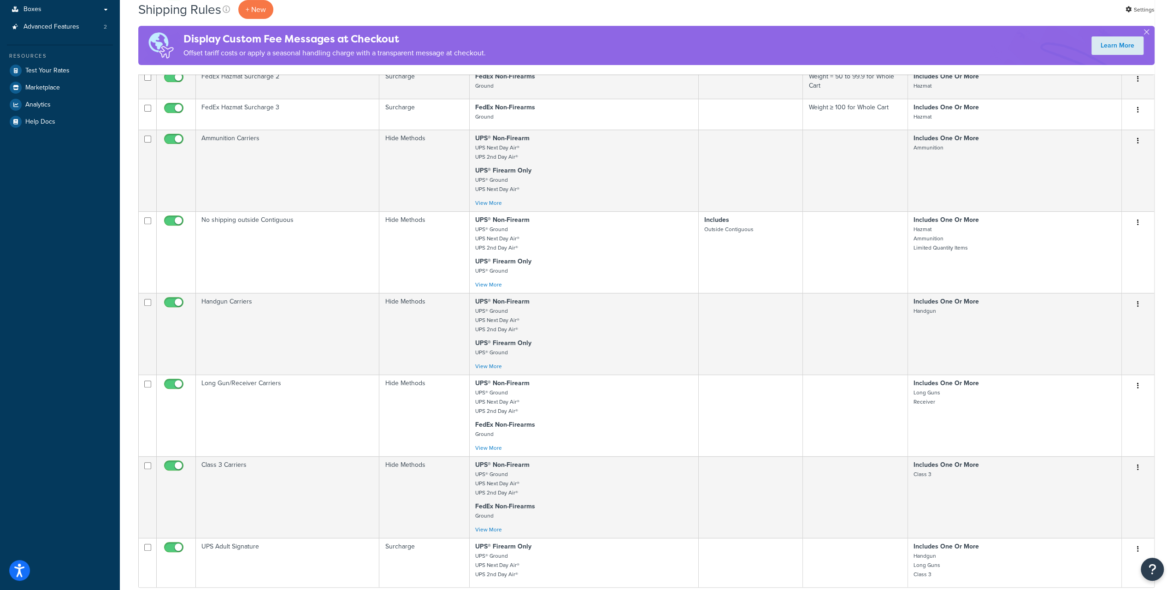
scroll to position [277, 0]
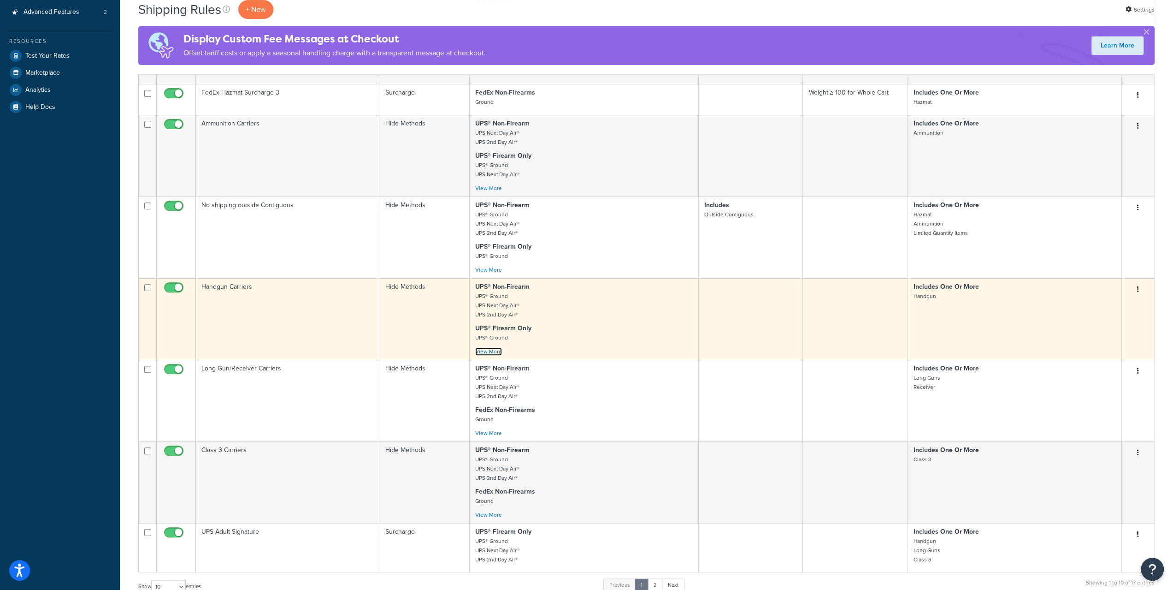
click at [479, 351] on link "View More" at bounding box center [488, 351] width 27 height 8
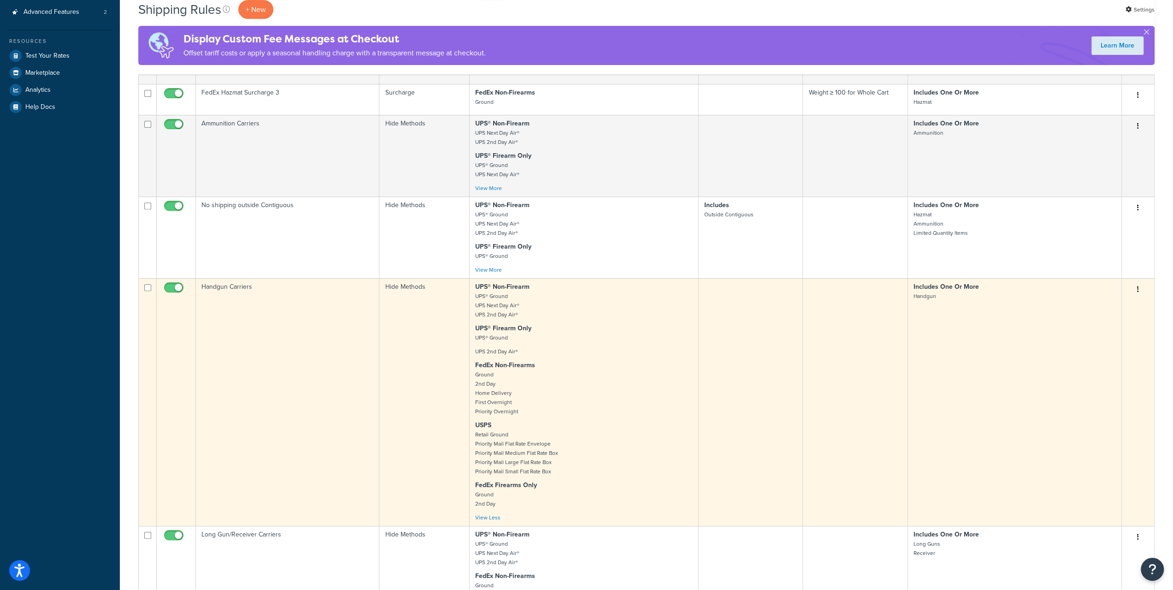
click at [1144, 290] on button "button" at bounding box center [1138, 289] width 13 height 15
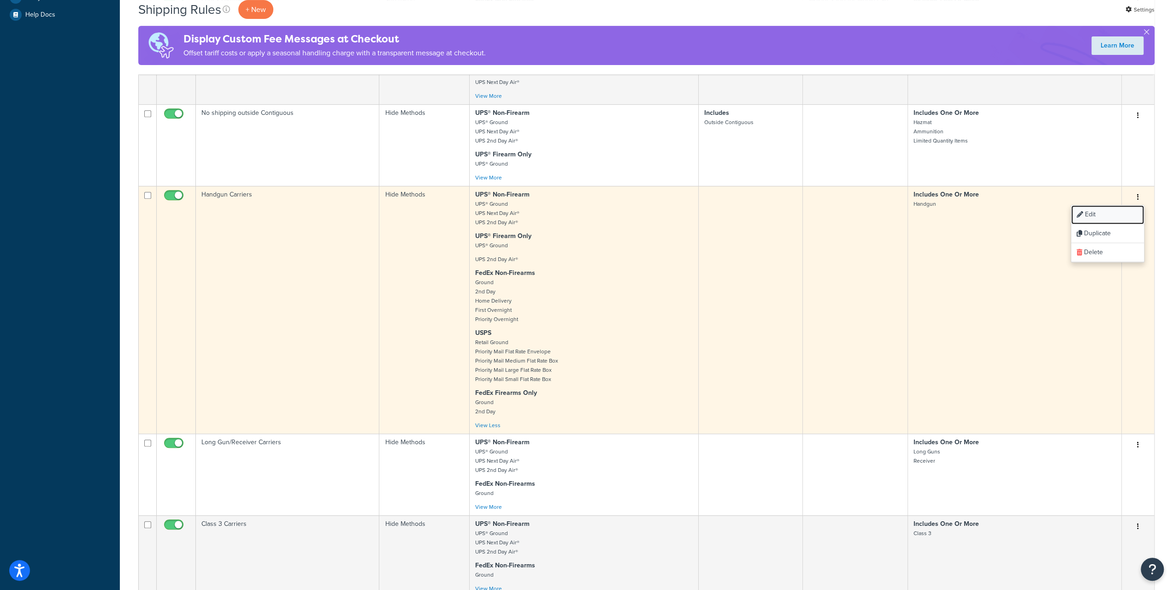
click at [1099, 216] on link "Edit" at bounding box center [1107, 214] width 73 height 19
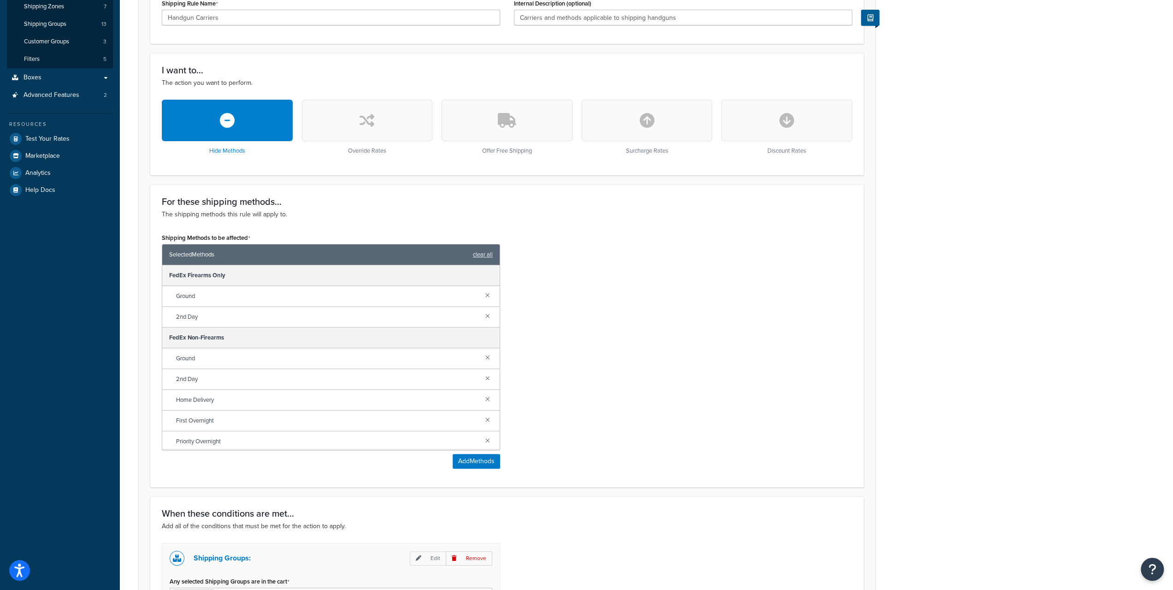
scroll to position [277, 0]
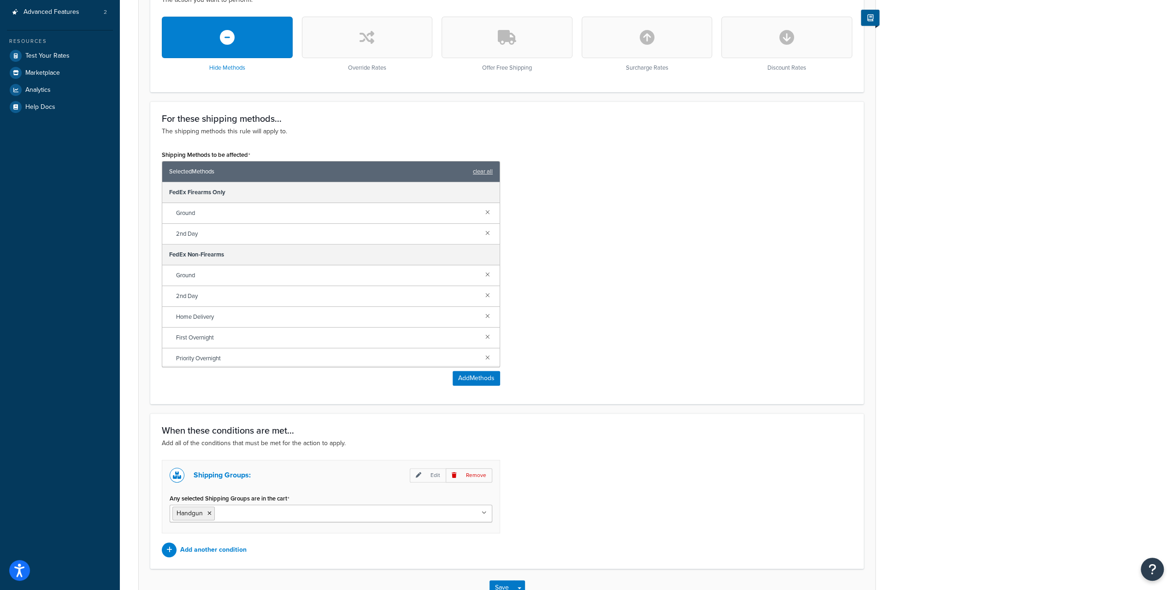
click at [469, 386] on div "Shipping Methods to be affected Selected Methods clear all FedEx Firearms Only …" at bounding box center [331, 270] width 352 height 244
click at [474, 381] on button "Add Methods" at bounding box center [476, 378] width 47 height 15
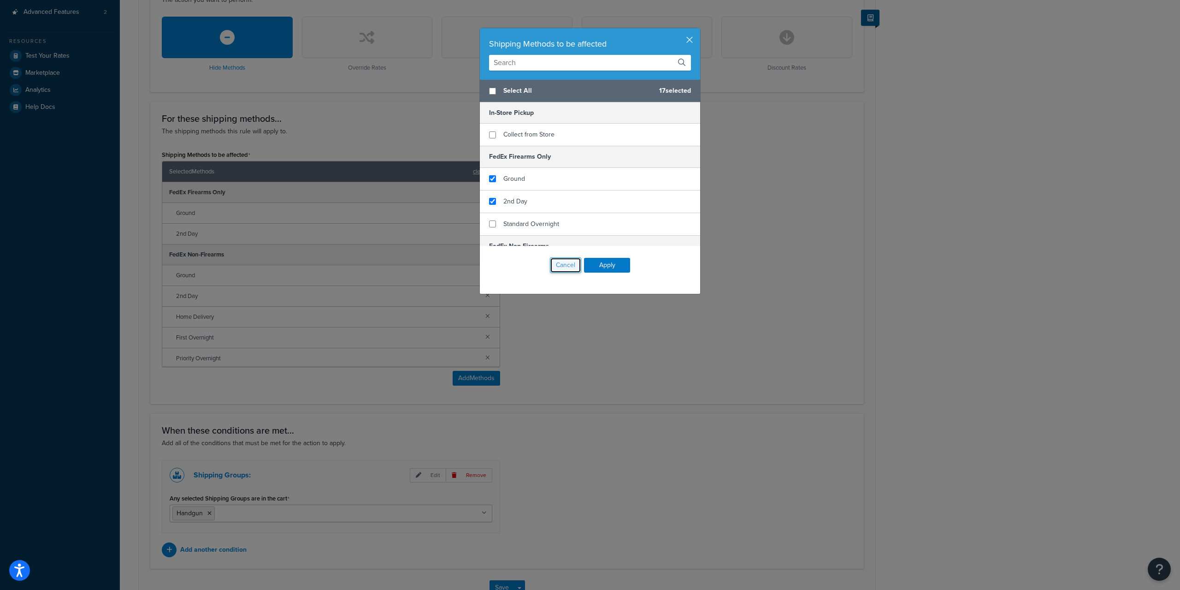
click at [560, 260] on button "Cancel" at bounding box center [565, 265] width 31 height 16
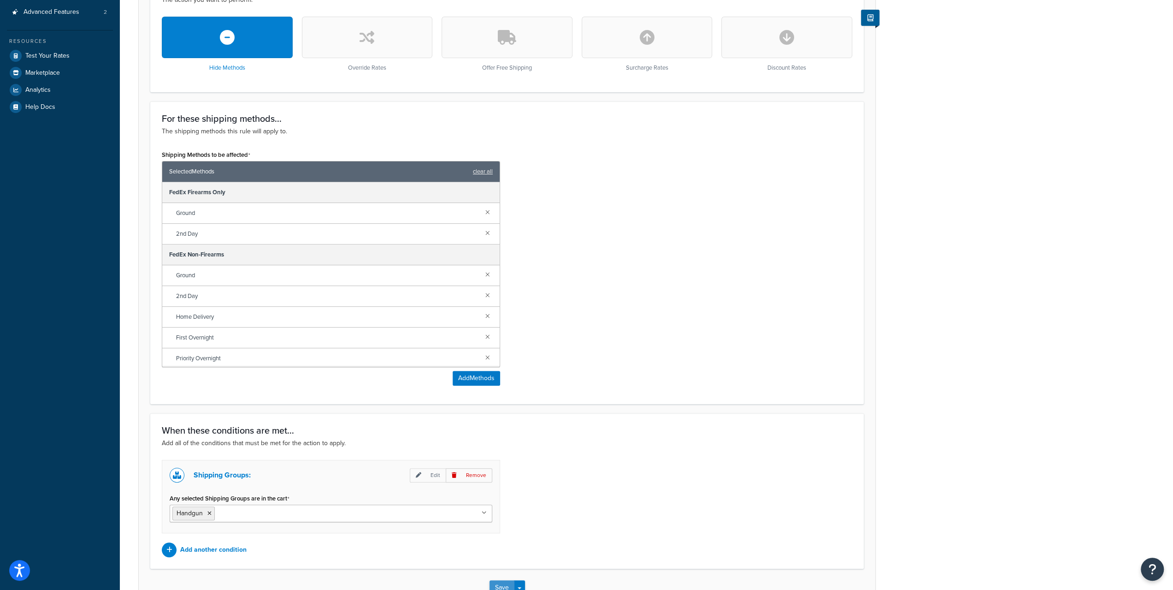
click at [495, 583] on button "Save" at bounding box center [502, 587] width 25 height 15
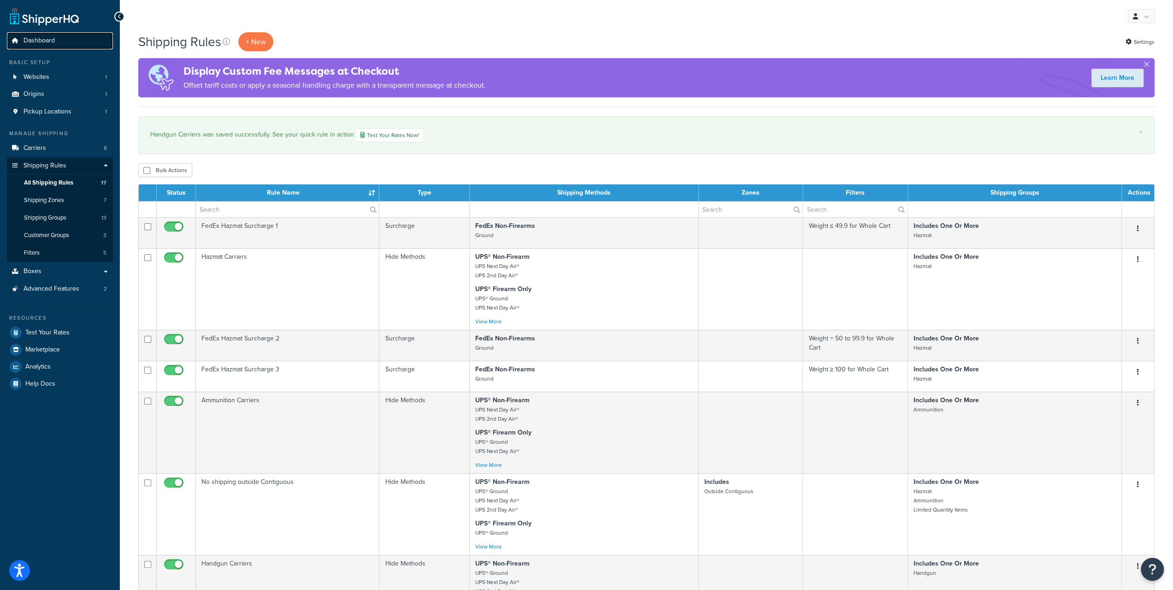
click at [58, 46] on link "Dashboard" at bounding box center [60, 40] width 106 height 17
